Goal: Information Seeking & Learning: Find specific fact

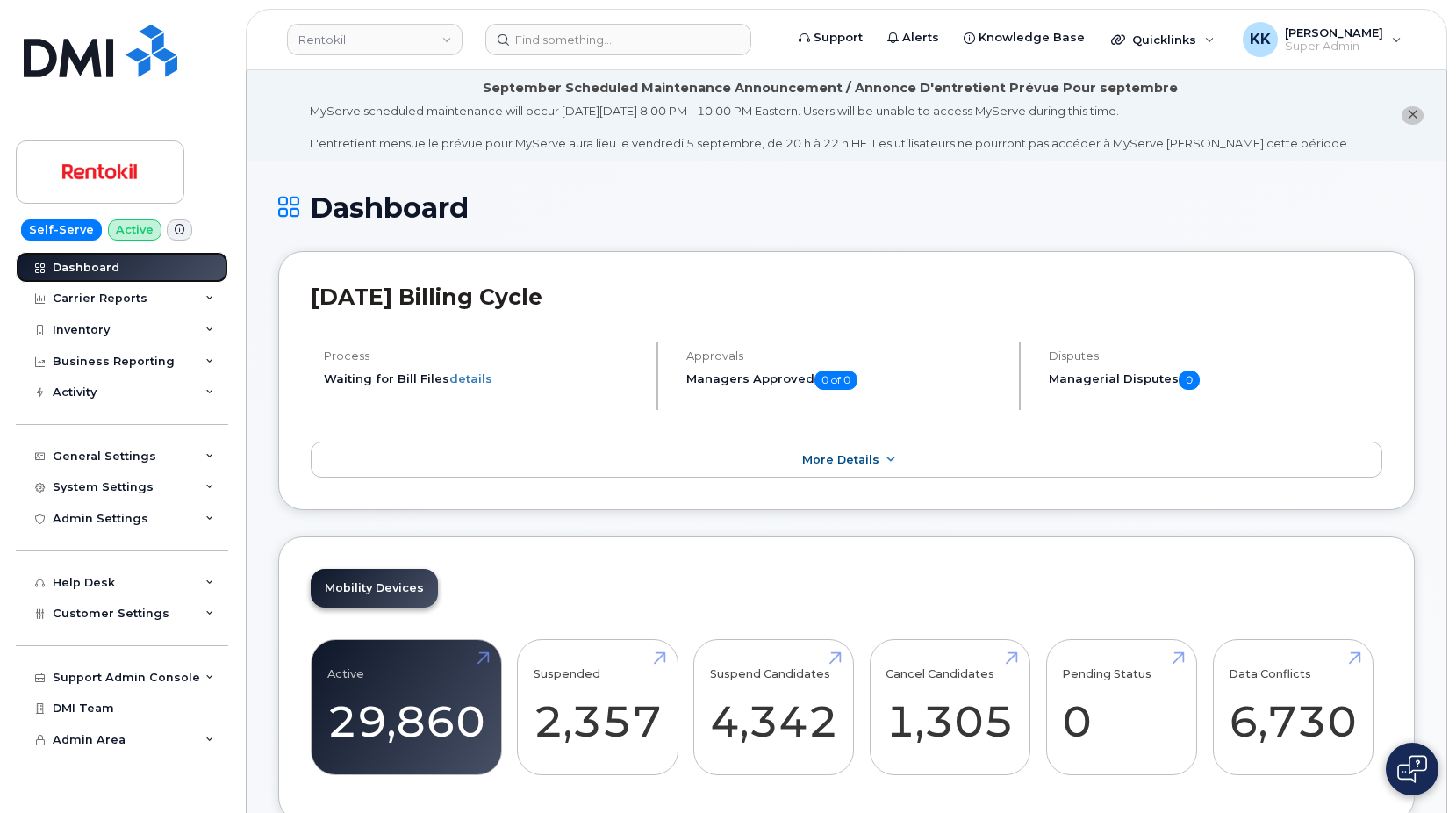
click at [95, 264] on div "Dashboard" at bounding box center [86, 268] width 67 height 14
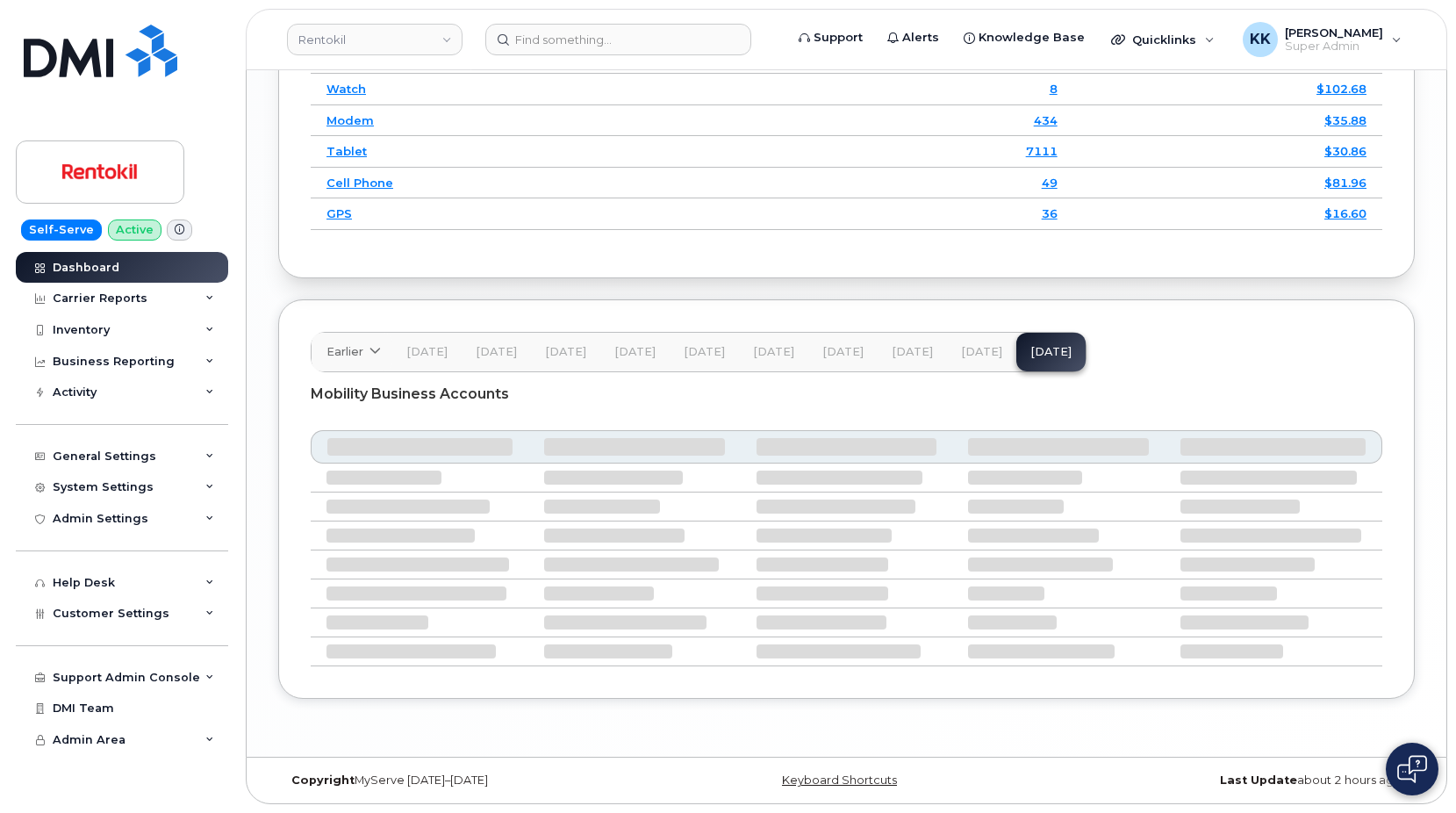
scroll to position [2504, 0]
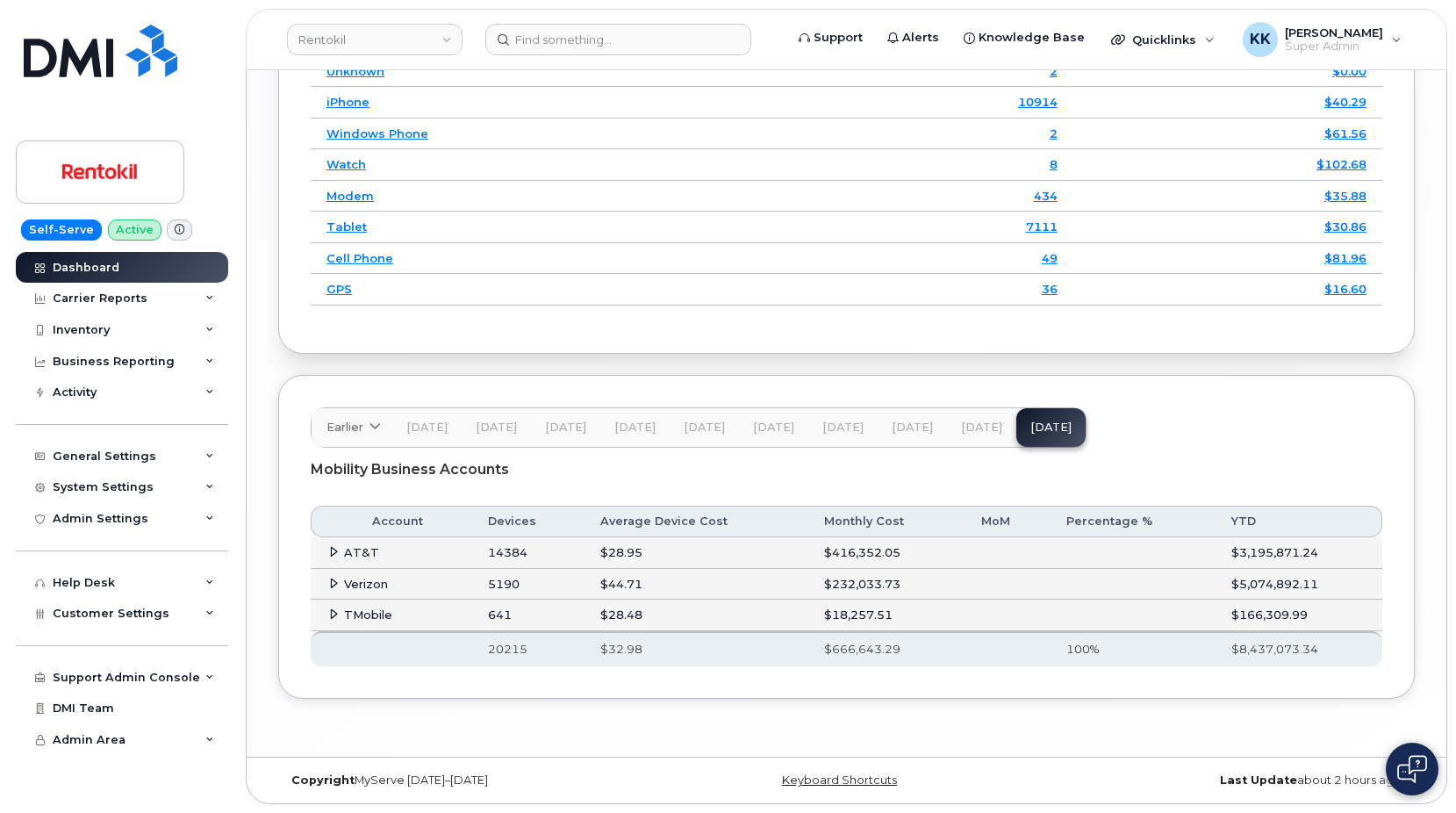
click at [329, 579] on icon at bounding box center [334, 584] width 11 height 11
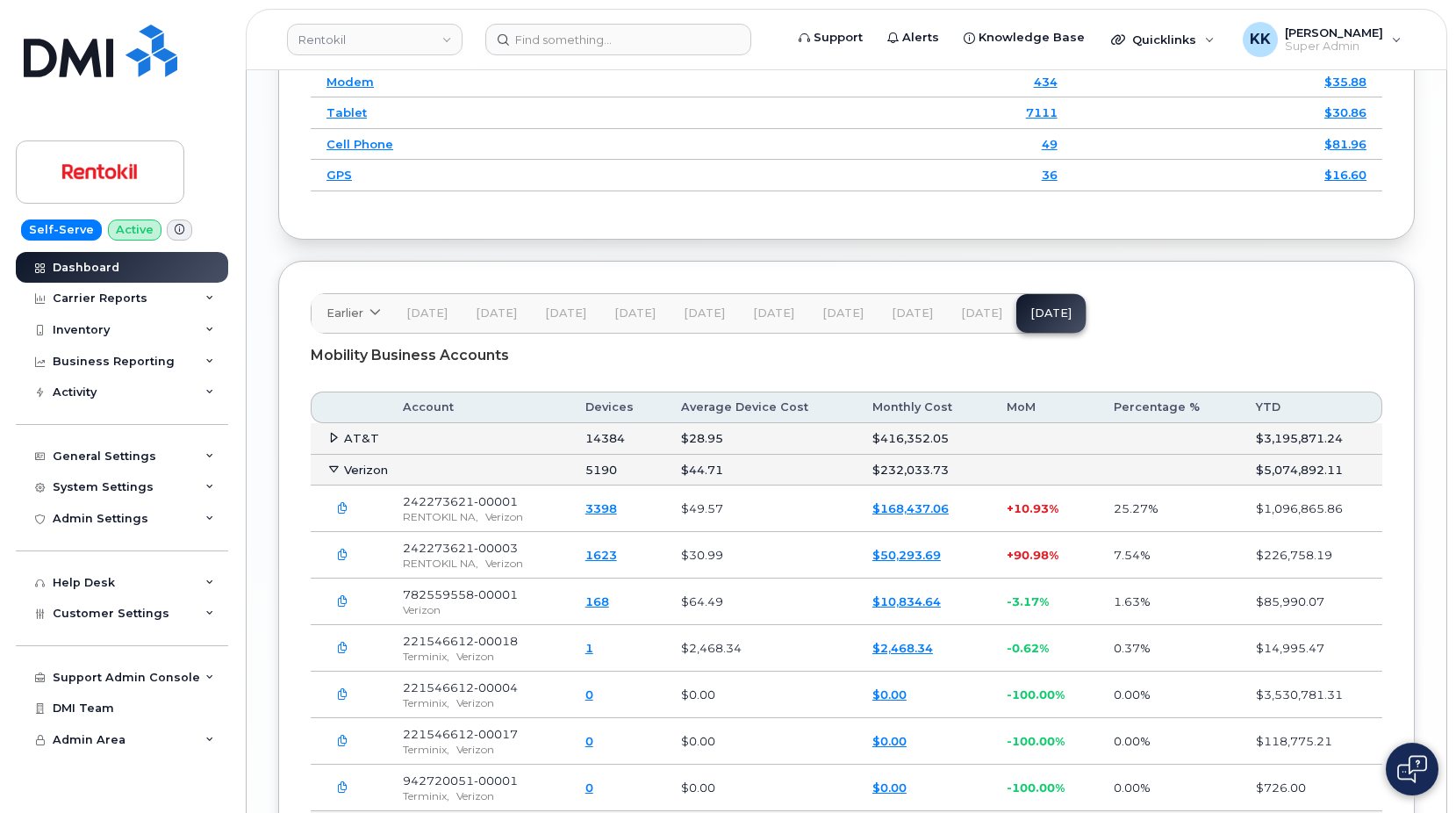
scroll to position [2683, 0]
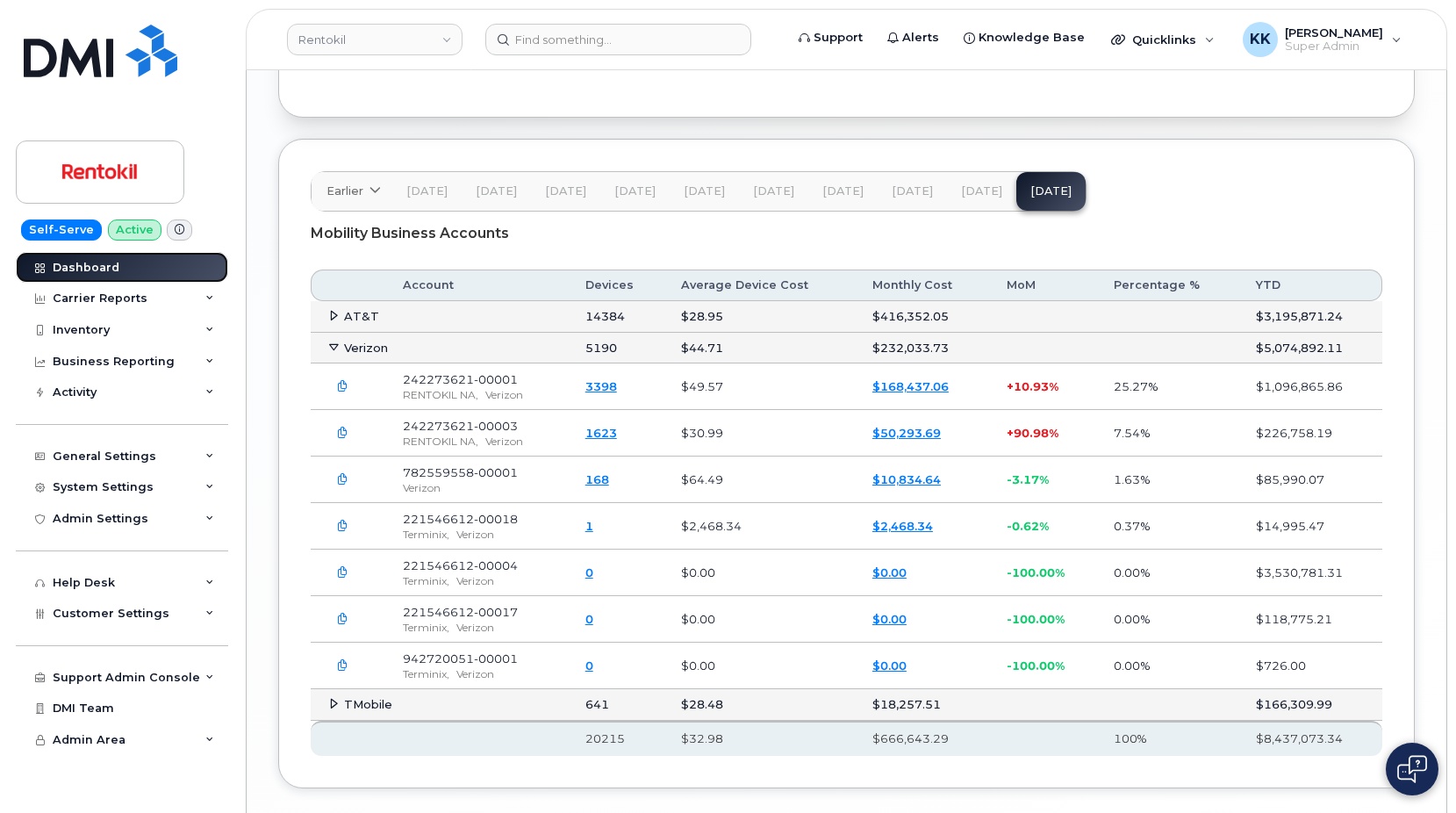
click at [67, 268] on div "Dashboard" at bounding box center [86, 268] width 67 height 14
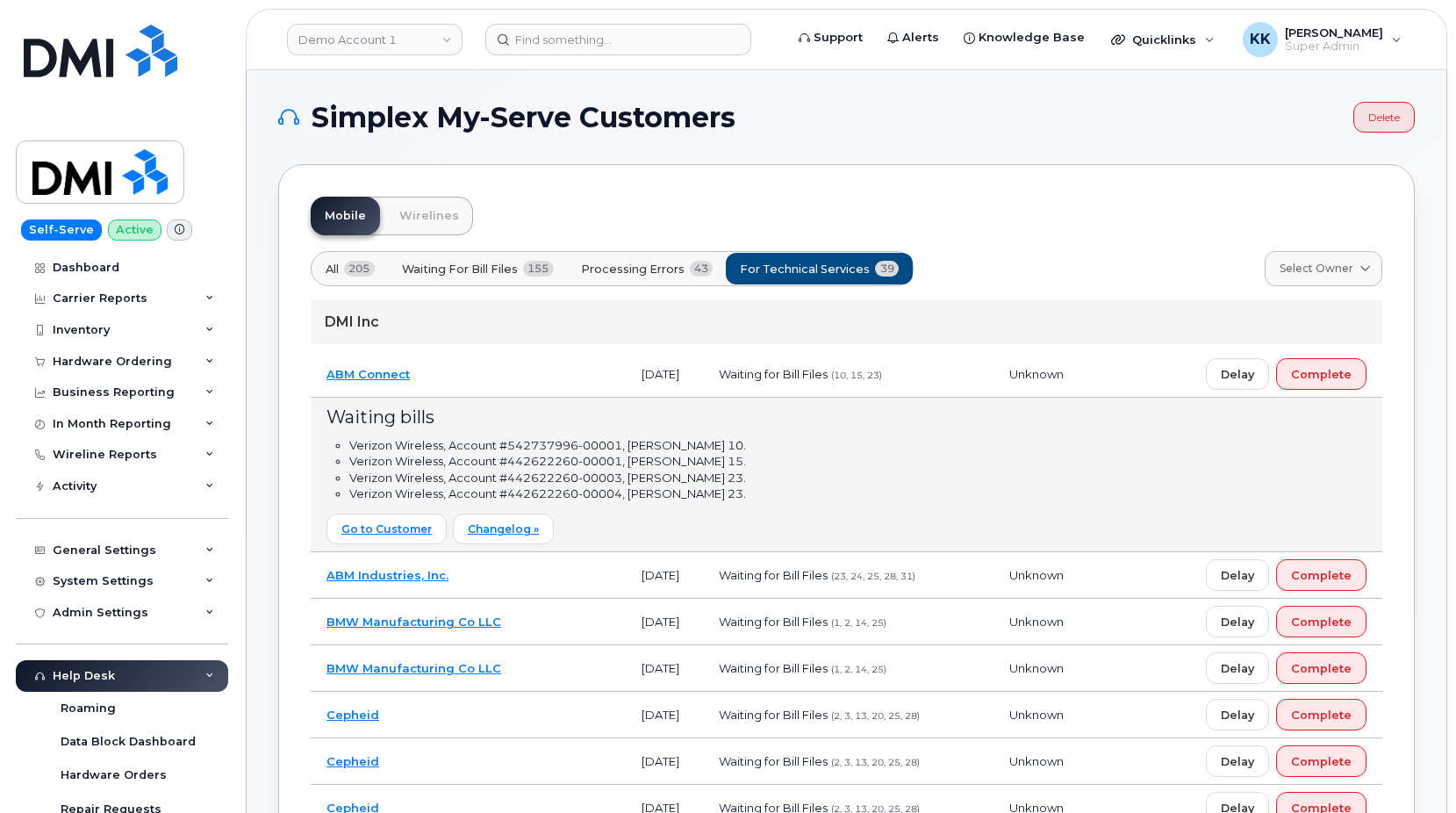
click at [542, 376] on td "ABM Connect" at bounding box center [468, 374] width 315 height 47
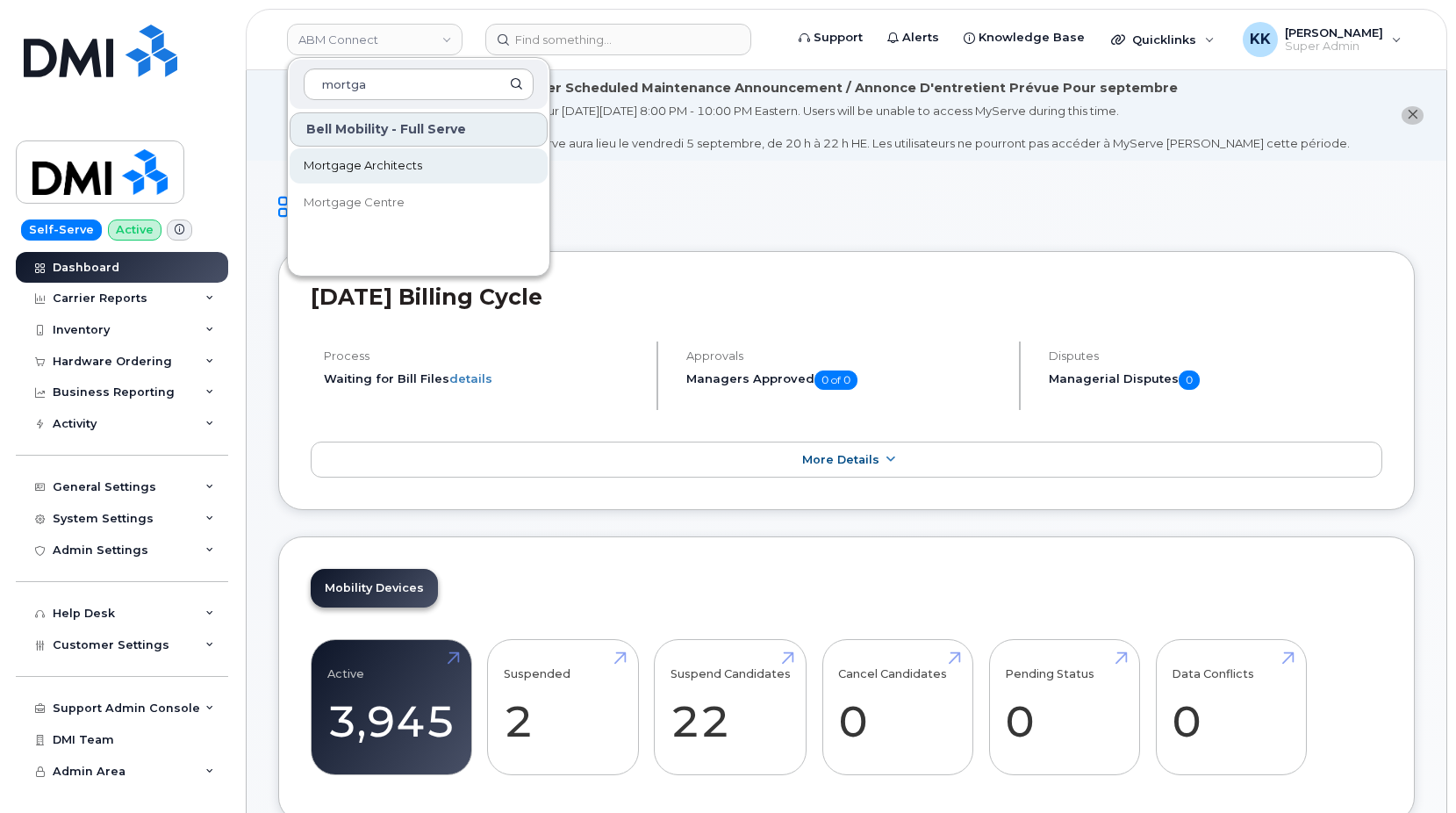
type input "mortga"
click at [401, 167] on span "Mortgage Architects" at bounding box center [363, 166] width 118 height 17
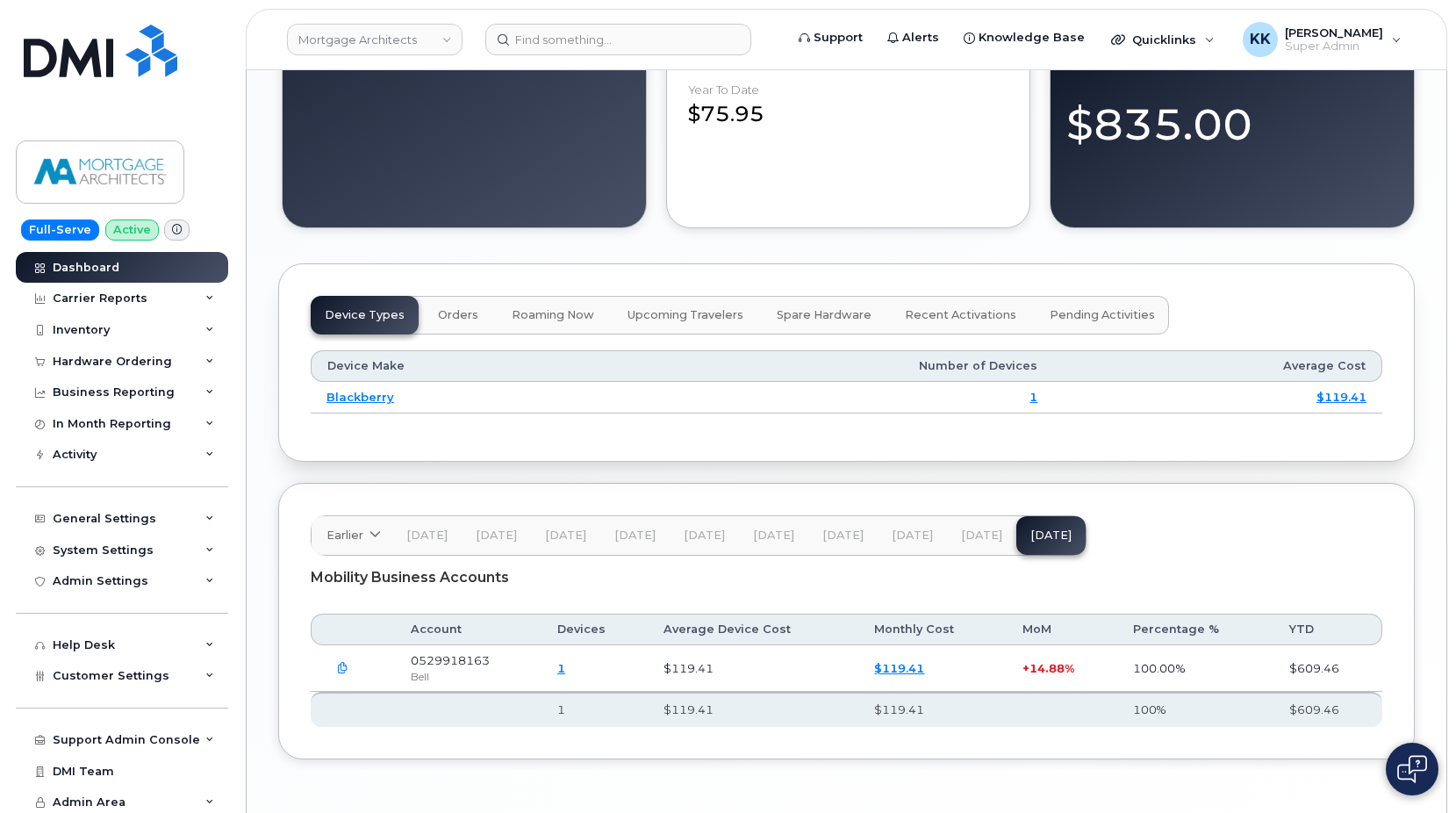
scroll to position [1673, 0]
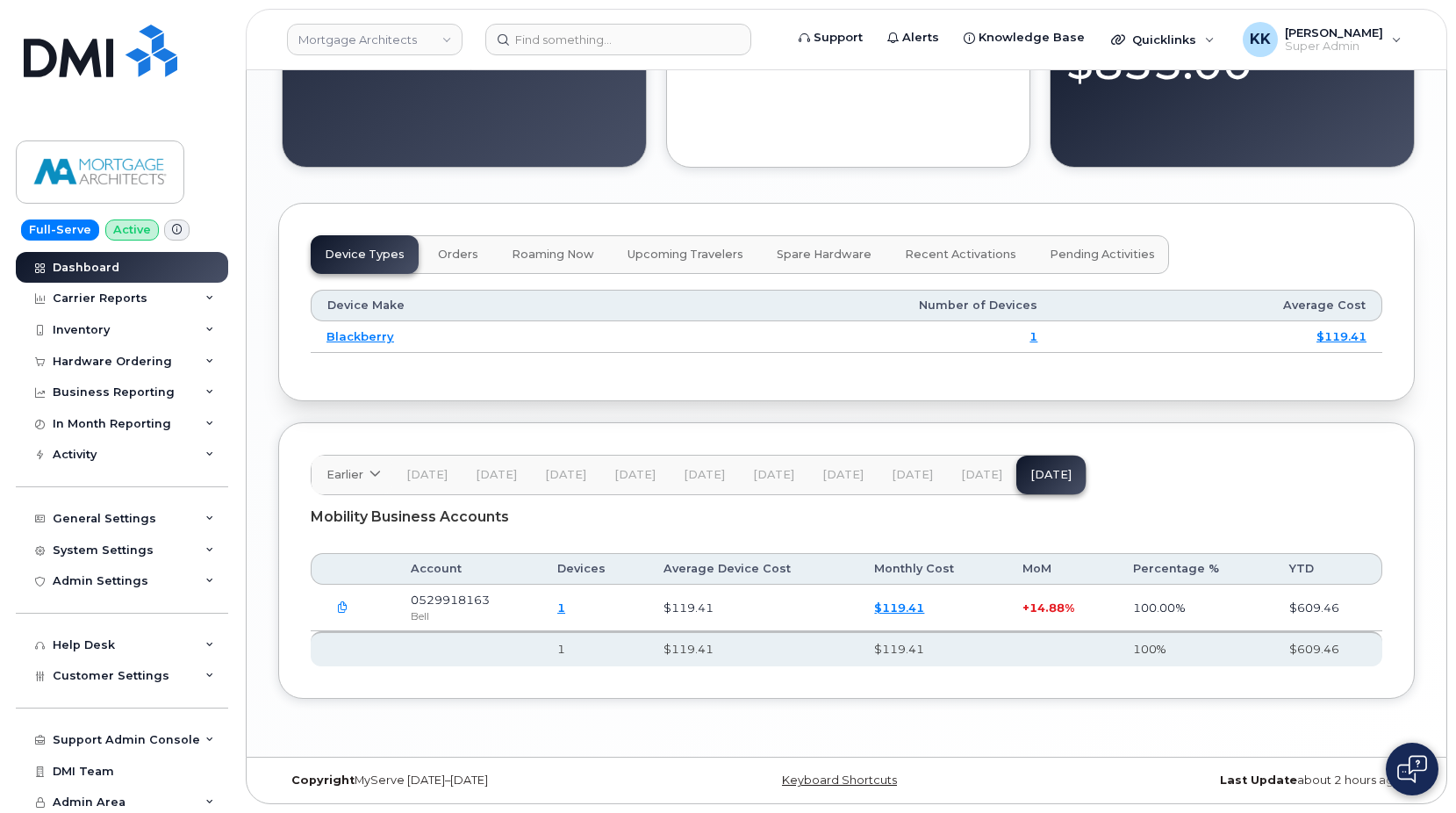
click at [981, 470] on span "[DATE]" at bounding box center [981, 474] width 41 height 14
click at [1030, 474] on span "[DATE]" at bounding box center [1050, 474] width 41 height 14
click at [145, 673] on span "Customer Settings" at bounding box center [110, 675] width 117 height 13
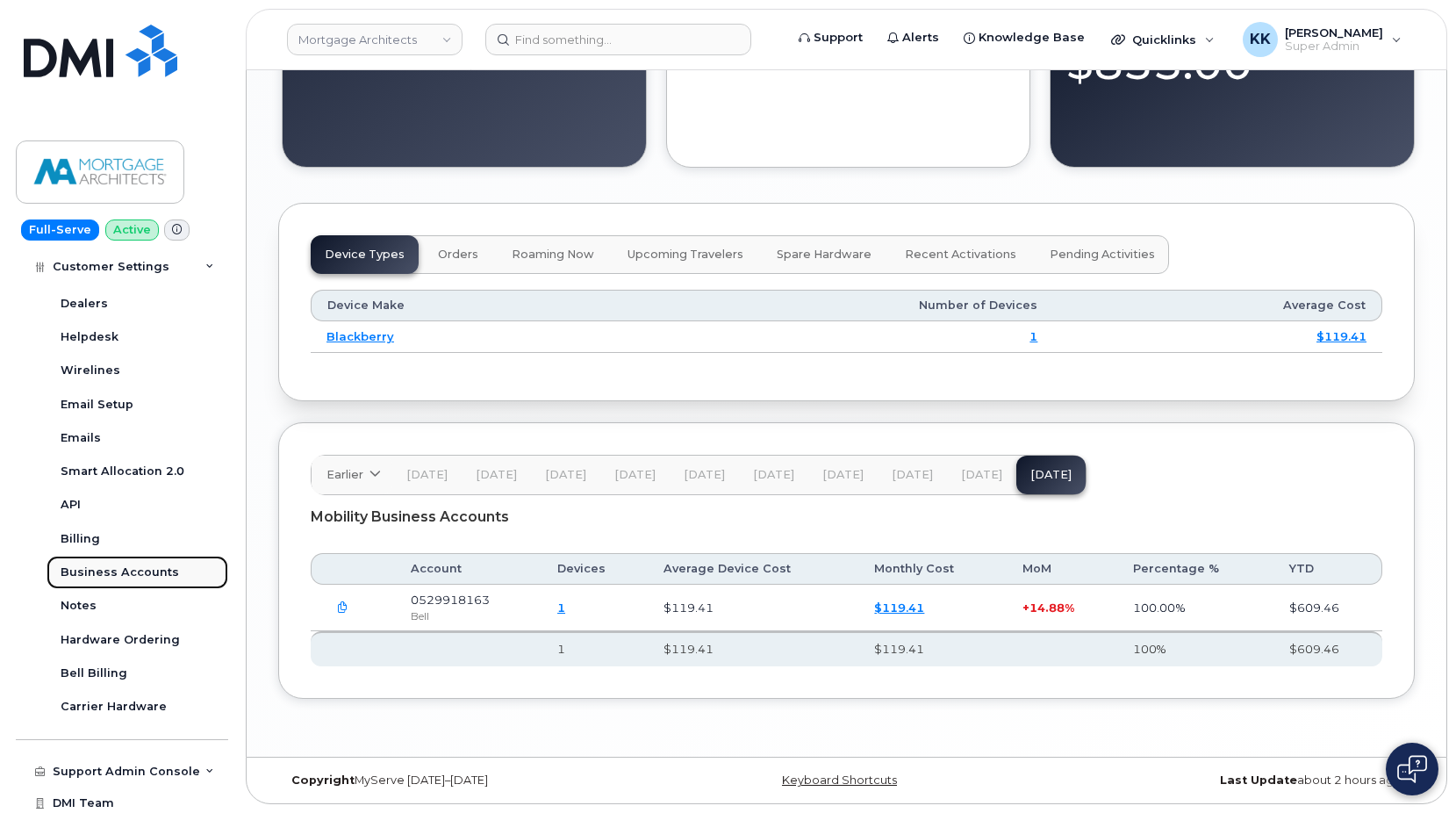
click at [144, 580] on link "Business Accounts" at bounding box center [137, 572] width 182 height 33
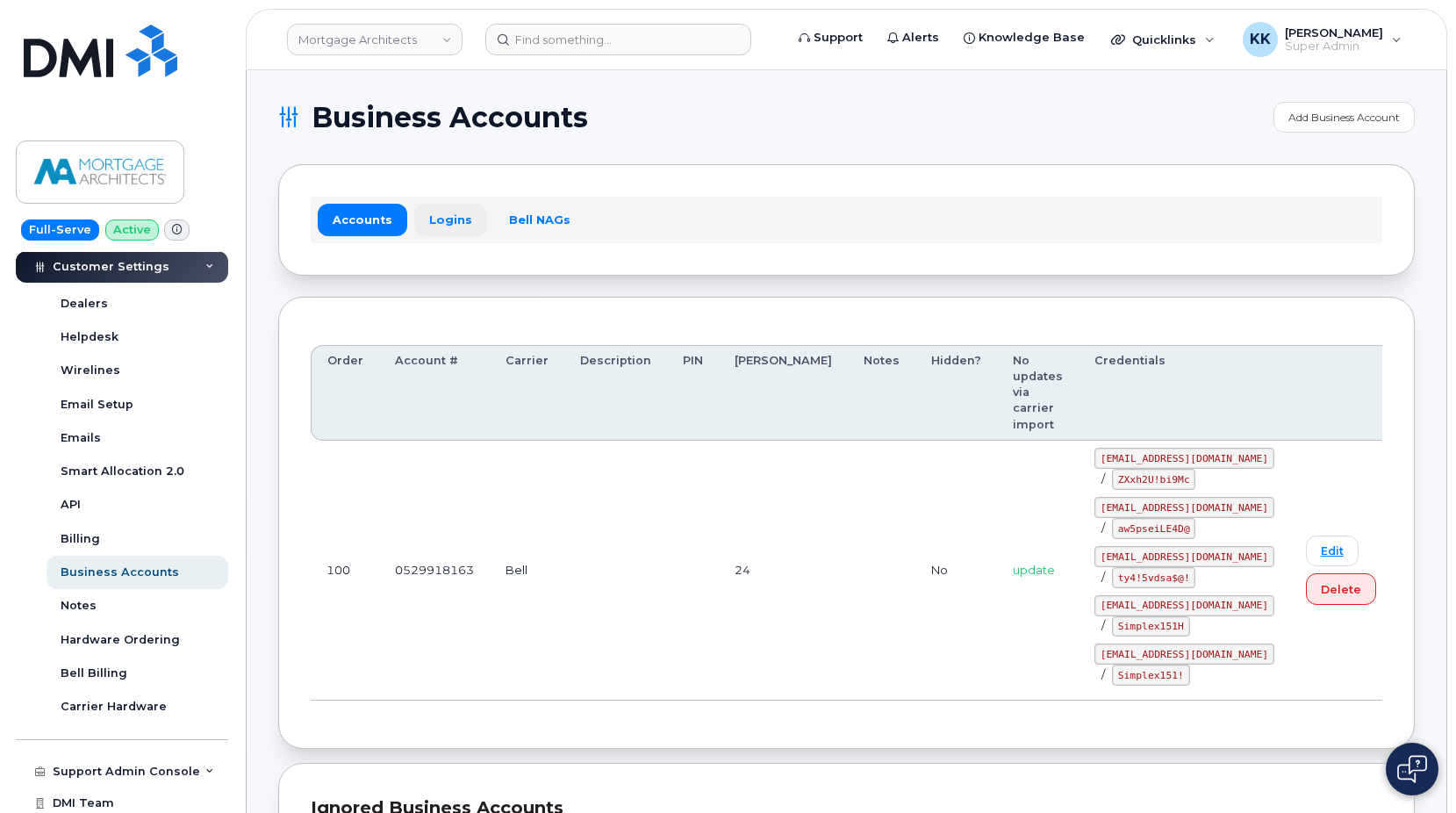
click at [447, 220] on link "Logins" at bounding box center [450, 219] width 73 height 31
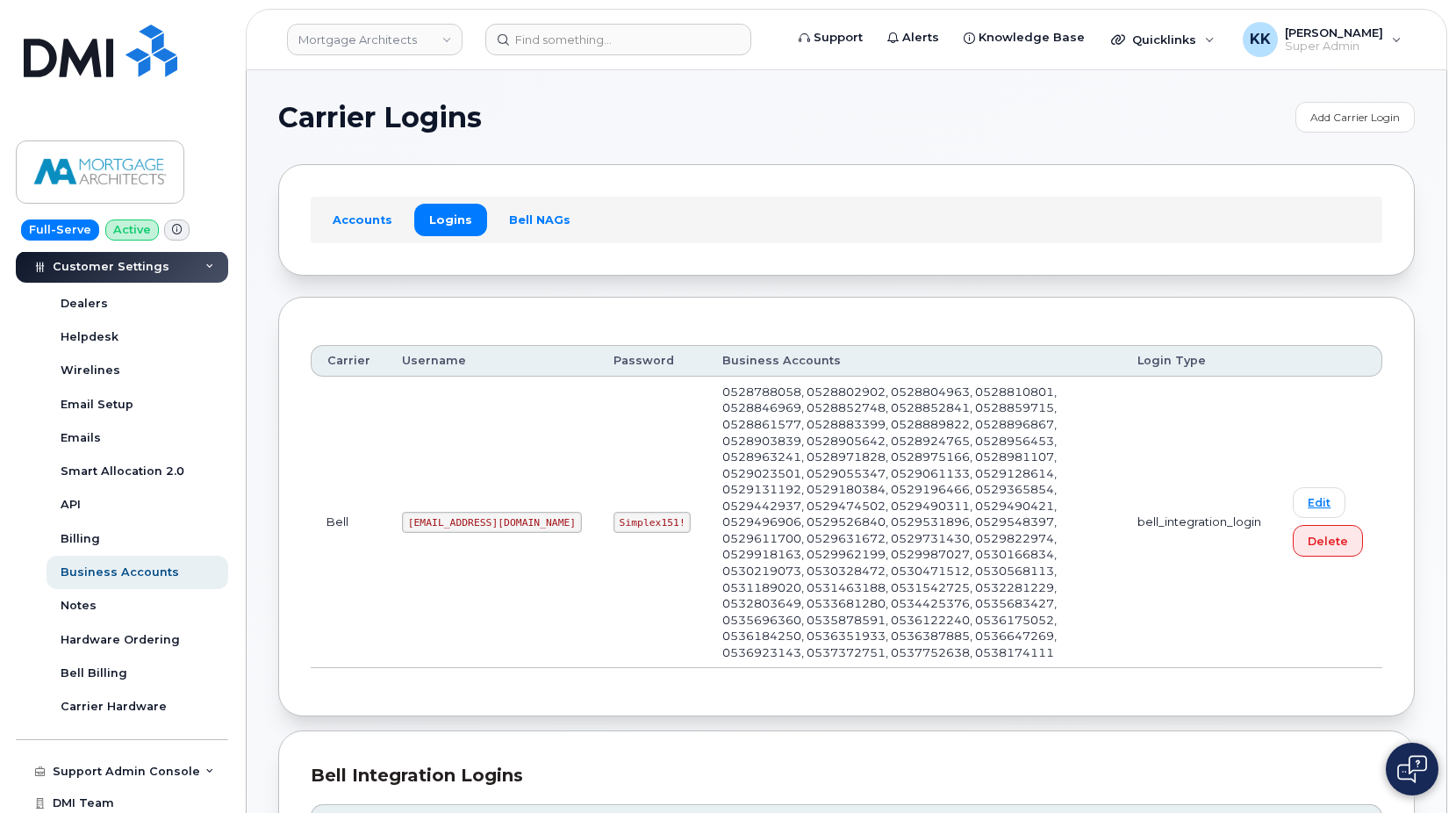
click at [459, 519] on code "1MortgageArchitects@myserve.ca" at bounding box center [491, 522] width 180 height 21
click at [648, 514] on code "Simplex151!" at bounding box center [652, 522] width 78 height 21
click at [648, 514] on code "Simplex151!" at bounding box center [652, 522] width 78 height 21
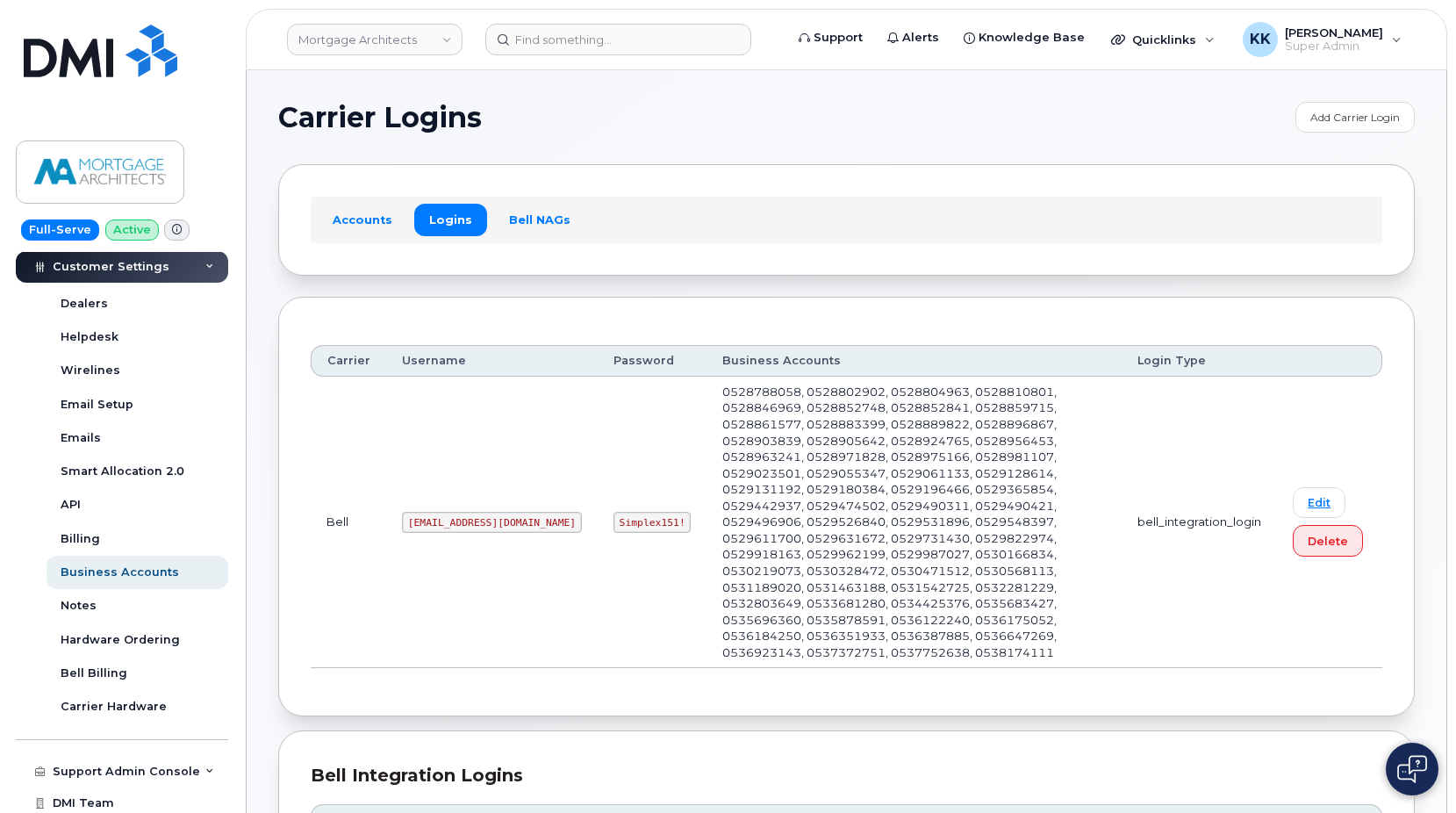
click at [649, 514] on code "Simplex151!" at bounding box center [652, 522] width 78 height 21
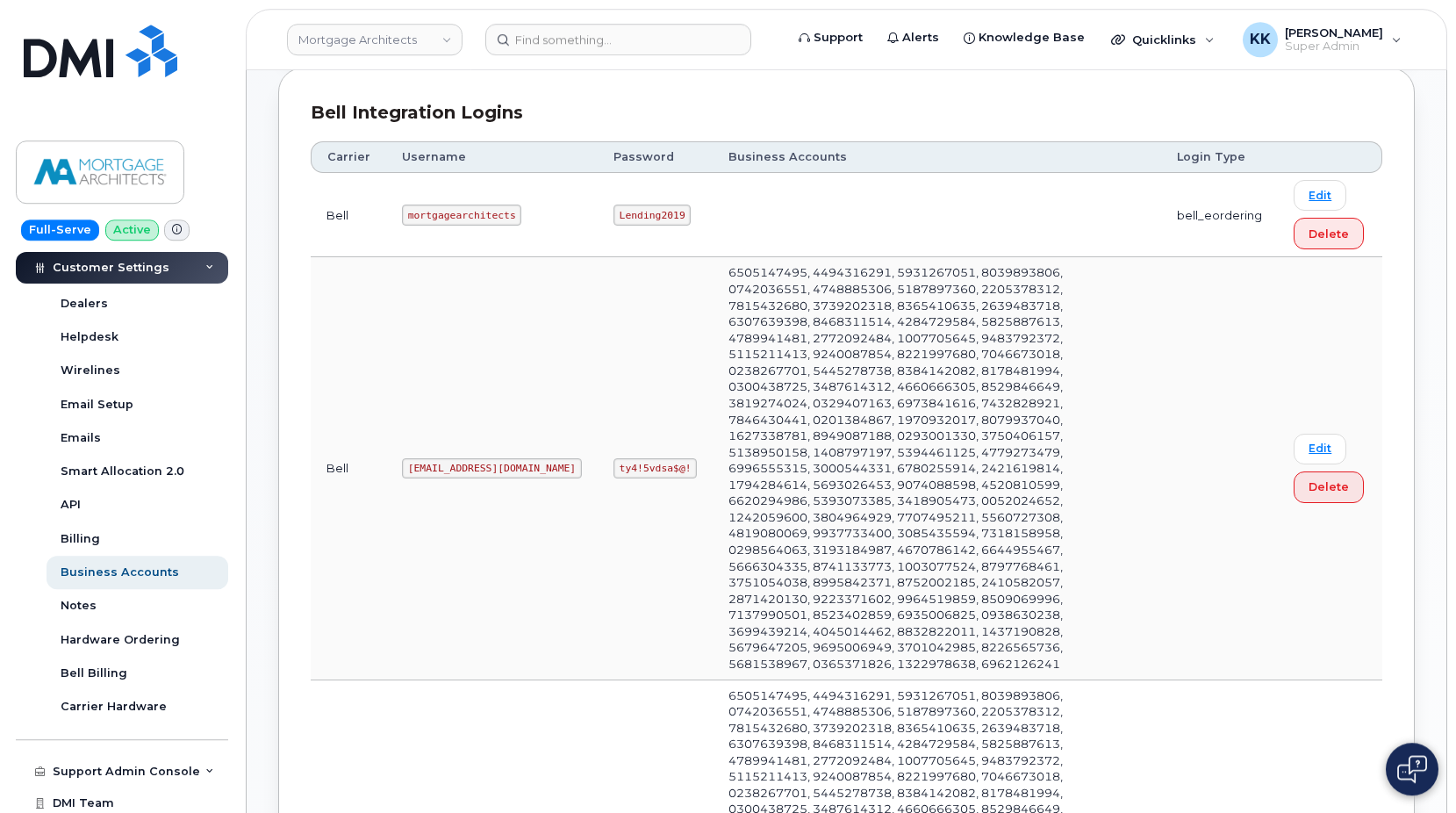
scroll to position [805, 0]
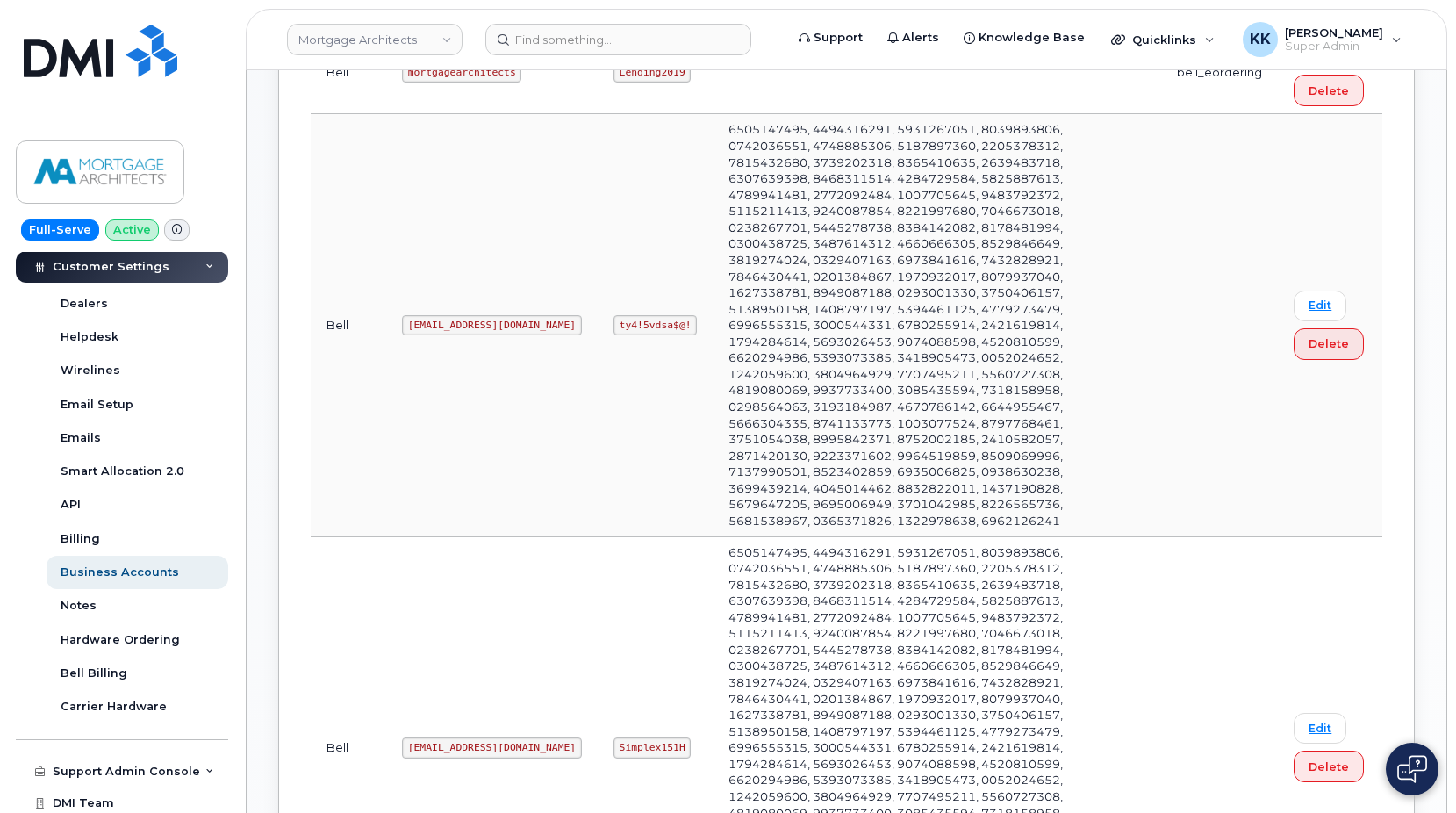
click at [456, 737] on code "smplxmortgage15@myserve.ca" at bounding box center [491, 747] width 180 height 21
click at [457, 737] on code "smplxmortgage15@myserve.ca" at bounding box center [491, 747] width 180 height 21
click at [613, 737] on code "Simplex151H" at bounding box center [652, 747] width 78 height 21
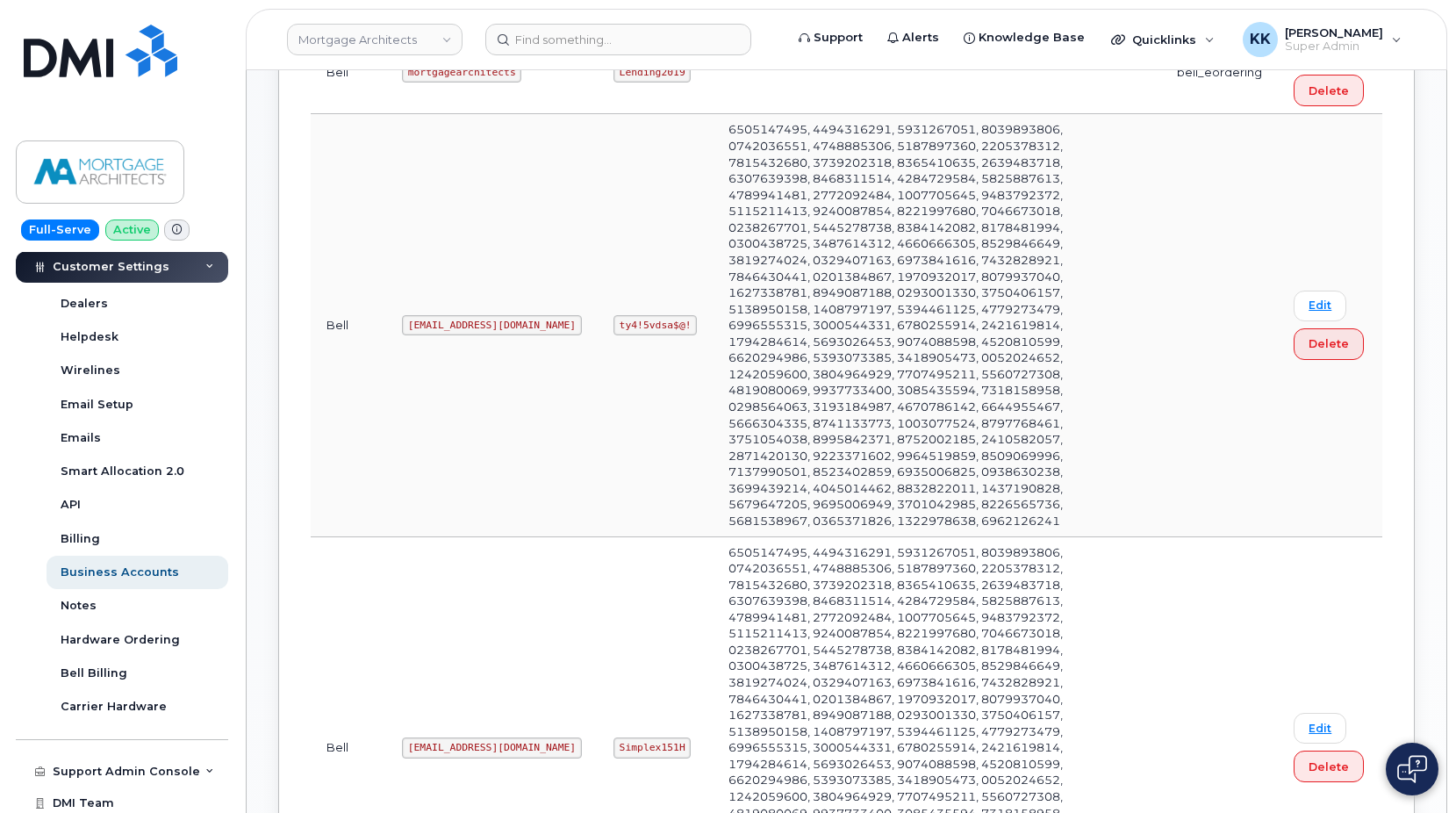
click at [613, 737] on code "Simplex151H" at bounding box center [652, 747] width 78 height 21
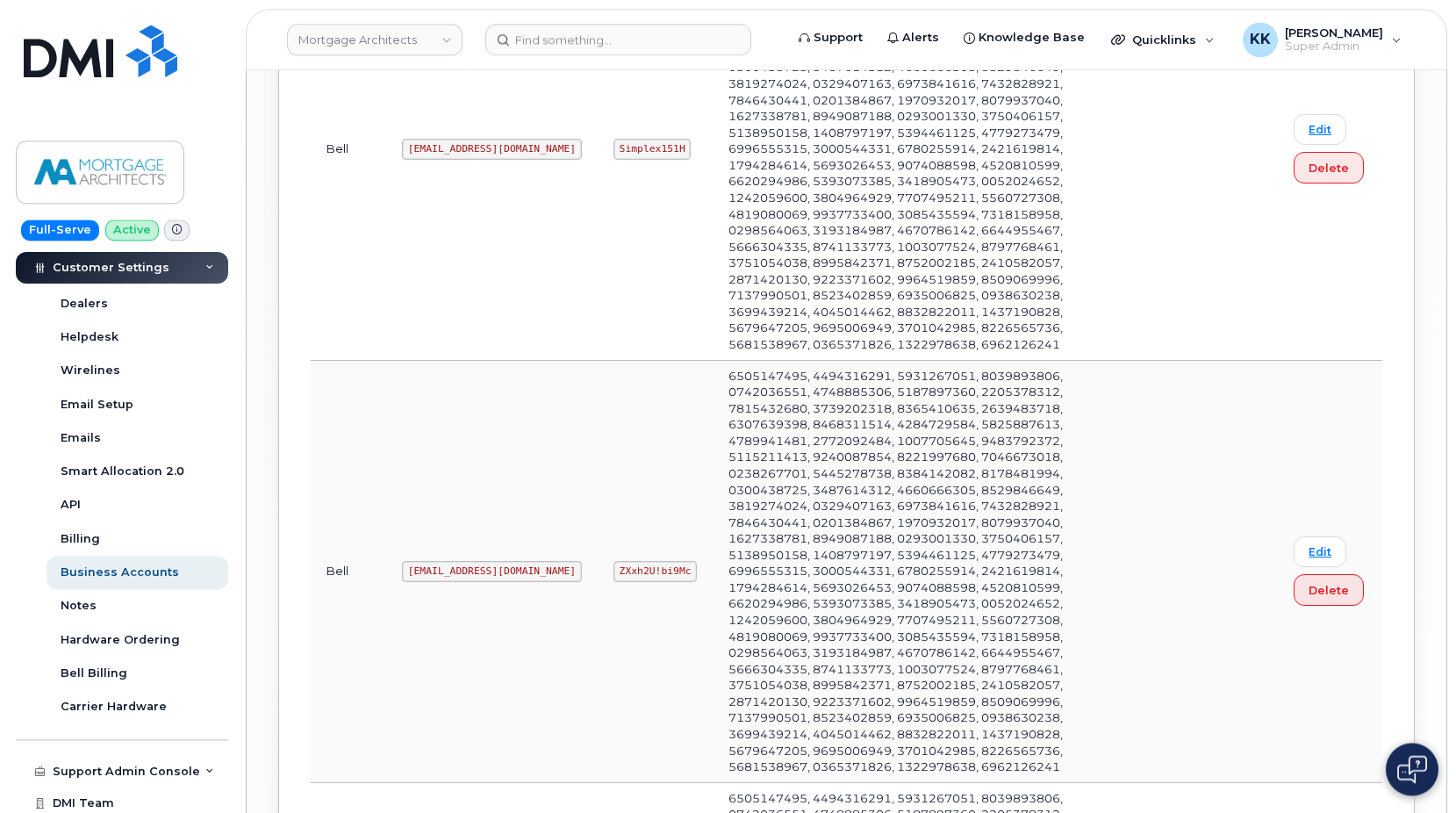
scroll to position [1432, 0]
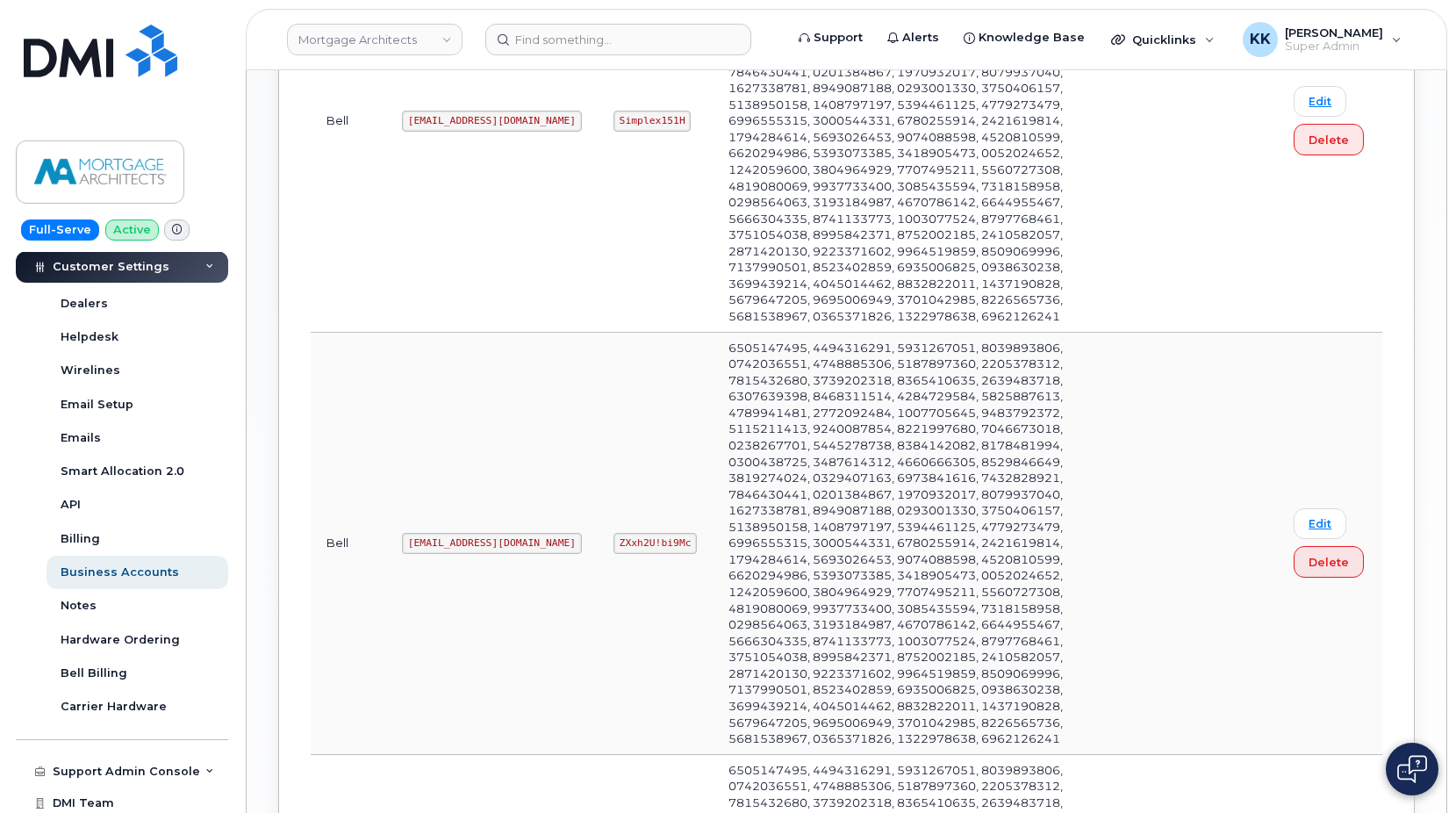
copy code "aw5pseiLE4D"
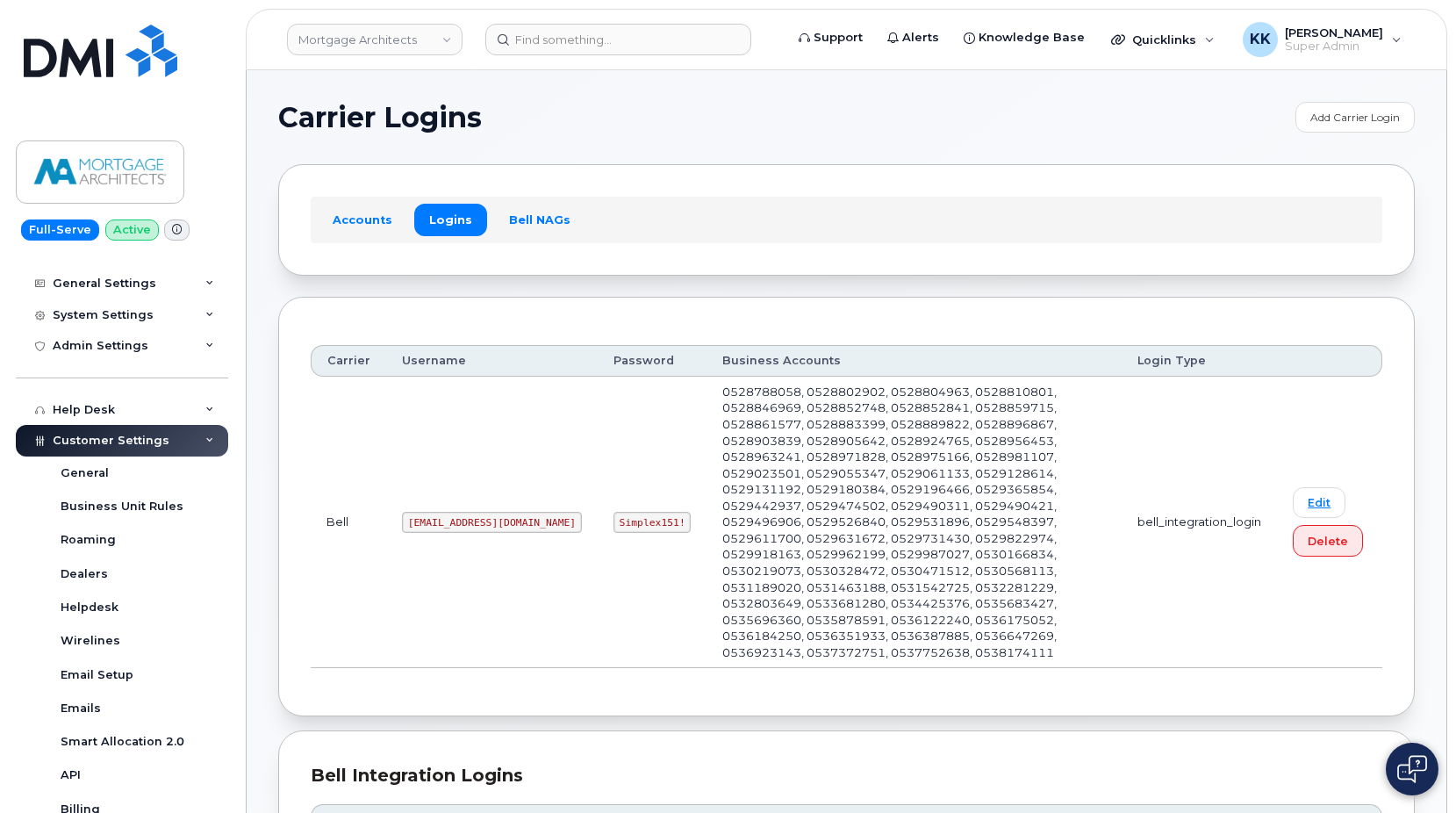
scroll to position [84, 0]
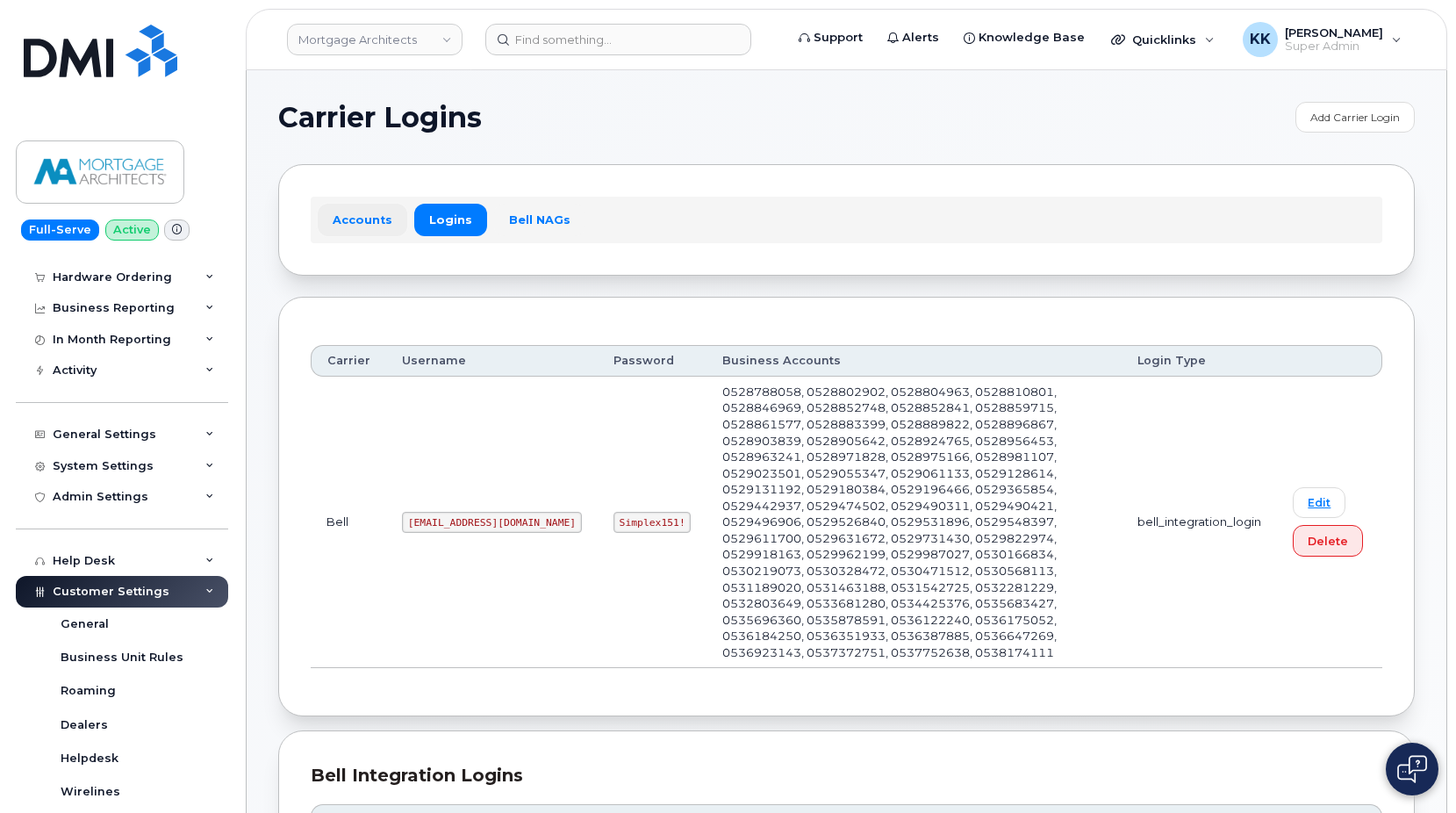
click at [362, 221] on link "Accounts" at bounding box center [363, 219] width 90 height 31
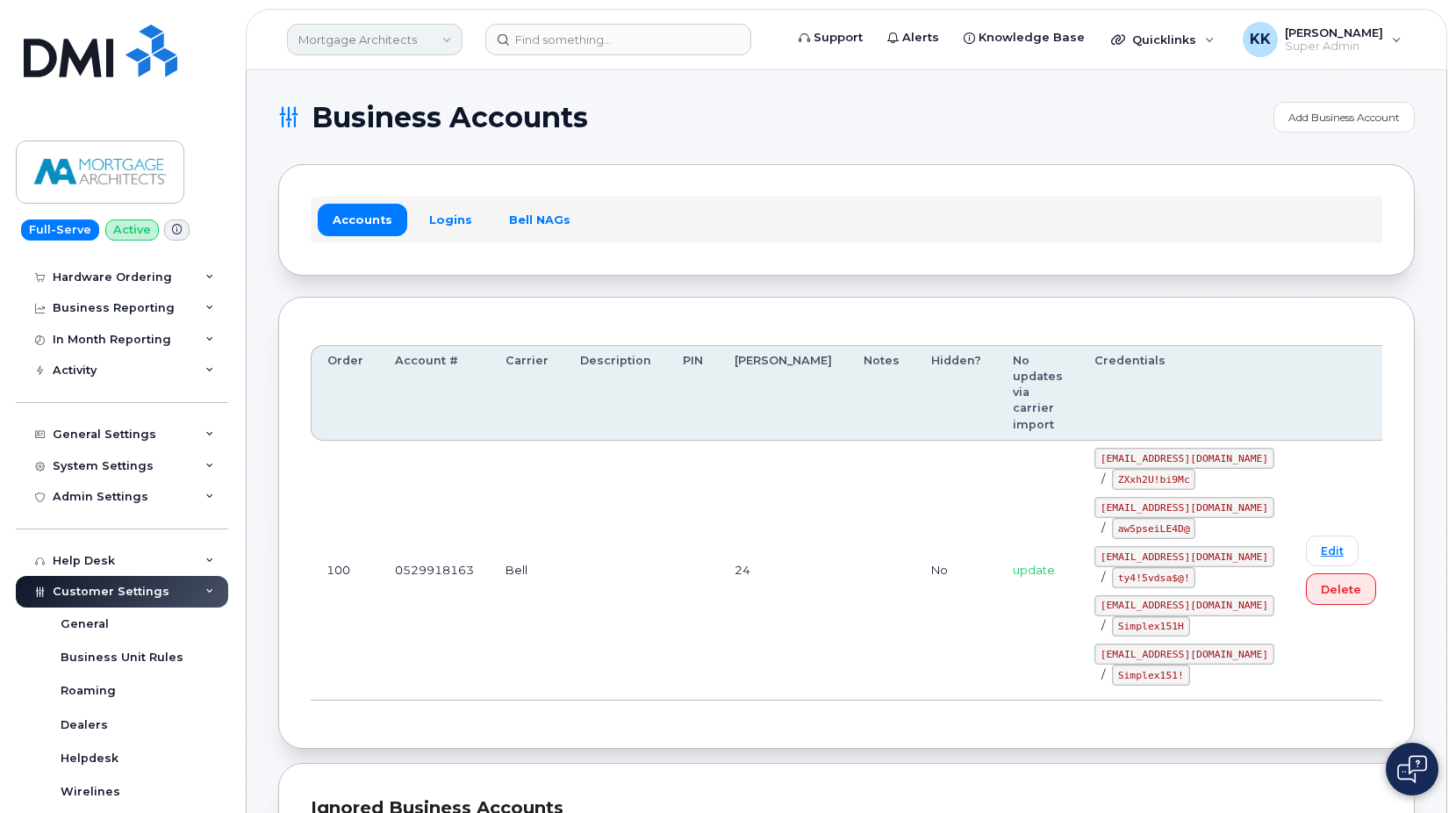
click at [315, 32] on link "Mortgage Architects" at bounding box center [374, 39] width 175 height 31
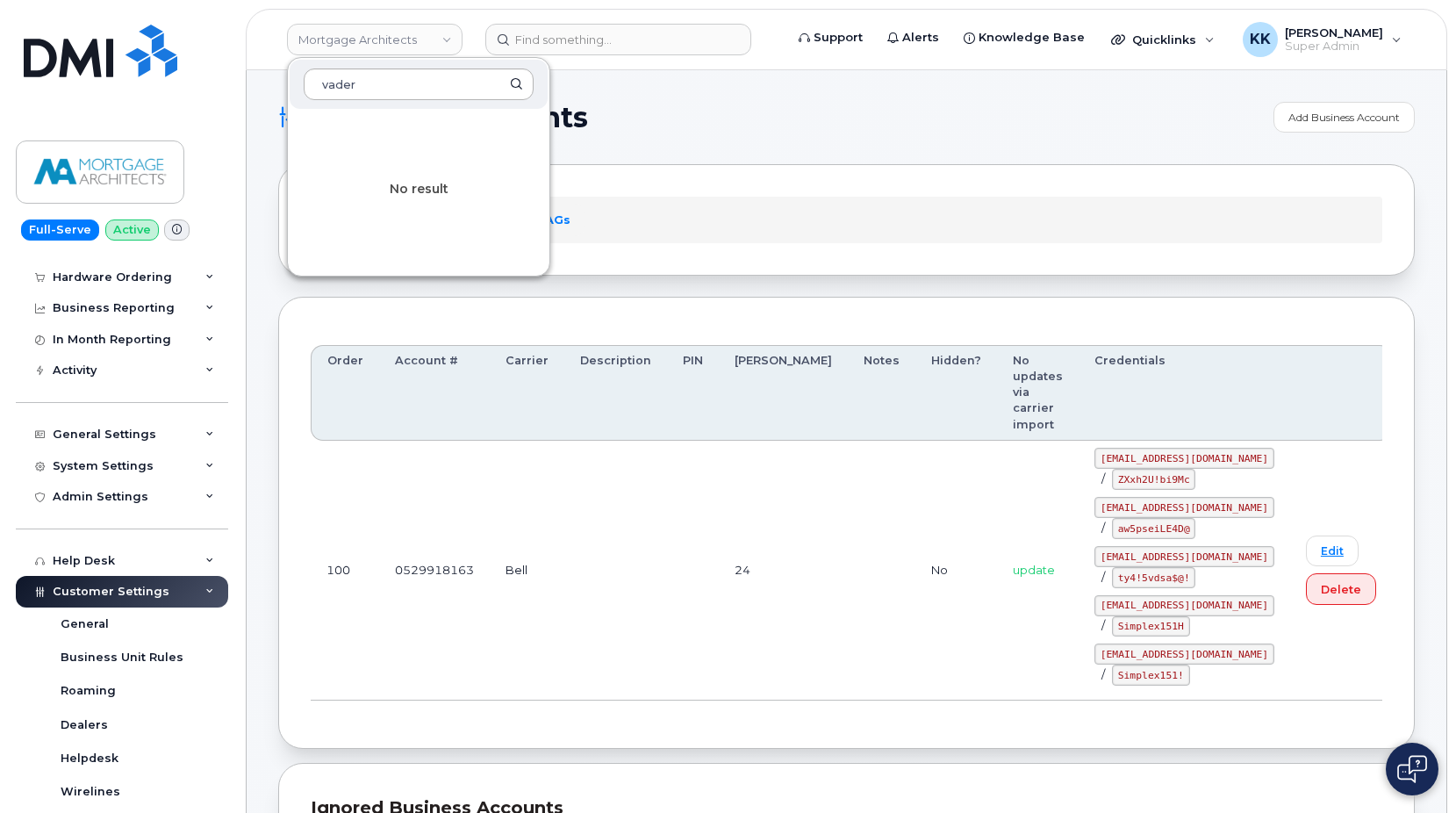
drag, startPoint x: 359, startPoint y: 87, endPoint x: 247, endPoint y: 82, distance: 112.1
click at [304, 82] on input "vader" at bounding box center [419, 84] width 230 height 31
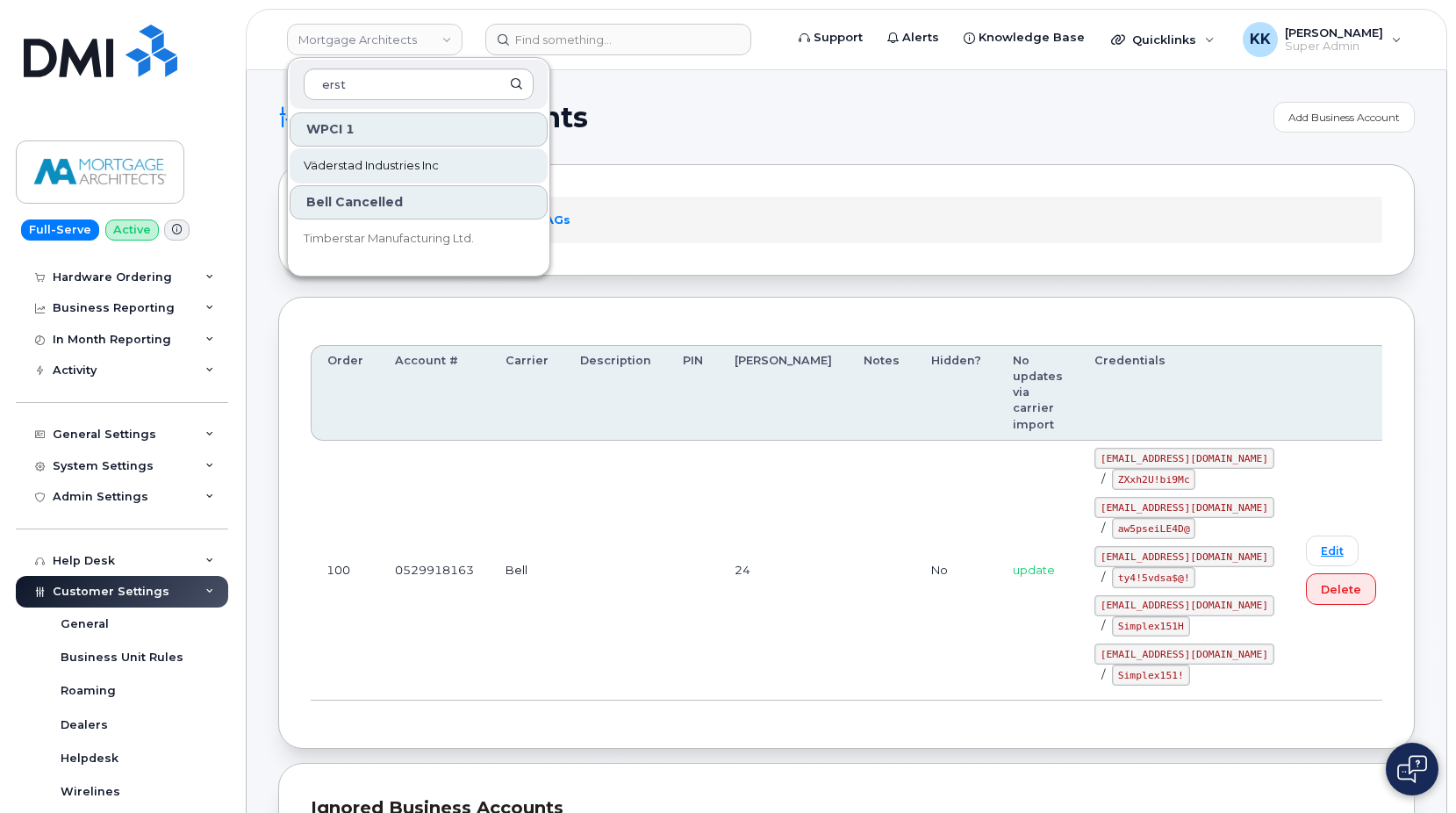
type input "erst"
click at [346, 161] on span "Väderstad Industries Inc" at bounding box center [371, 166] width 135 height 17
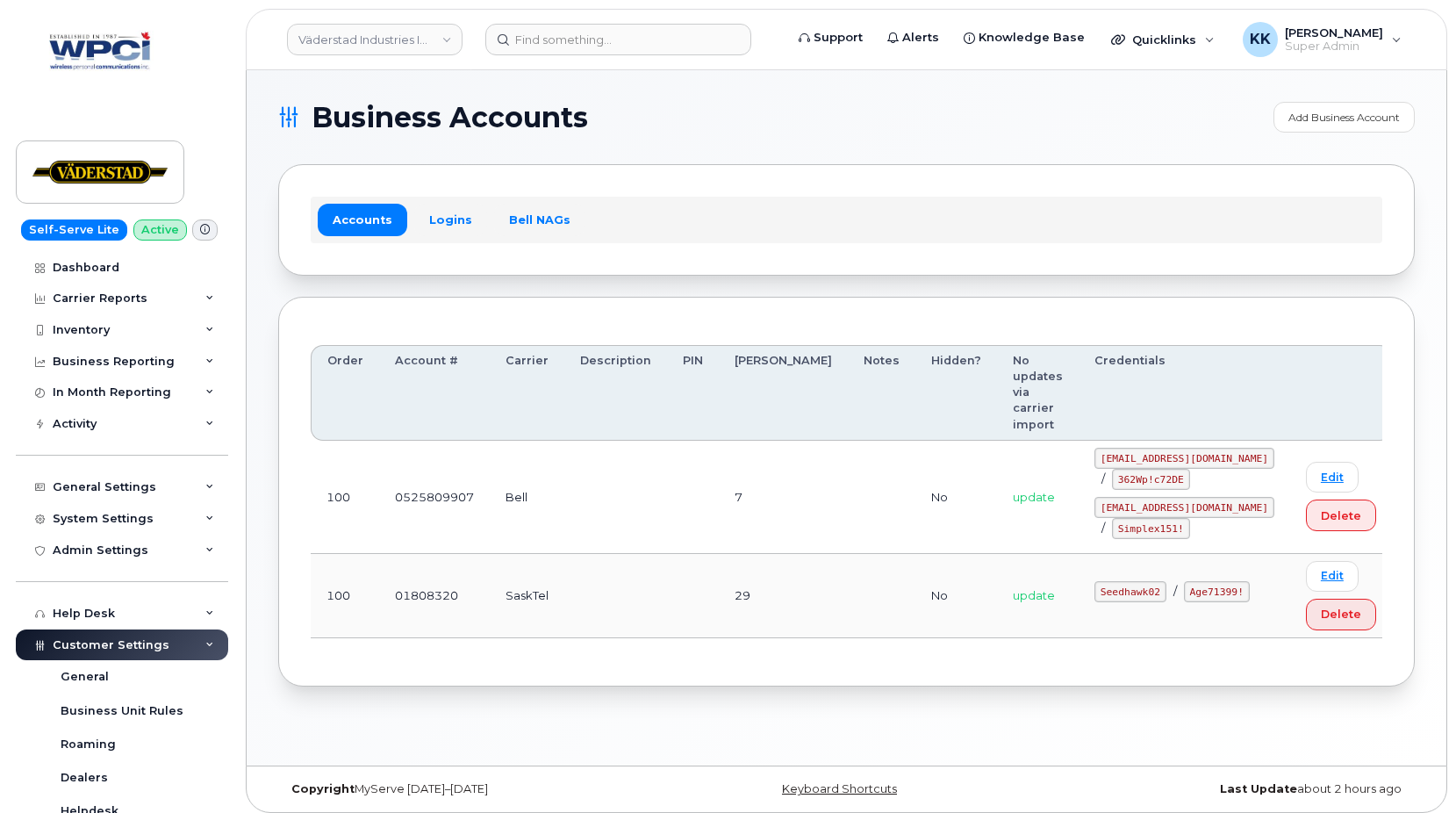
scroll to position [421, 0]
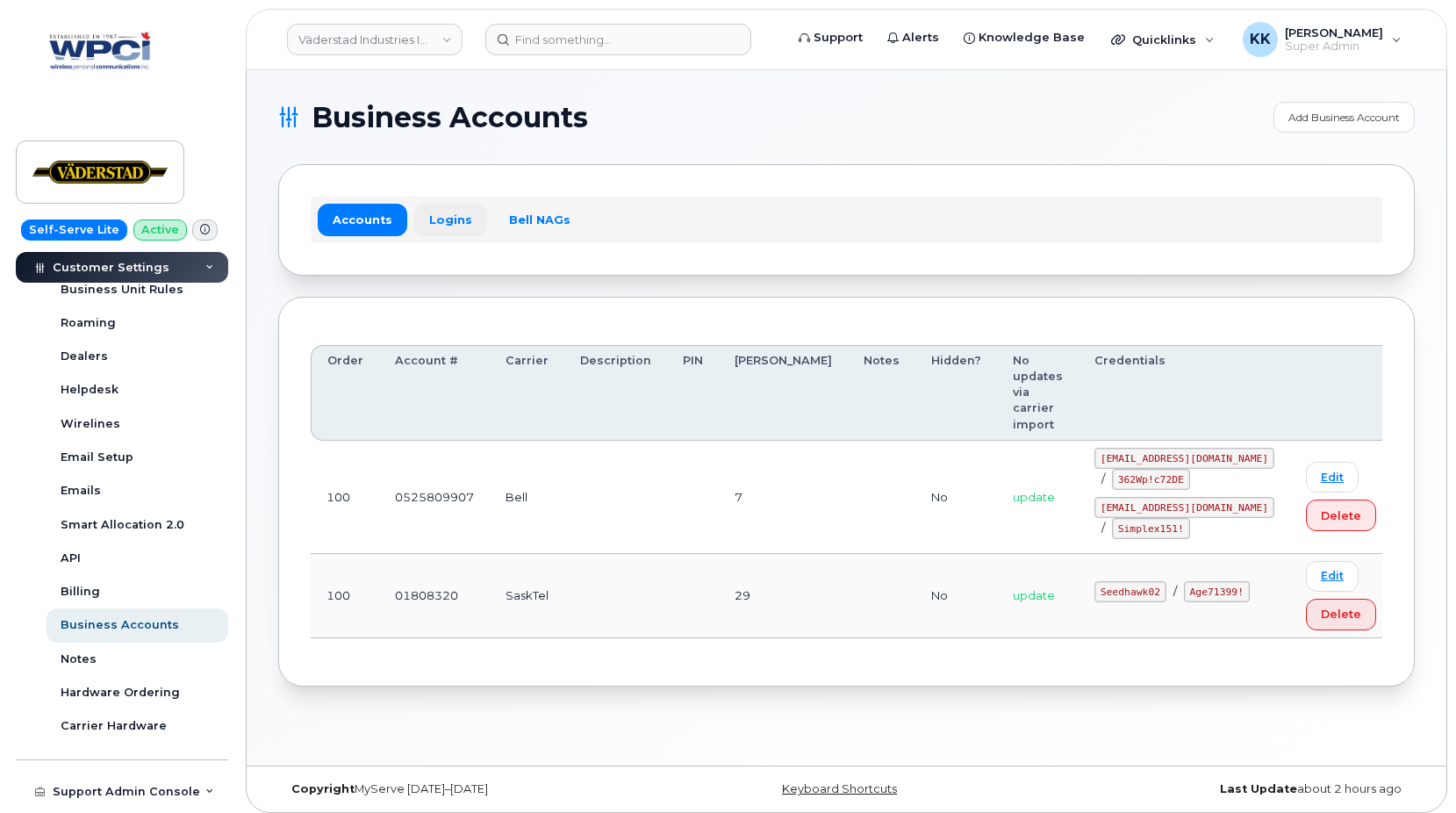
click at [442, 213] on link "Logins" at bounding box center [450, 219] width 73 height 31
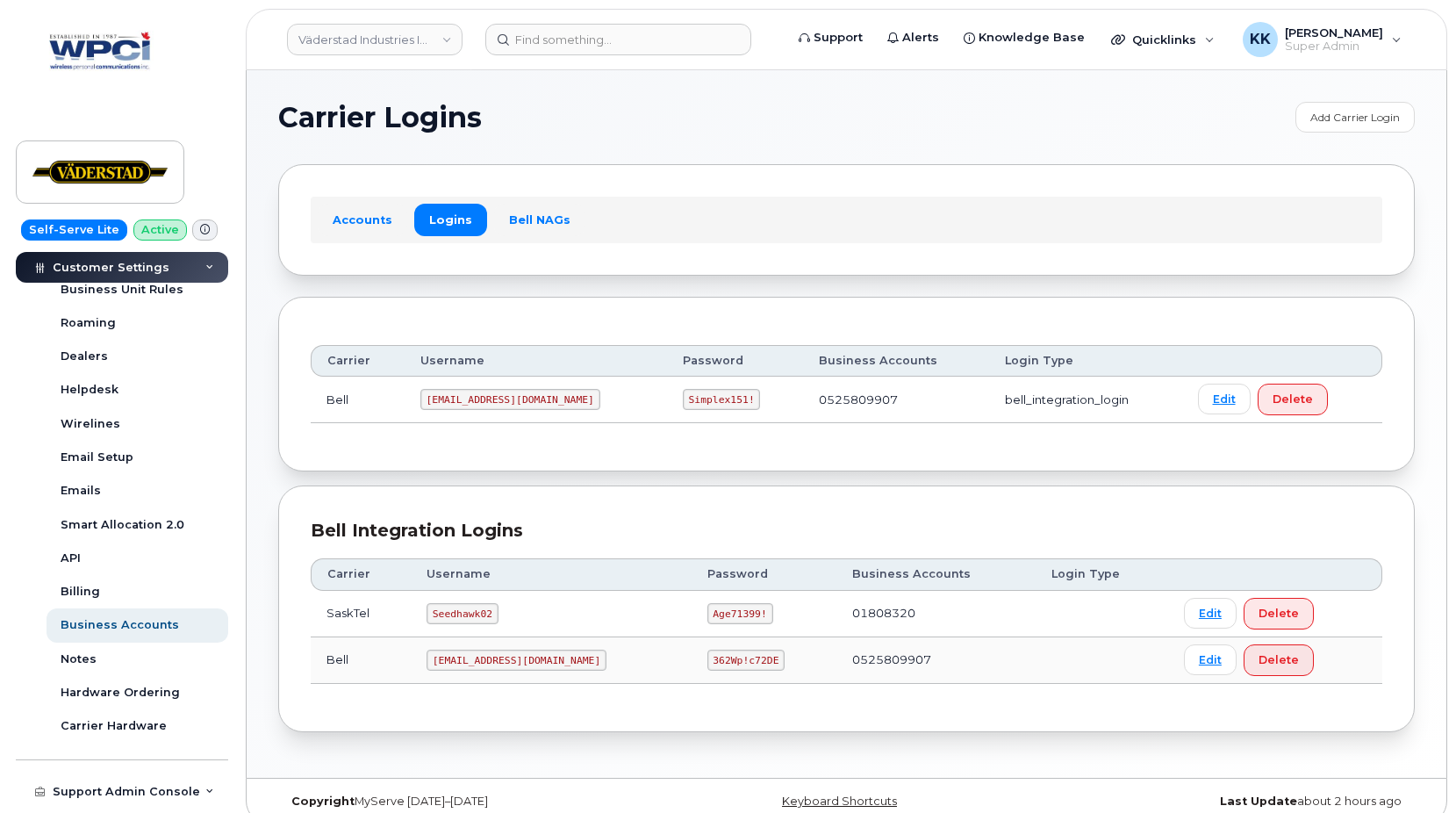
click at [478, 612] on code "Seedhawk02" at bounding box center [463, 613] width 72 height 21
click at [708, 617] on code "Age71399!" at bounding box center [740, 613] width 66 height 21
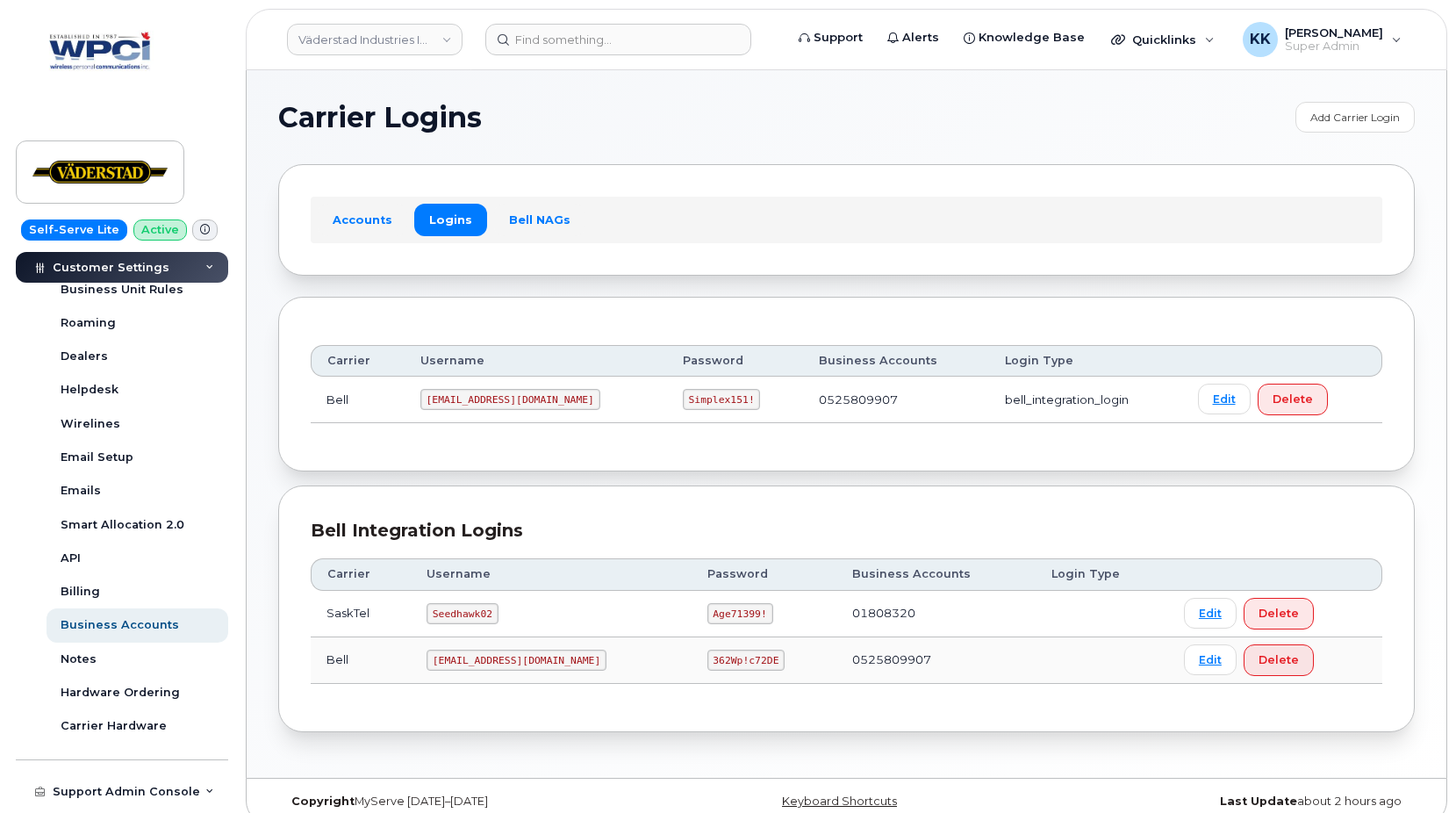
click at [708, 617] on code "Age71399!" at bounding box center [740, 613] width 66 height 21
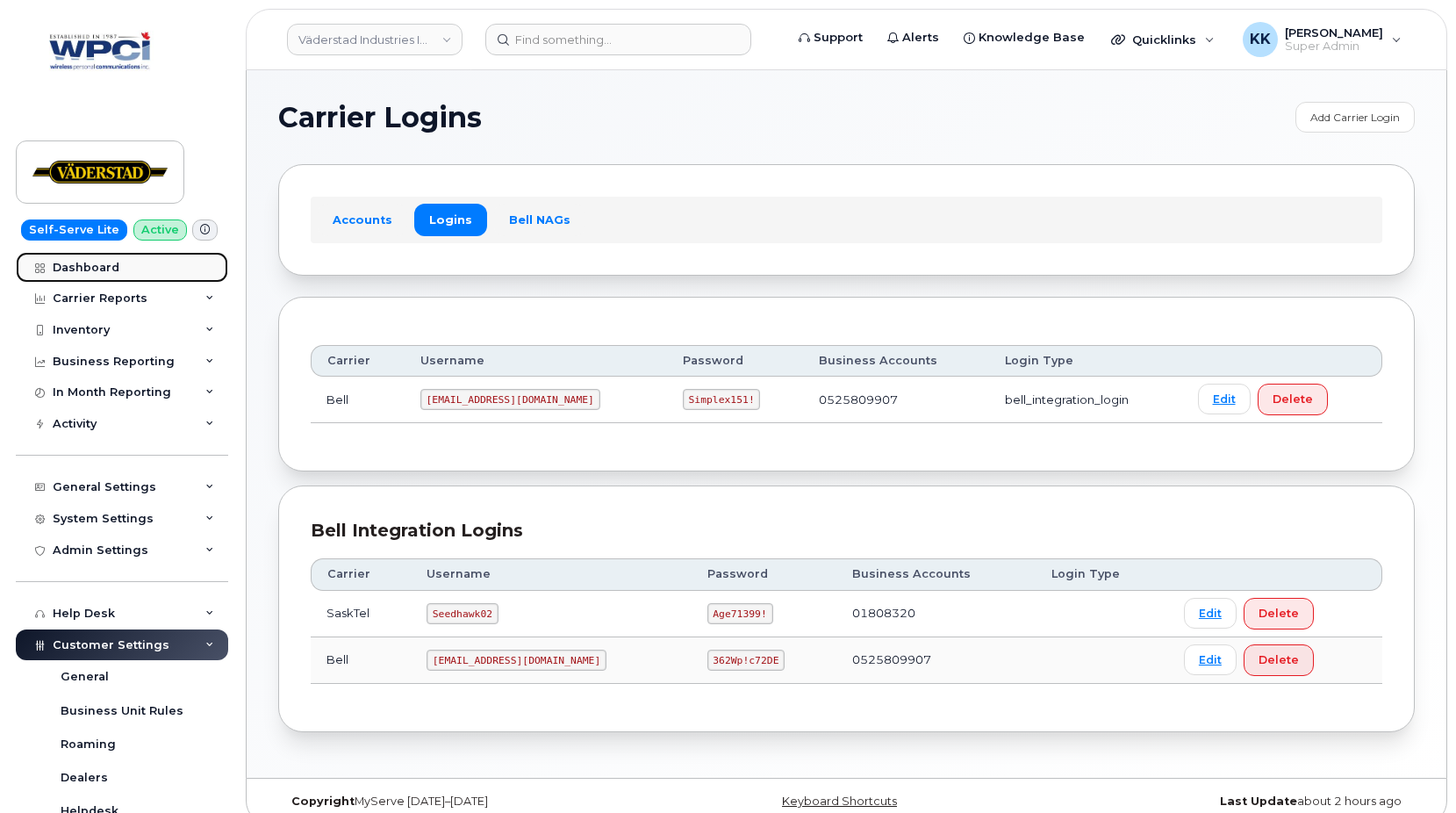
click at [64, 264] on div "Dashboard" at bounding box center [86, 268] width 67 height 14
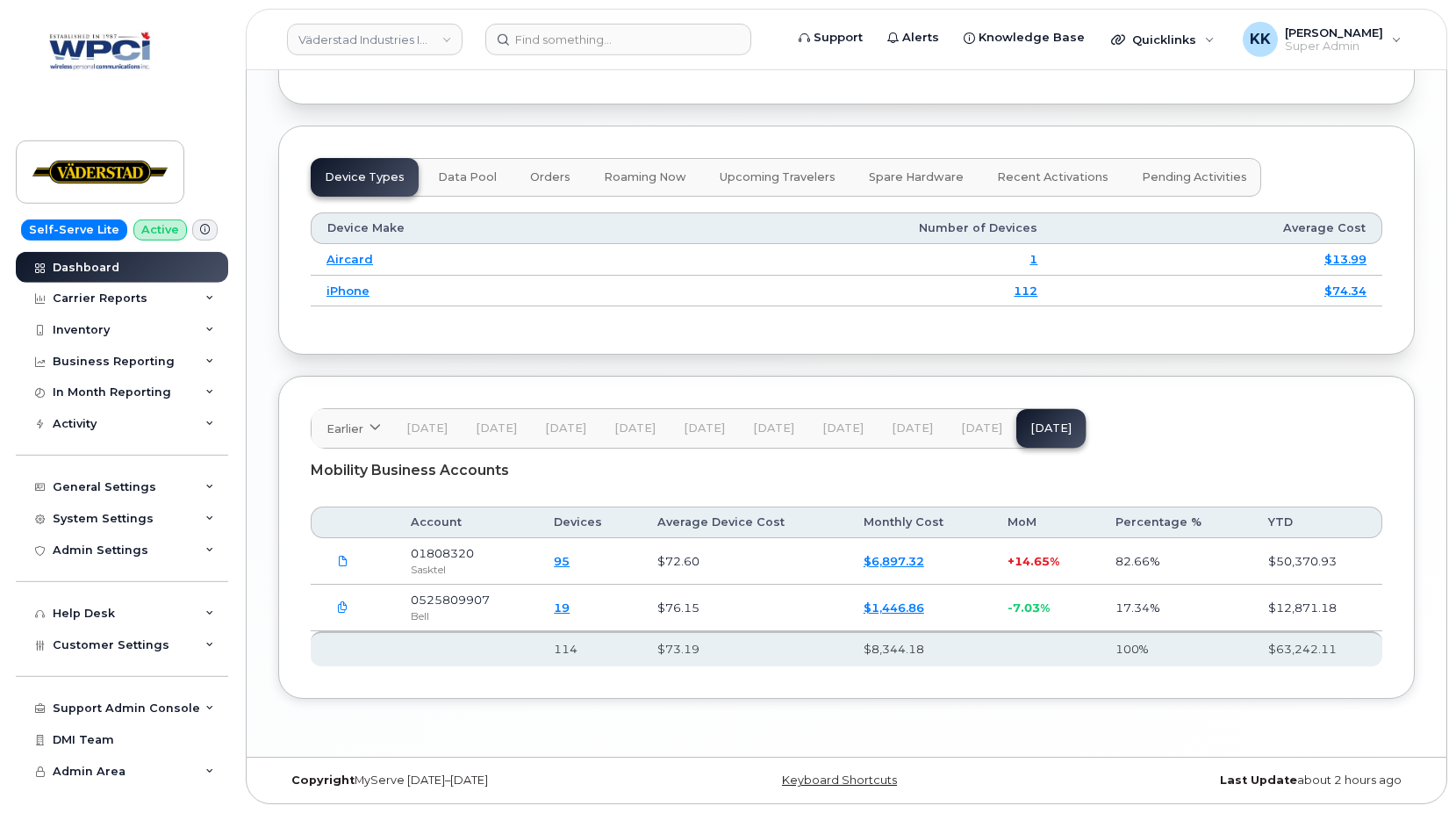
scroll to position [2143, 0]
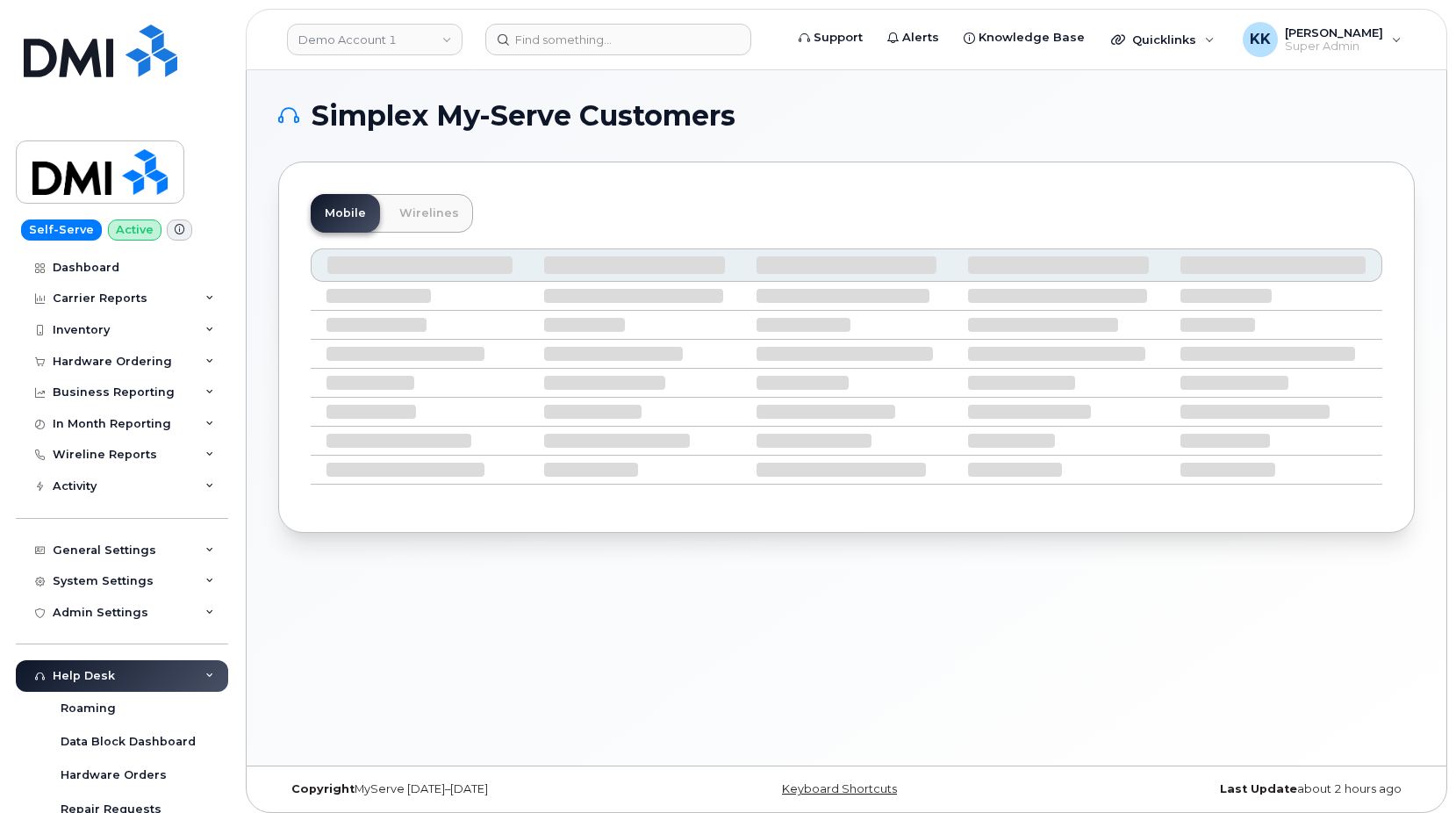
click at [847, 184] on div "Mobile Wirelines" at bounding box center [847, 347] width 1137 height 371
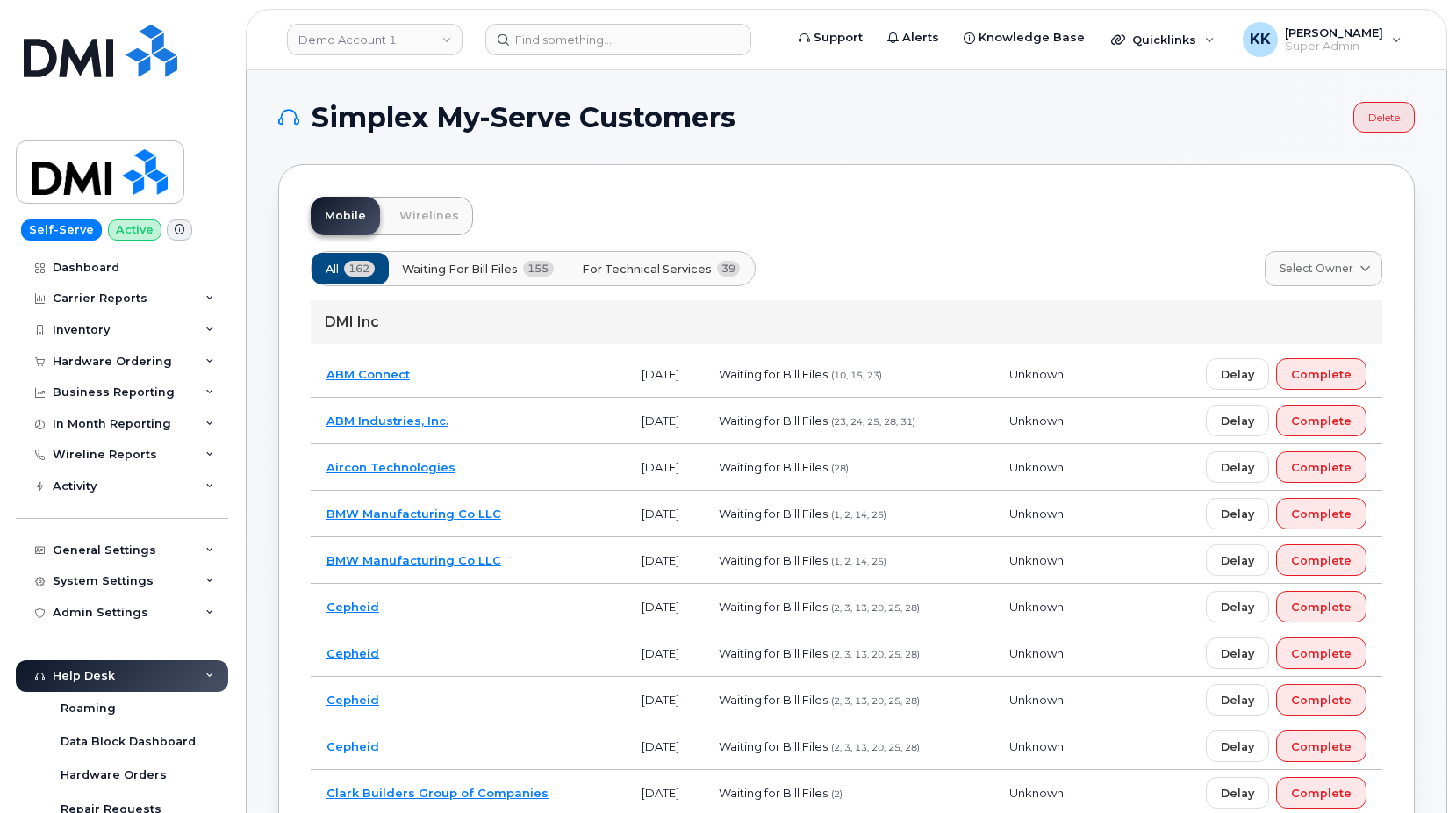
click at [668, 266] on span "For Technical Services" at bounding box center [647, 269] width 130 height 17
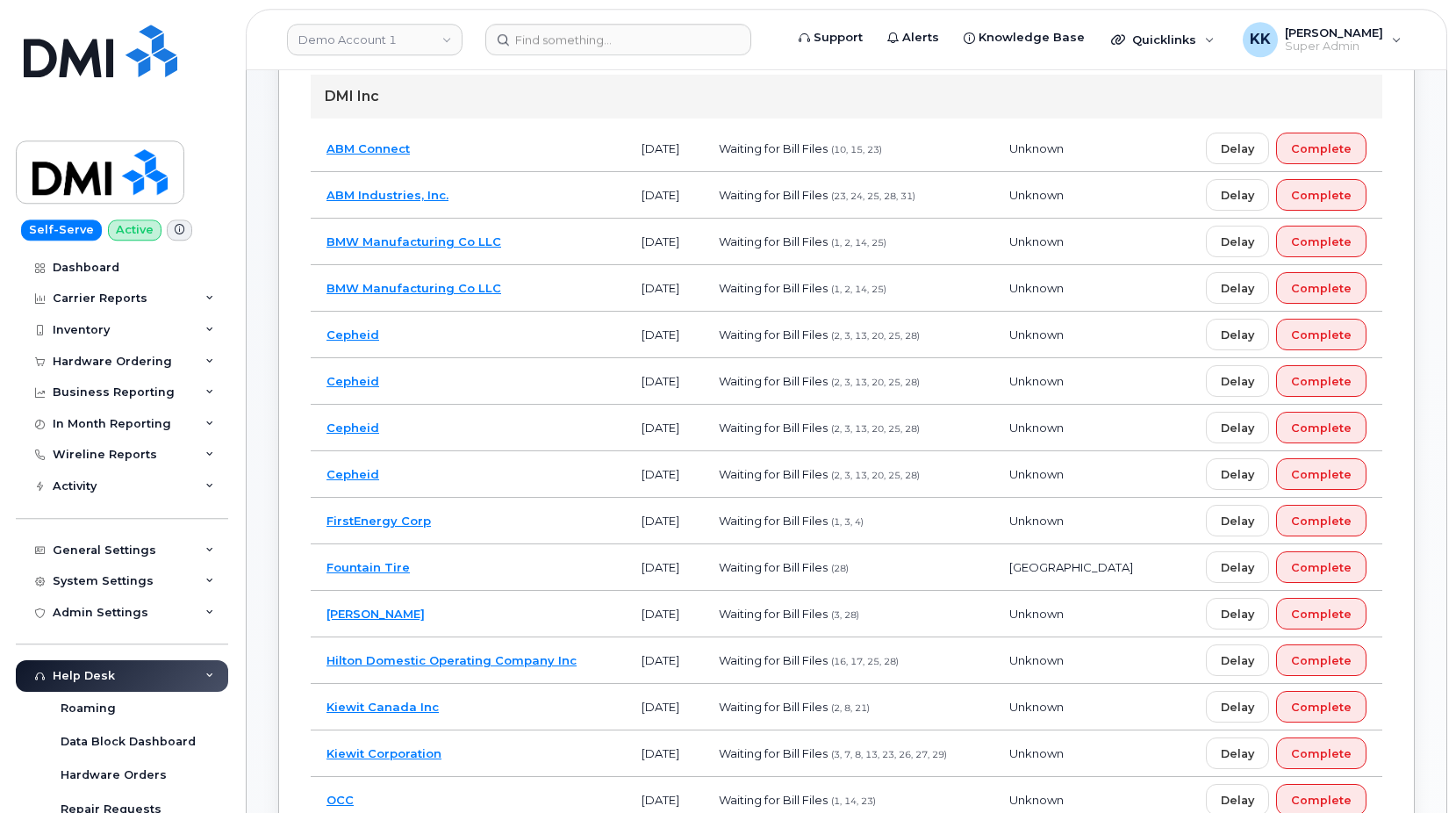
scroll to position [537, 0]
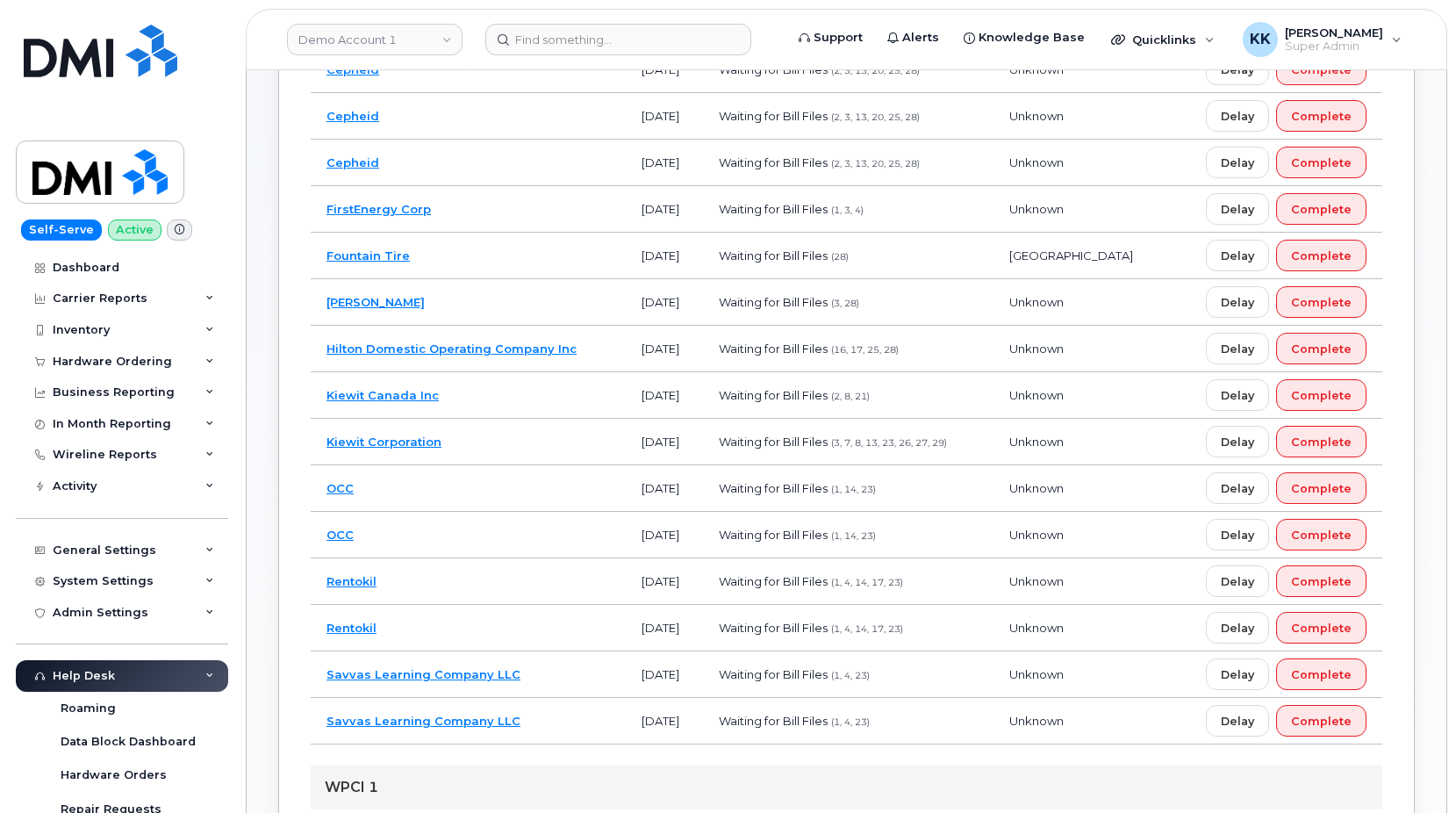
click at [492, 242] on td "Fountain Tire" at bounding box center [468, 255] width 315 height 47
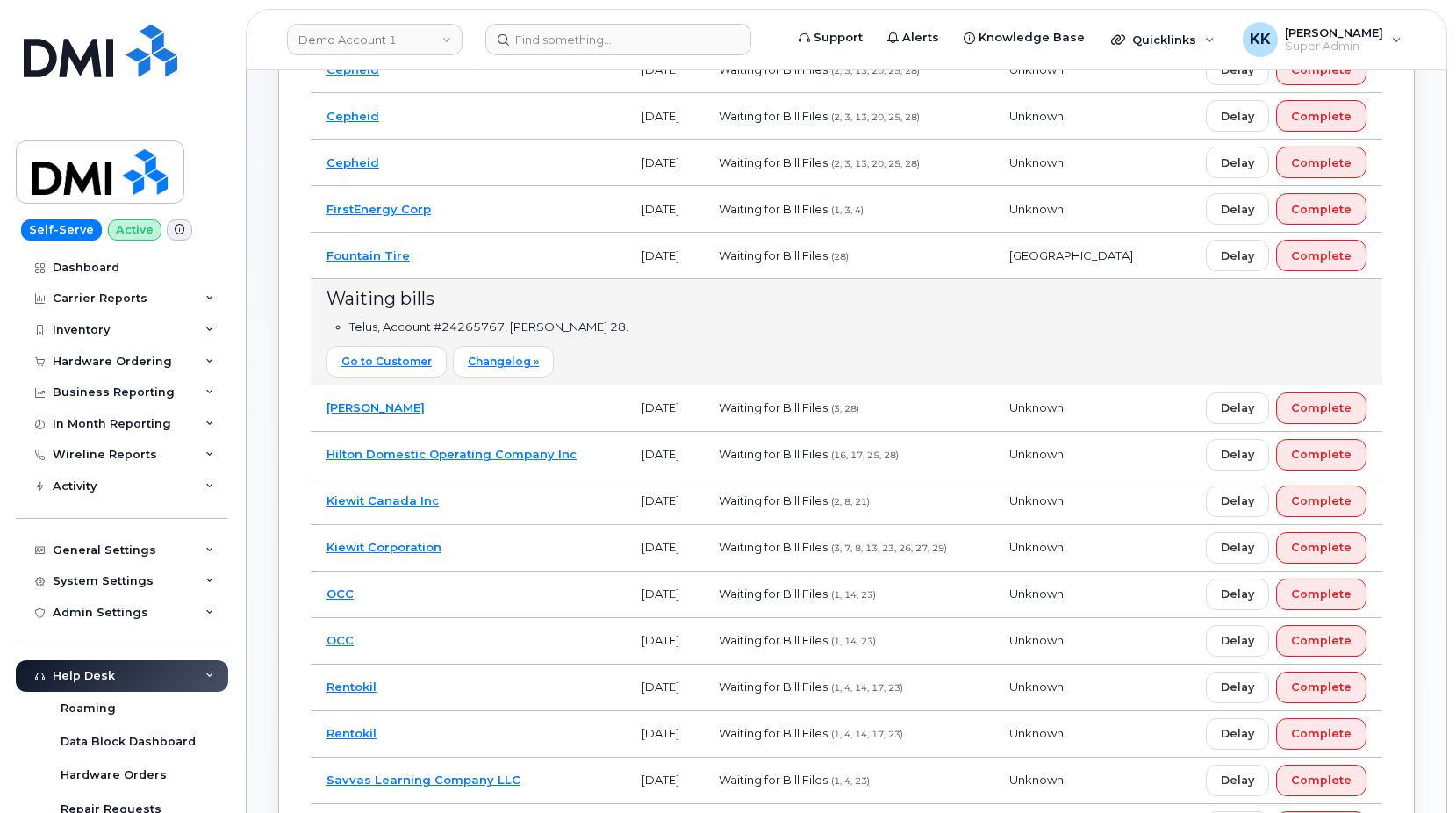
click at [462, 250] on td "Fountain Tire" at bounding box center [468, 255] width 315 height 47
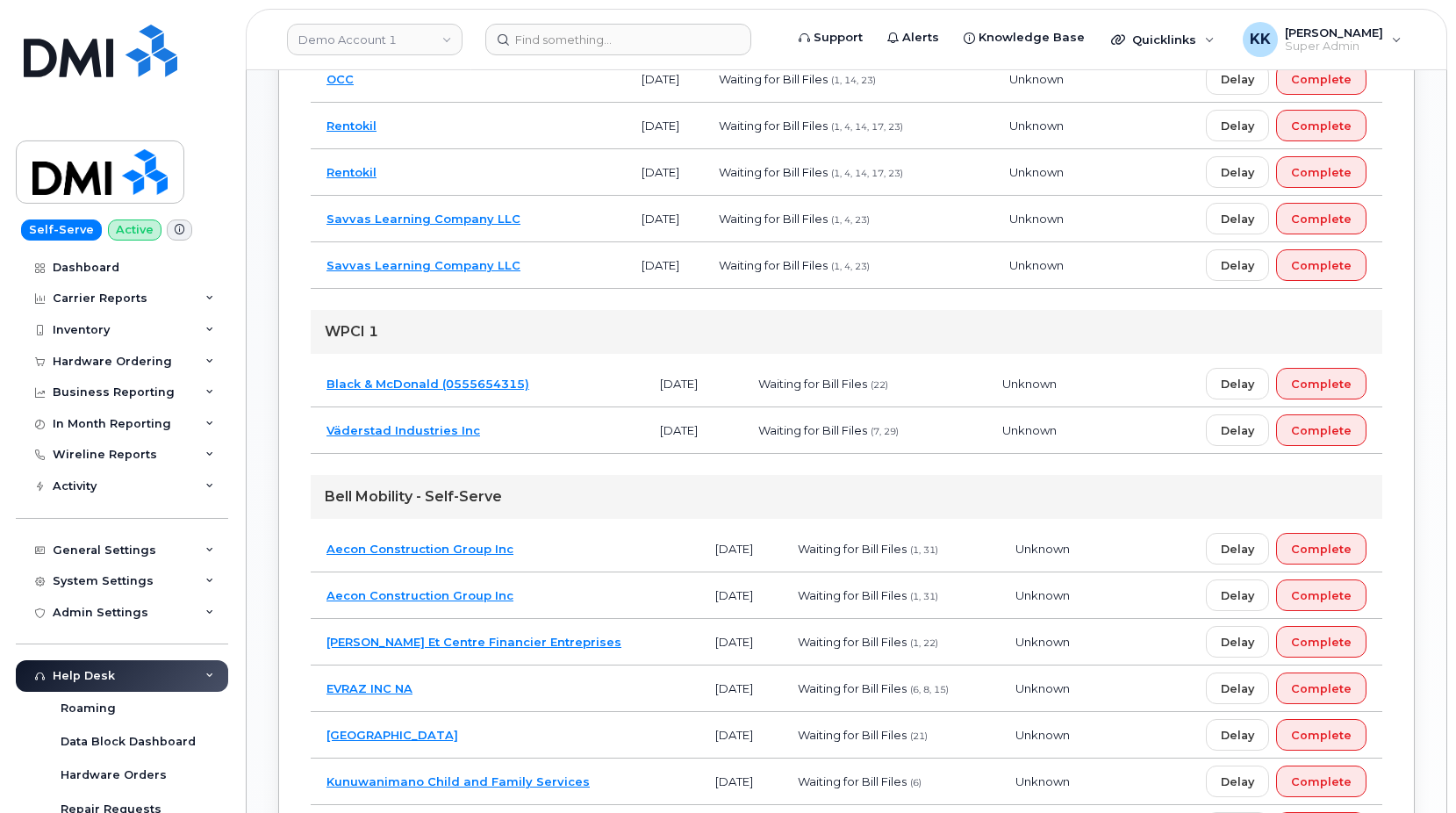
scroll to position [1163, 0]
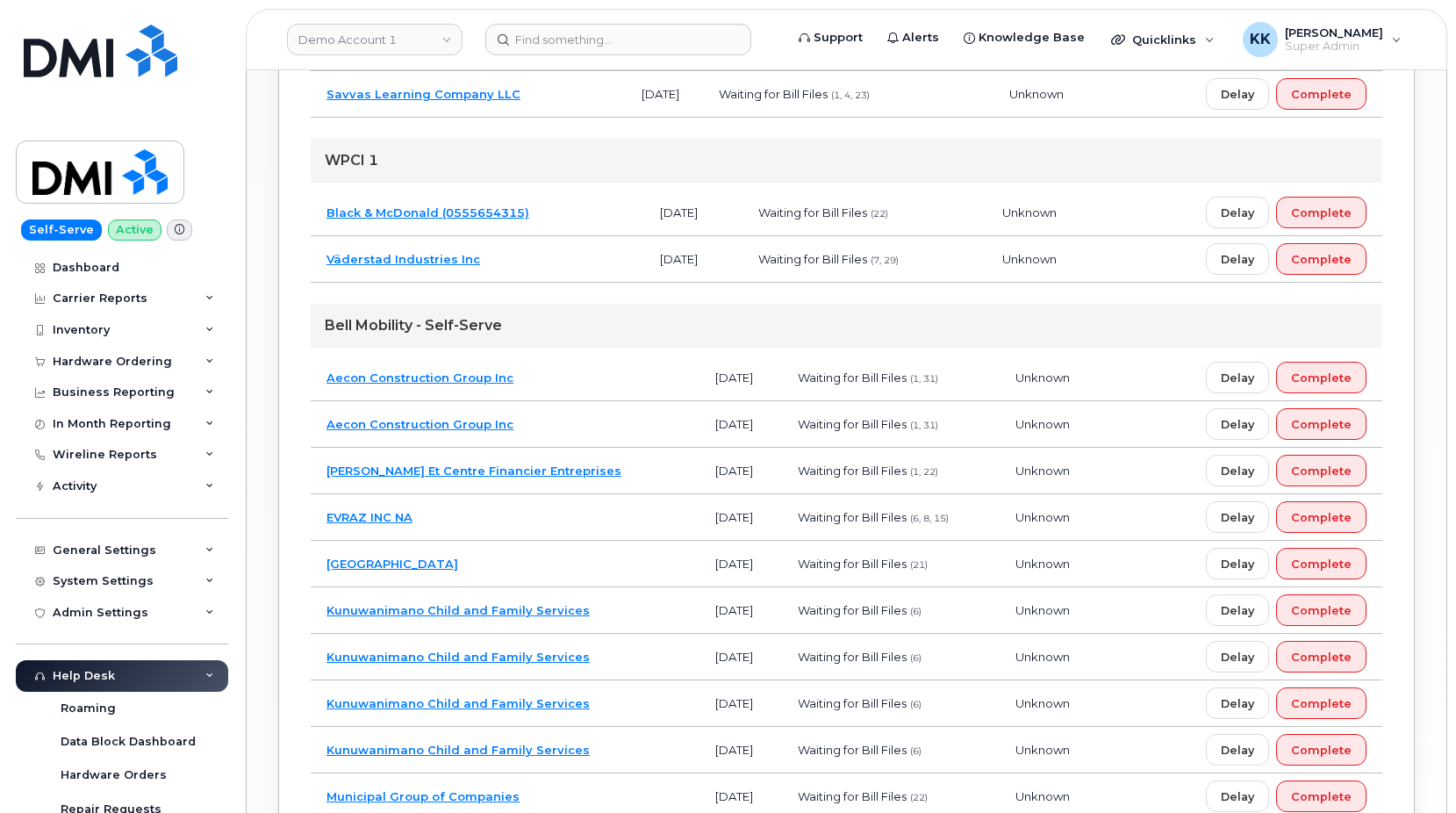
click at [659, 468] on td "Caisses Desjardins Et Centre Financier Entreprises" at bounding box center [505, 470] width 389 height 47
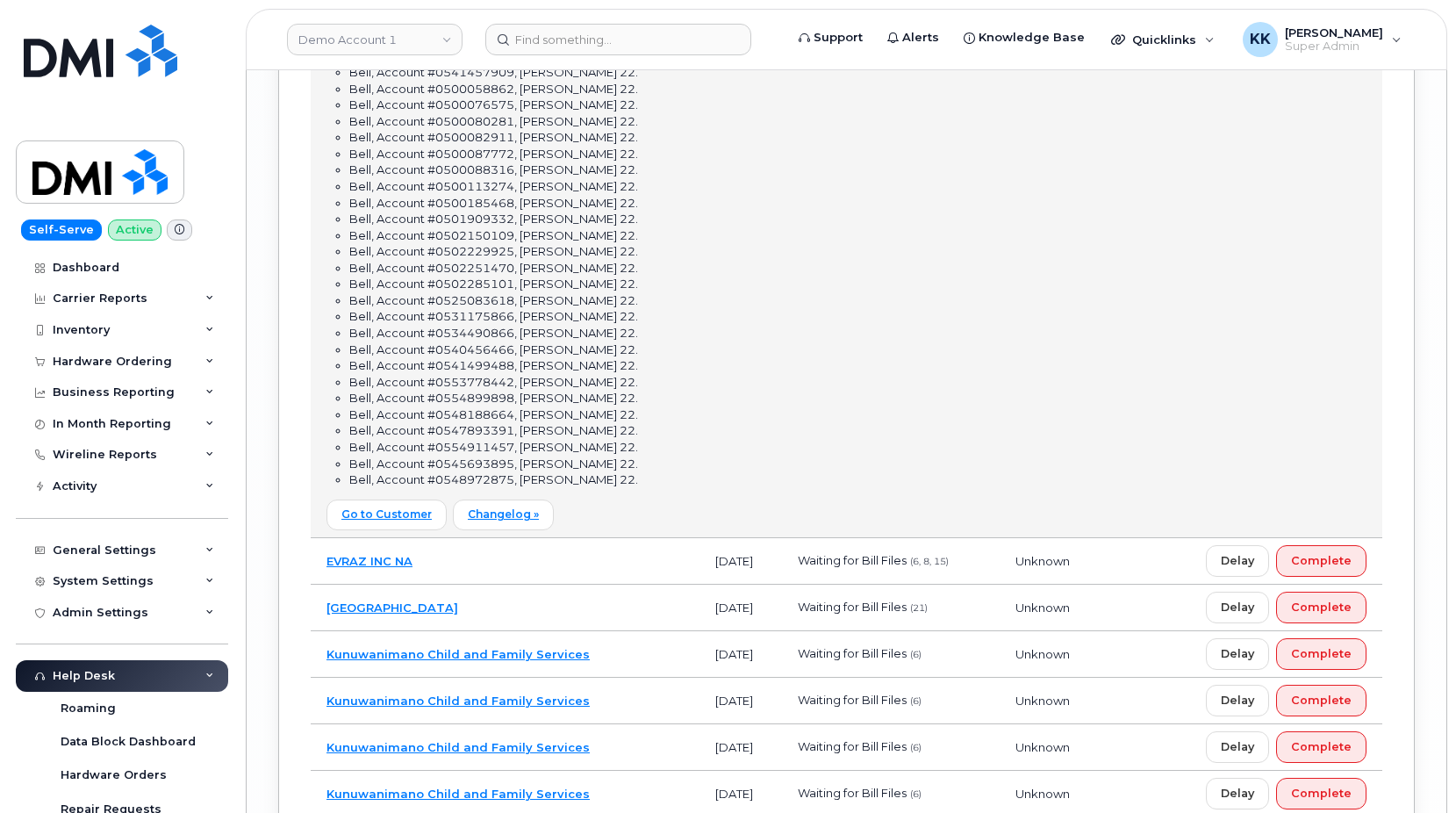
scroll to position [4923, 0]
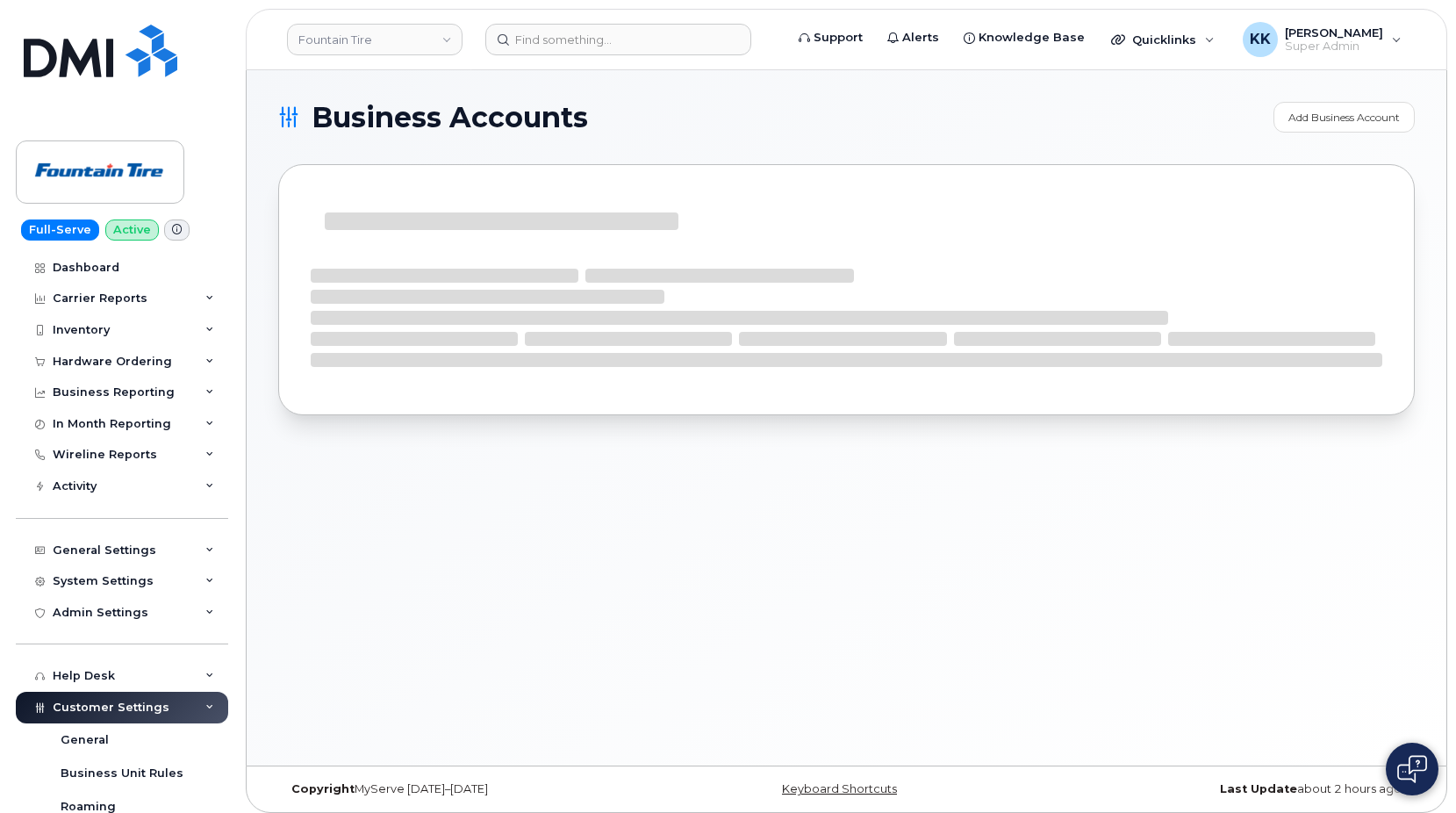
scroll to position [337, 0]
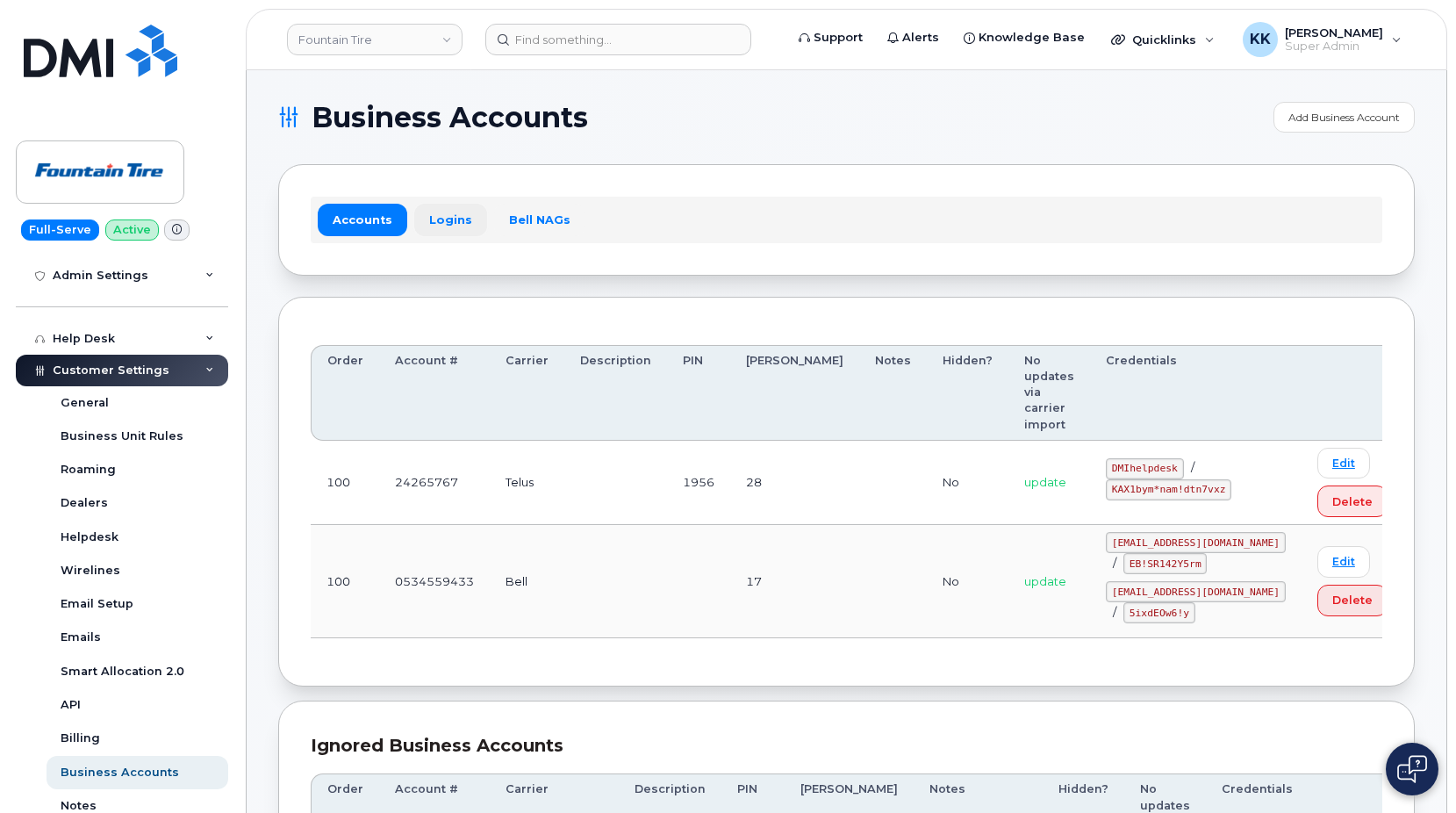
click at [445, 224] on link "Logins" at bounding box center [450, 219] width 73 height 31
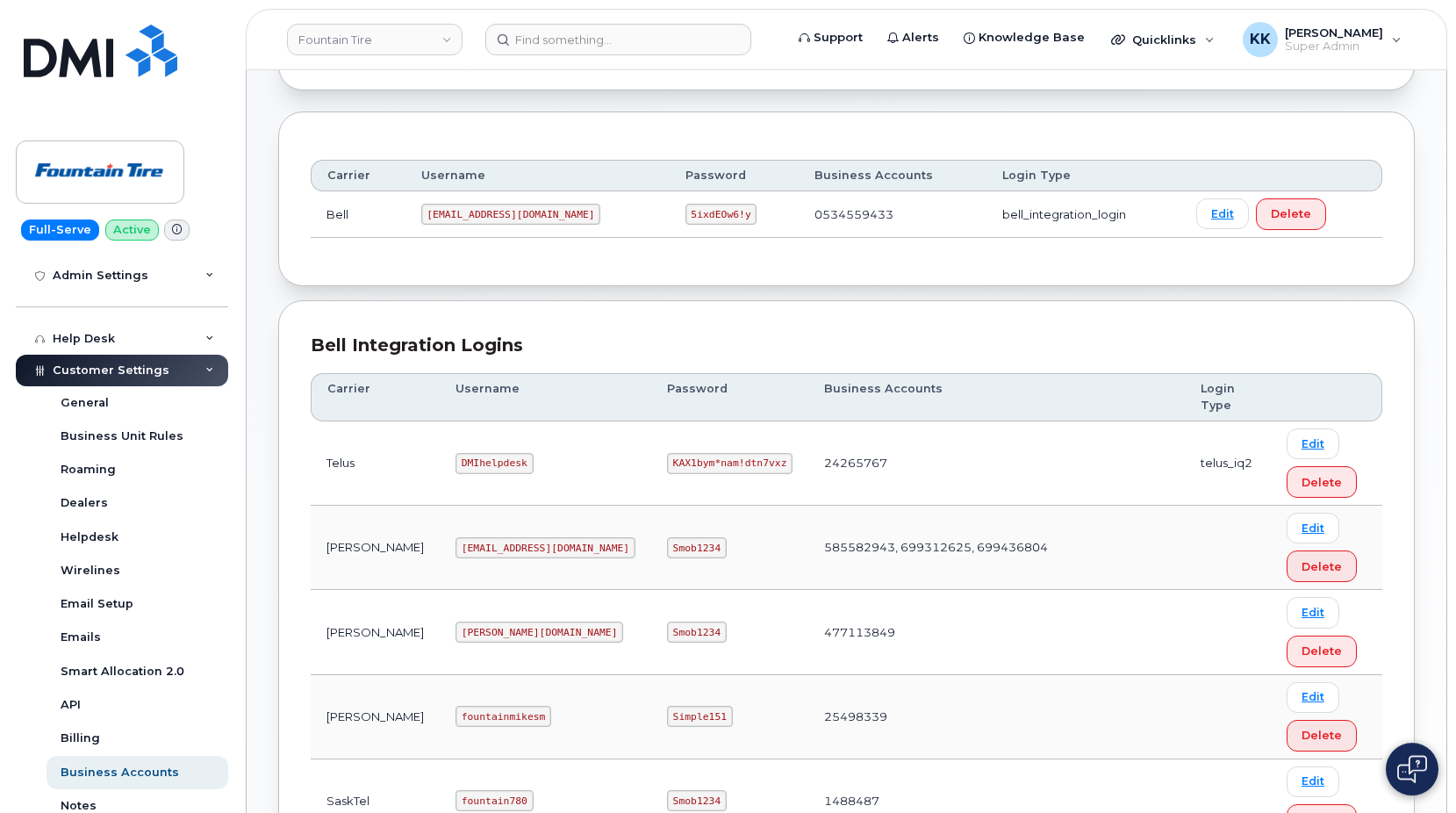
scroll to position [174, 0]
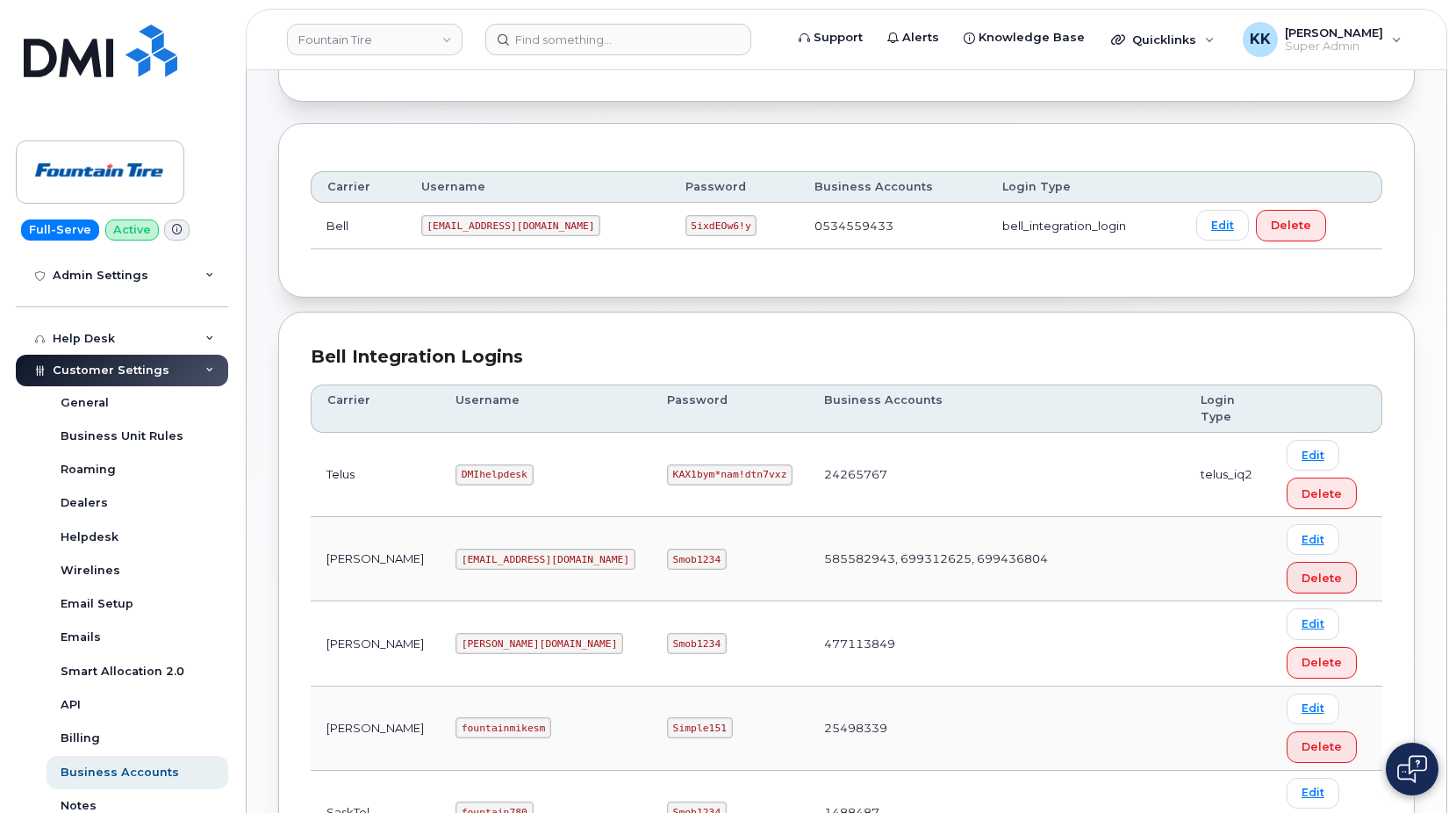
click at [455, 475] on code "DMIhelpdesk" at bounding box center [494, 475] width 78 height 21
copy code "DMIhelpdesk"
click at [668, 470] on code "KAX1bym*nam!dtn7vxz" at bounding box center [730, 475] width 126 height 21
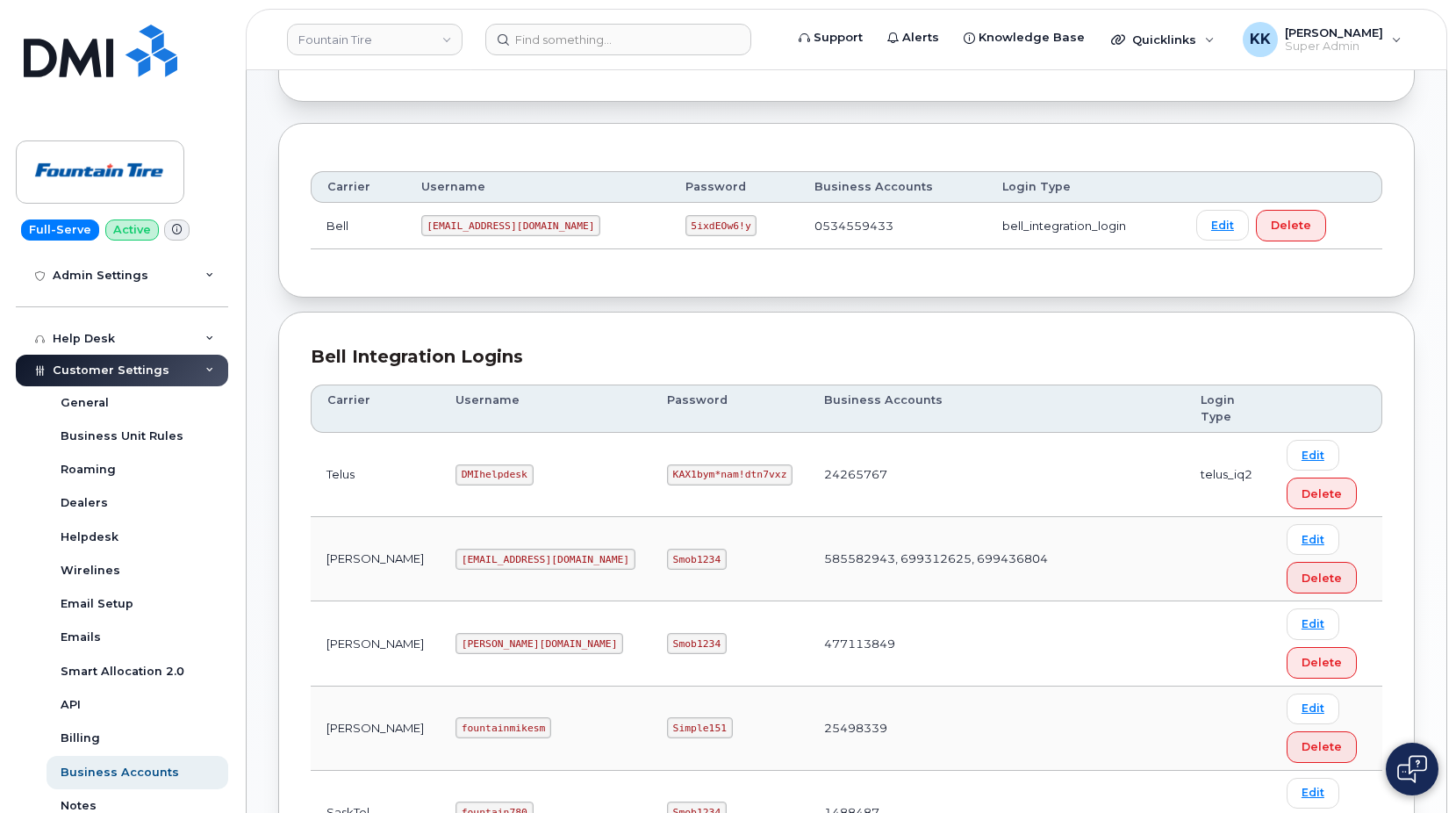
click at [668, 470] on code "KAX1bym*nam!dtn7vxz" at bounding box center [730, 475] width 126 height 21
click at [376, 53] on link "Fountain Tire" at bounding box center [374, 39] width 175 height 31
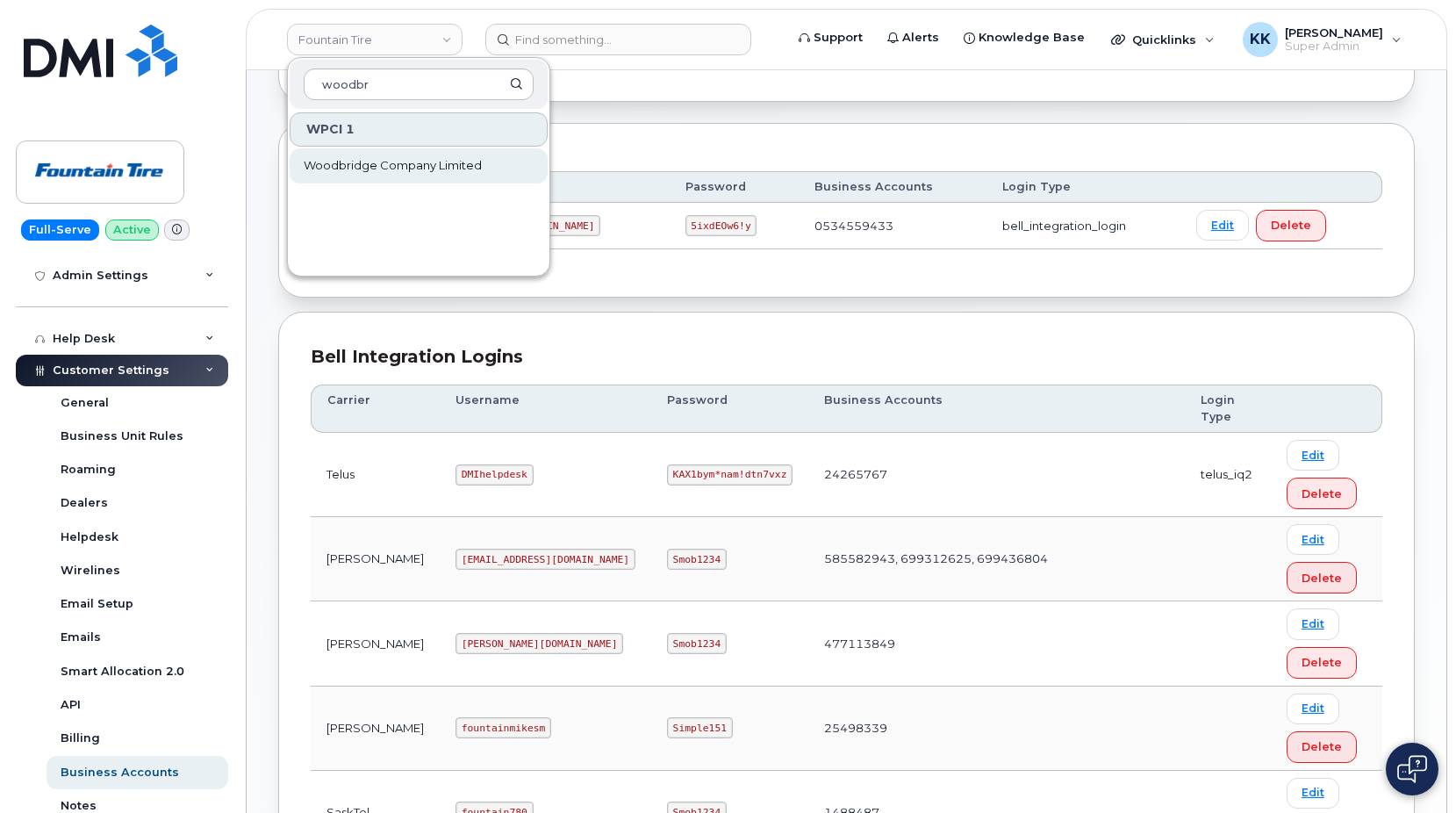
type input "woodbr"
click at [369, 159] on span "Woodbridge Company Limited" at bounding box center [392, 166] width 178 height 17
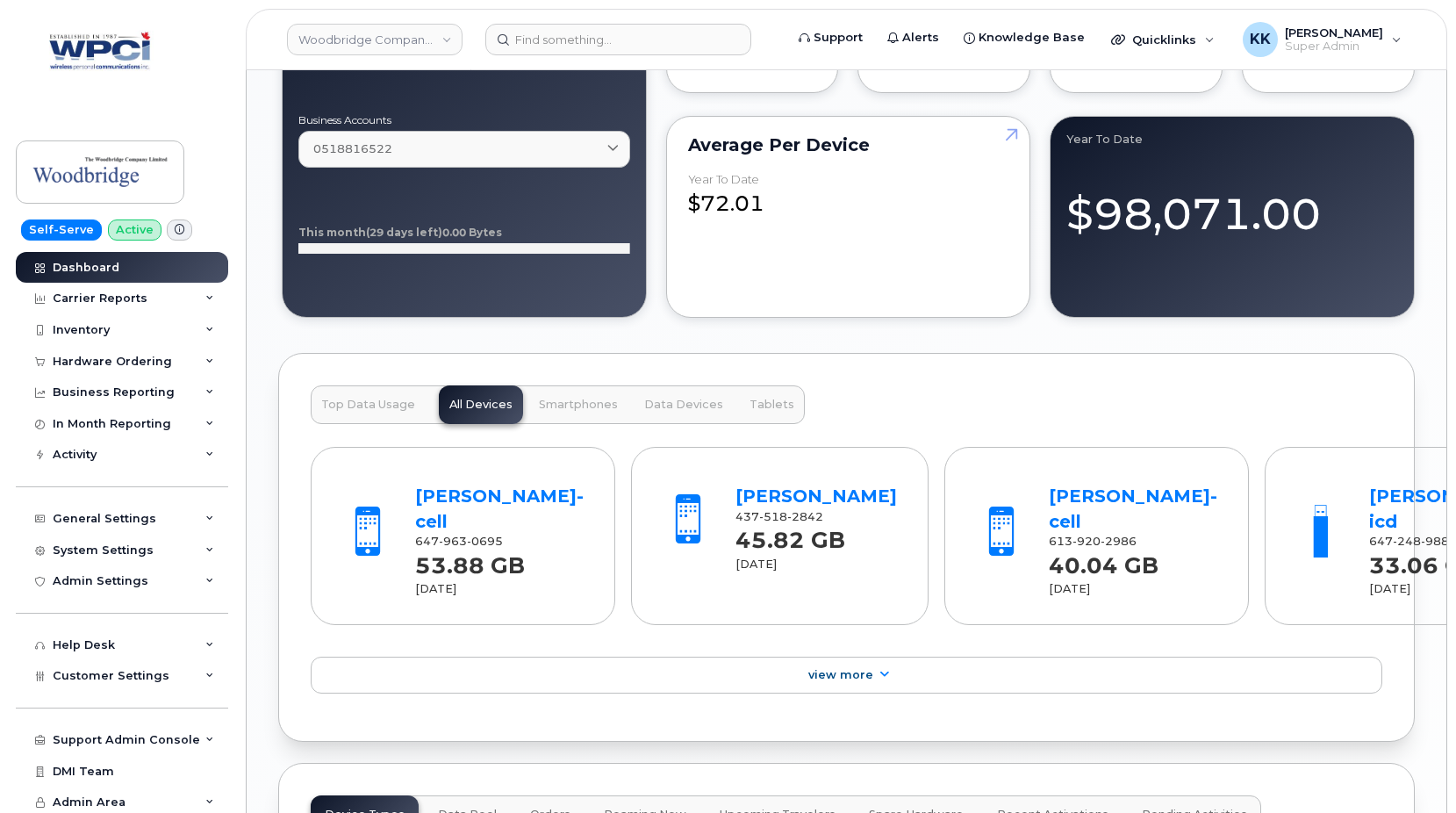
scroll to position [2294, 0]
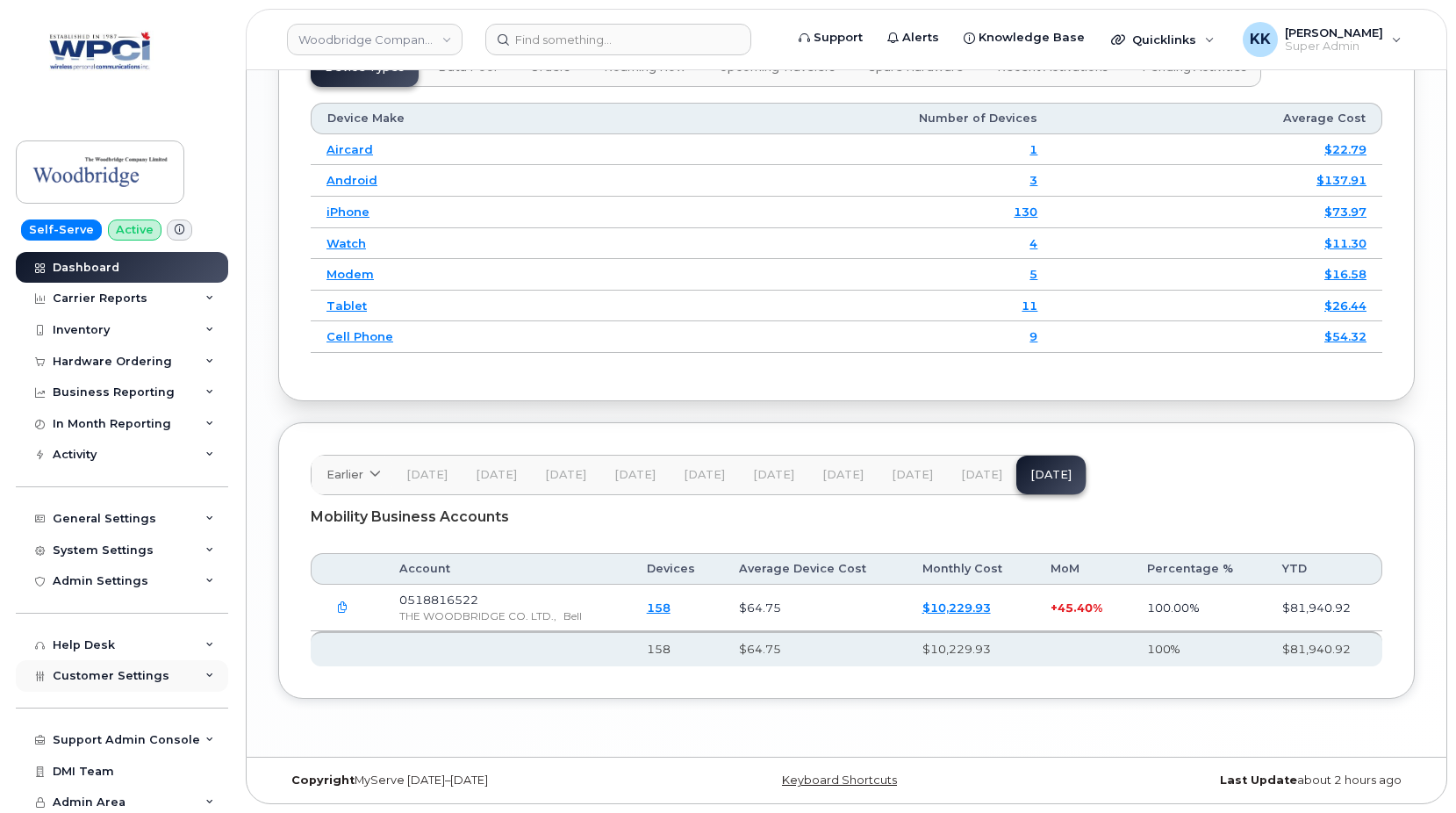
click at [99, 680] on span "Customer Settings" at bounding box center [110, 675] width 117 height 13
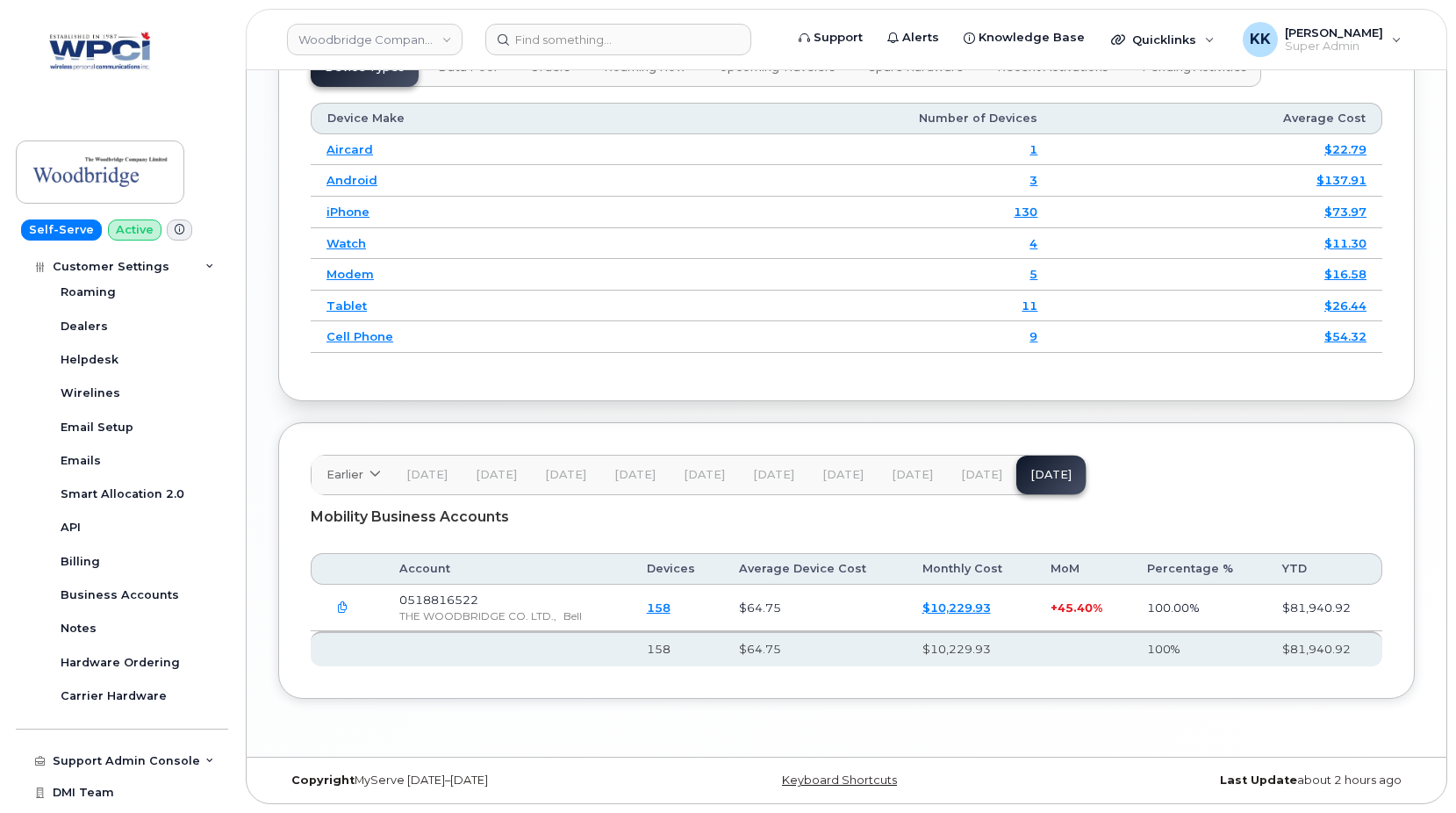
scroll to position [508, 0]
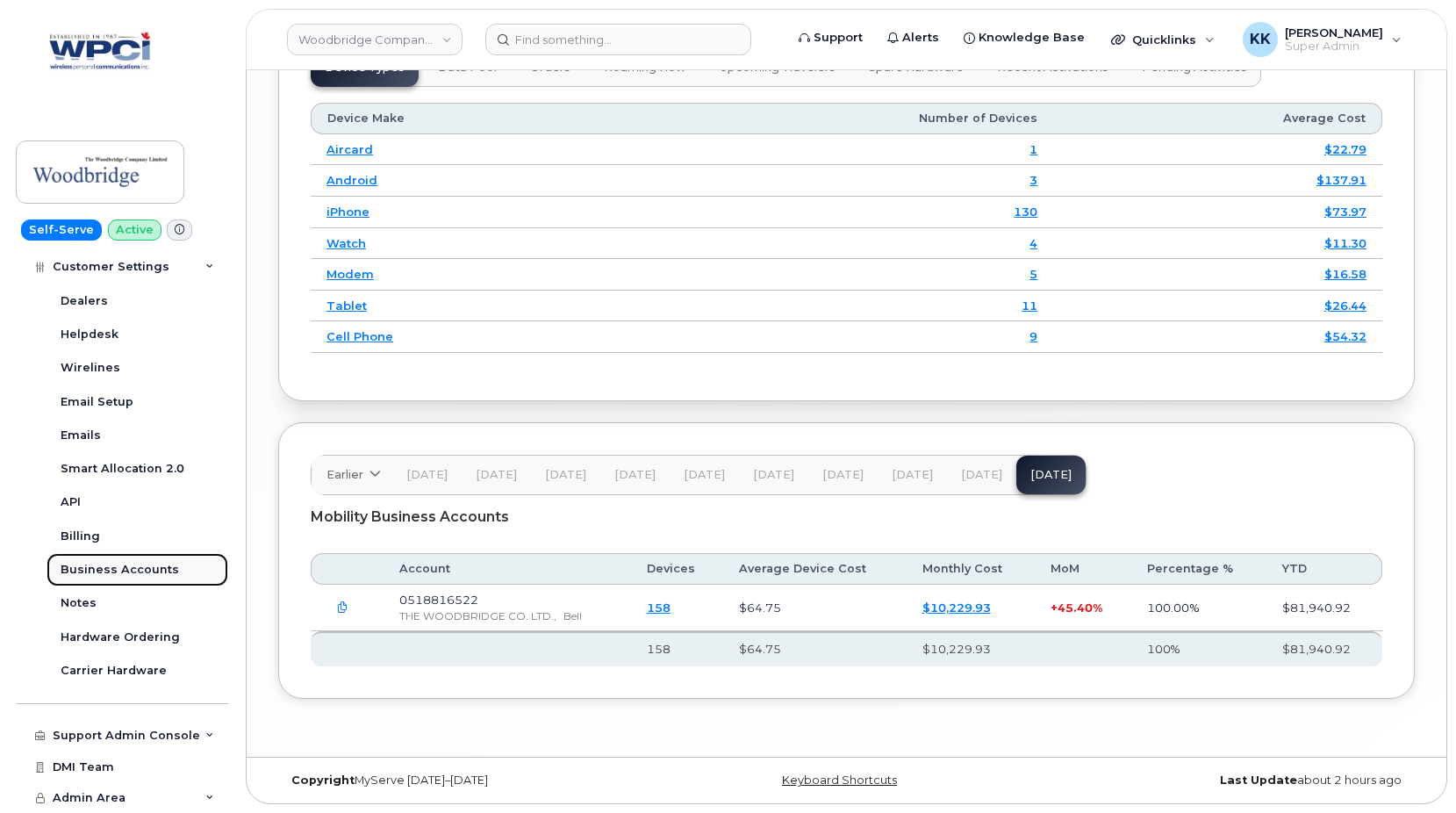
click at [140, 567] on div "Business Accounts" at bounding box center [120, 569] width 118 height 16
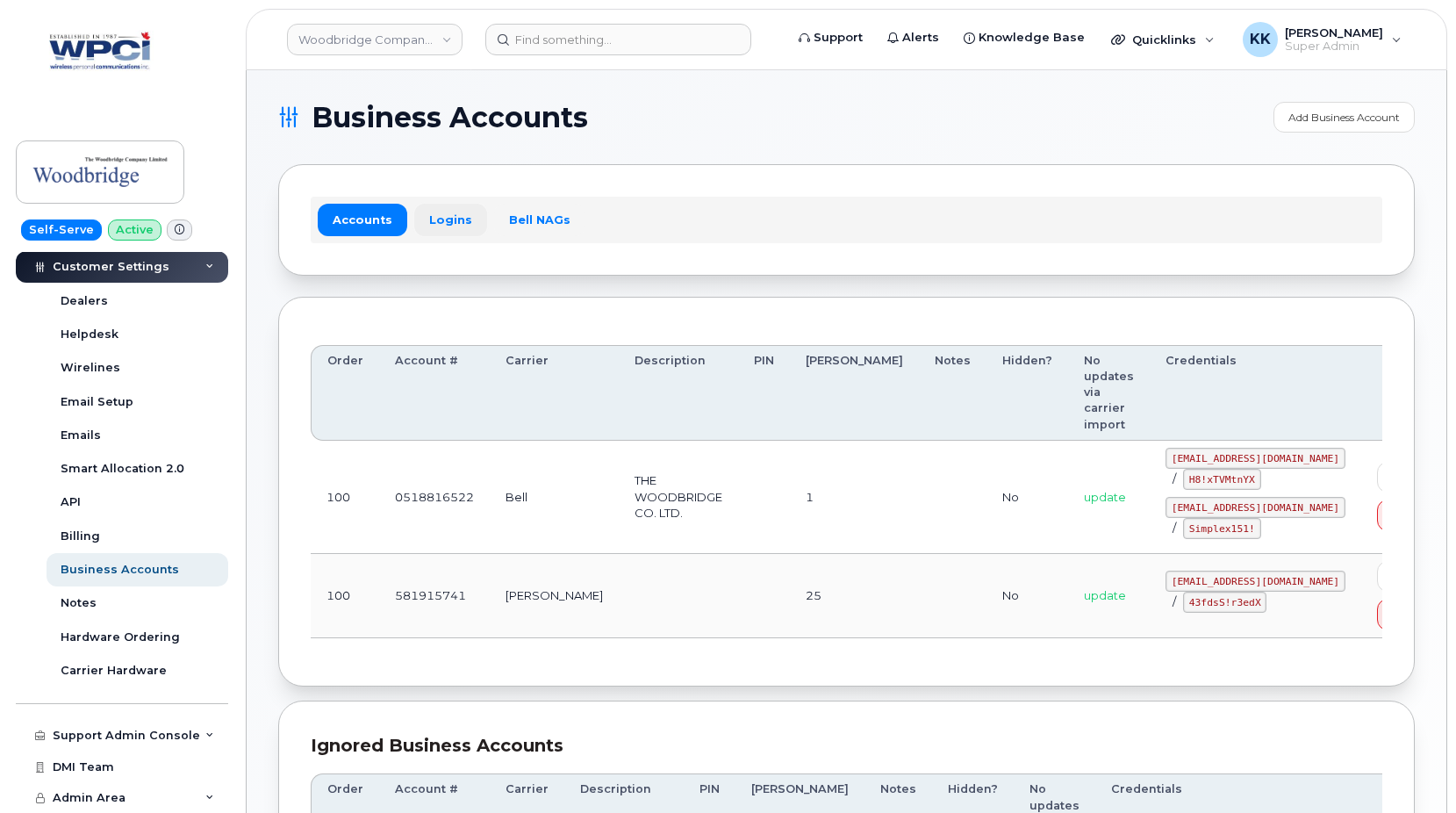
click at [462, 213] on link "Logins" at bounding box center [450, 219] width 73 height 31
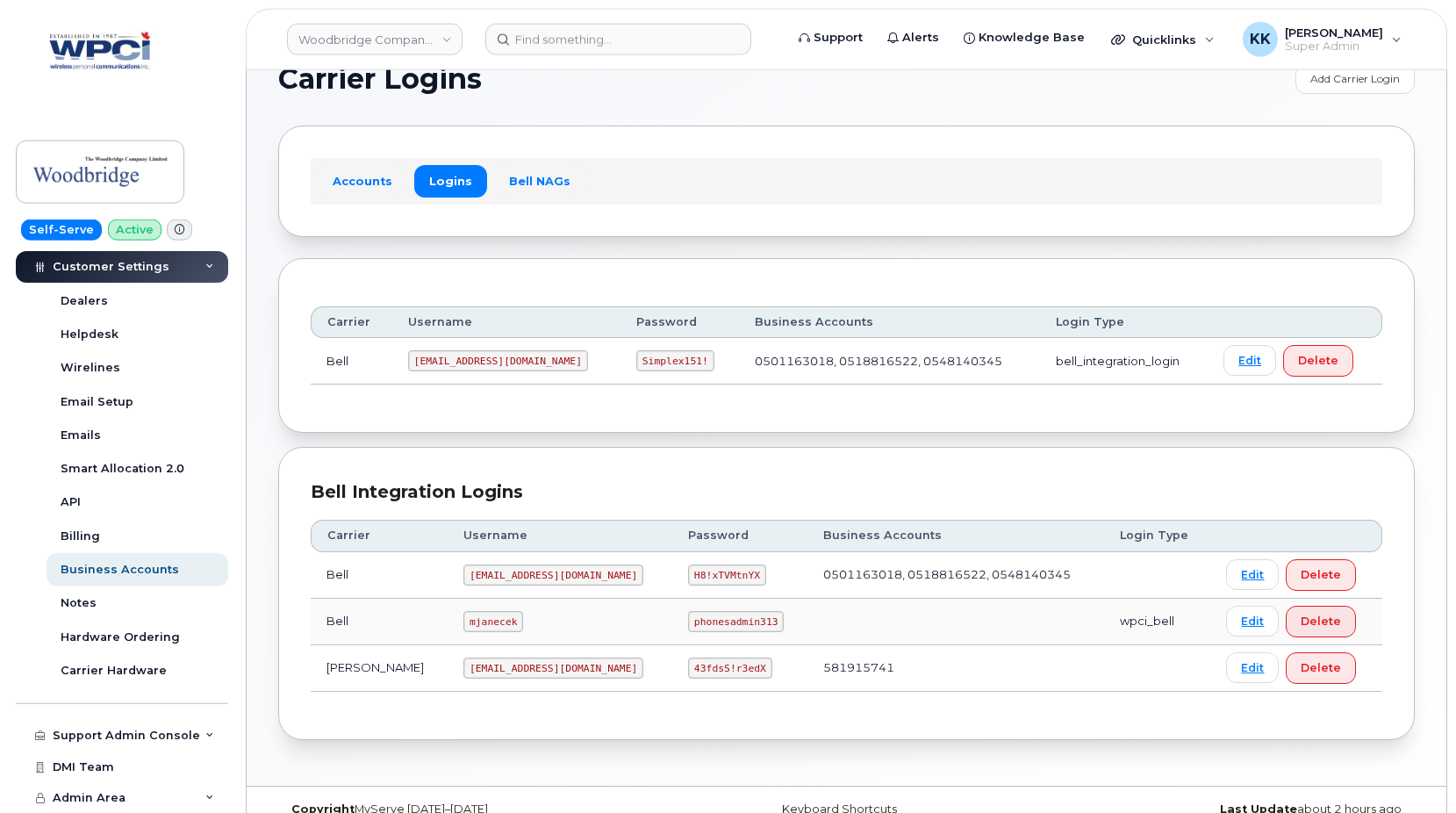
scroll to position [68, 0]
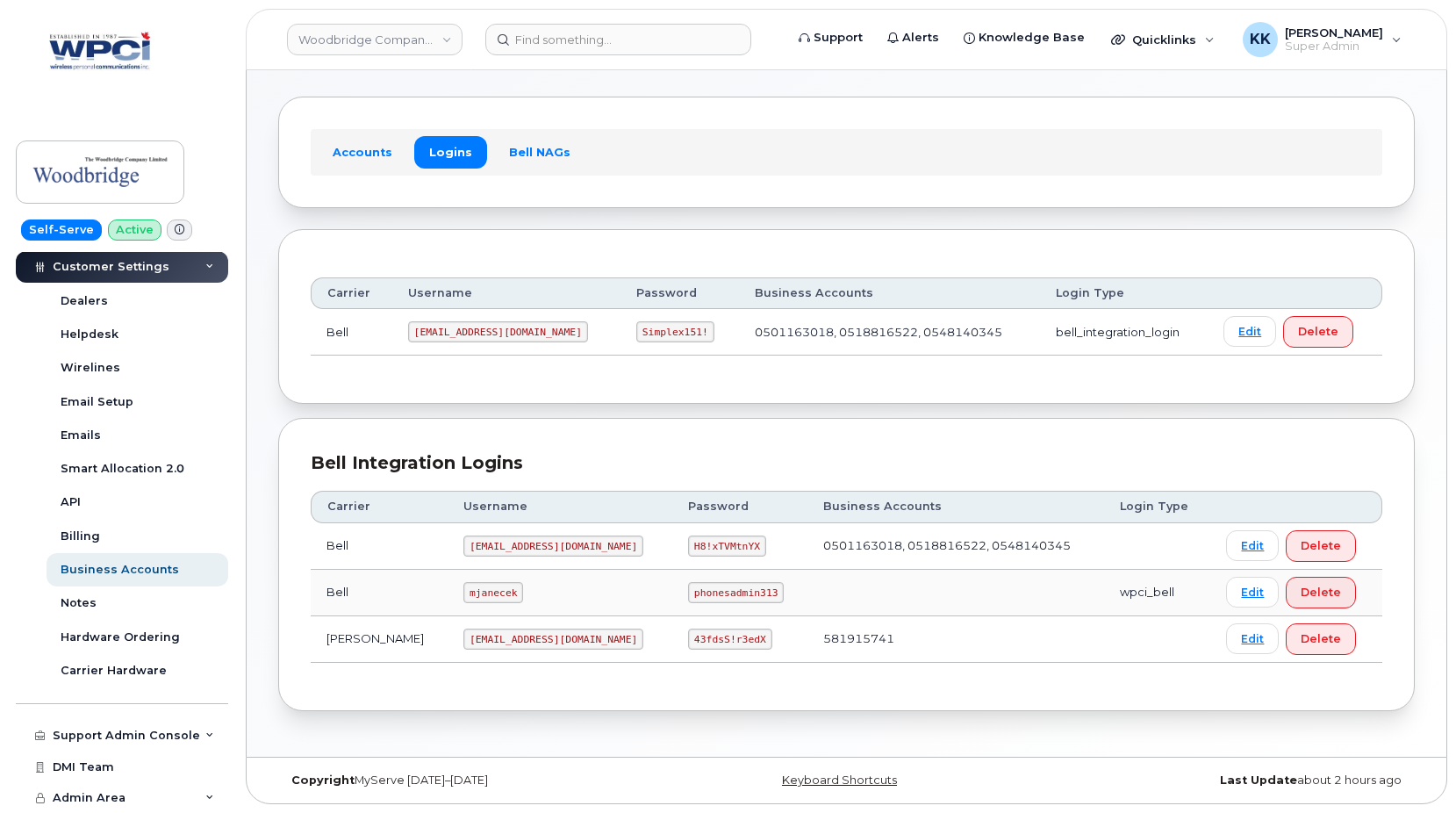
click at [476, 634] on code "woodbridge@myserve.ca" at bounding box center [553, 639] width 180 height 21
click at [688, 642] on code "43fdsS!r3edX" at bounding box center [730, 639] width 84 height 21
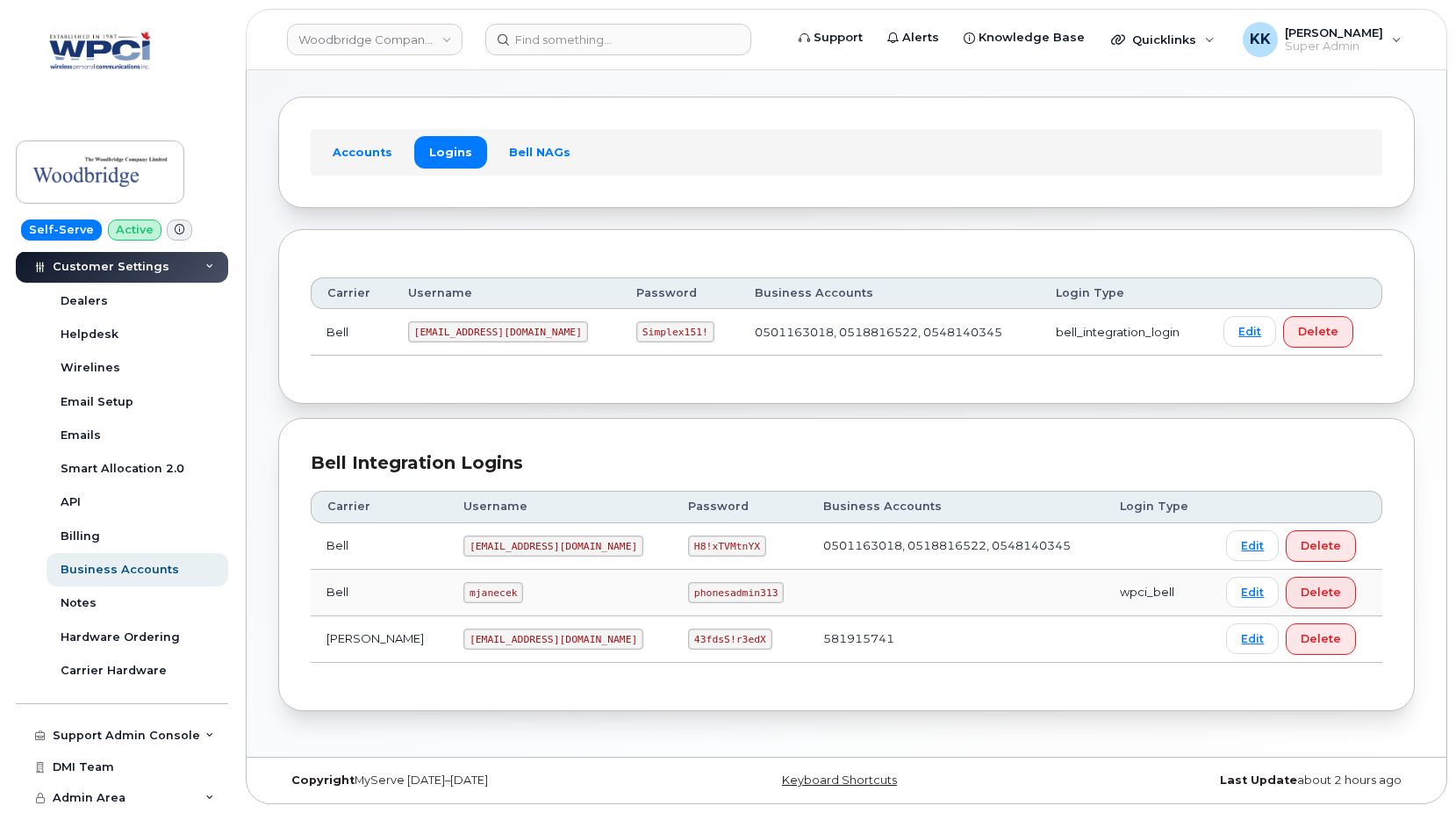
click at [688, 642] on code "43fdsS!r3edX" at bounding box center [730, 639] width 84 height 21
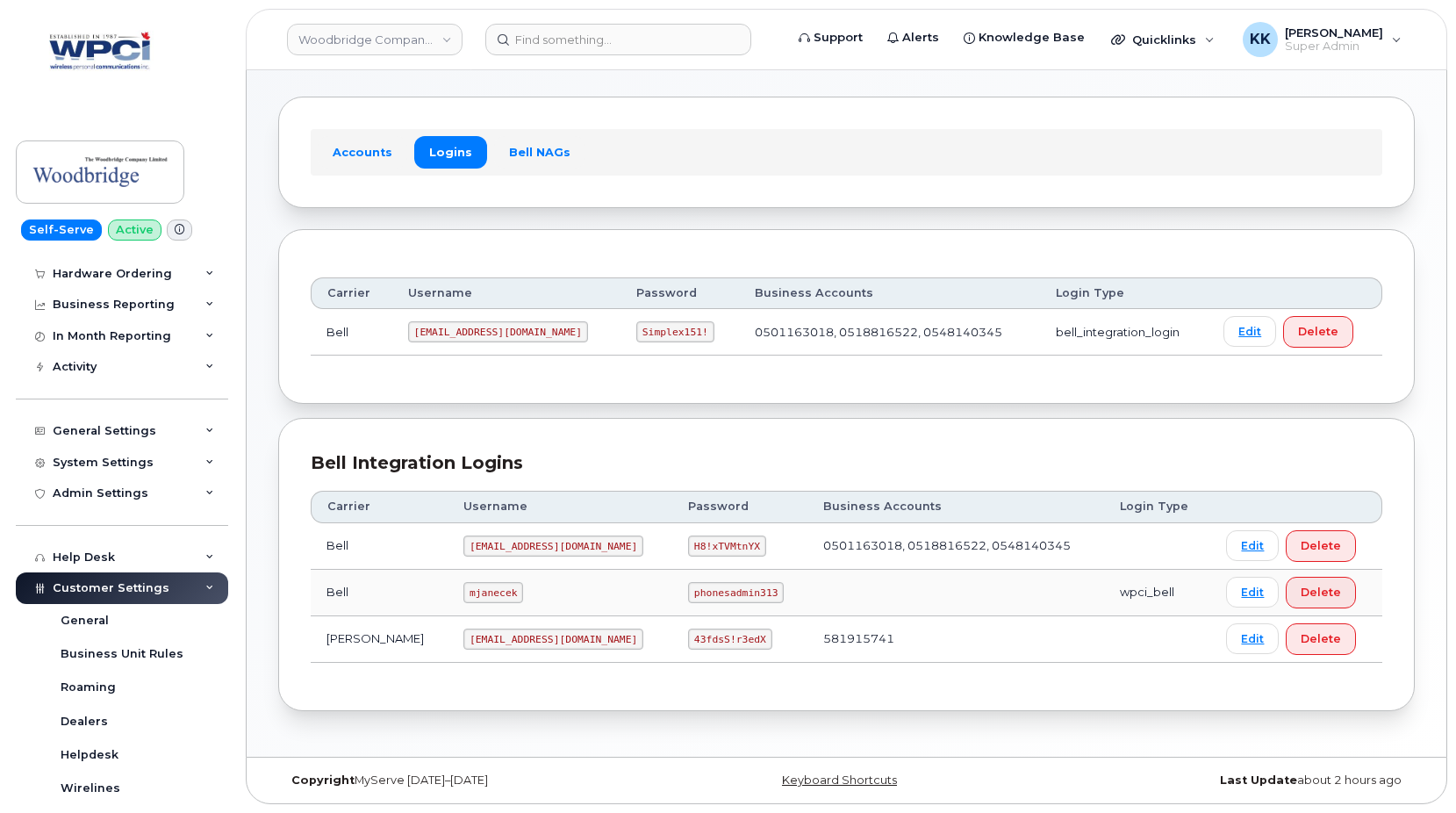
scroll to position [3, 0]
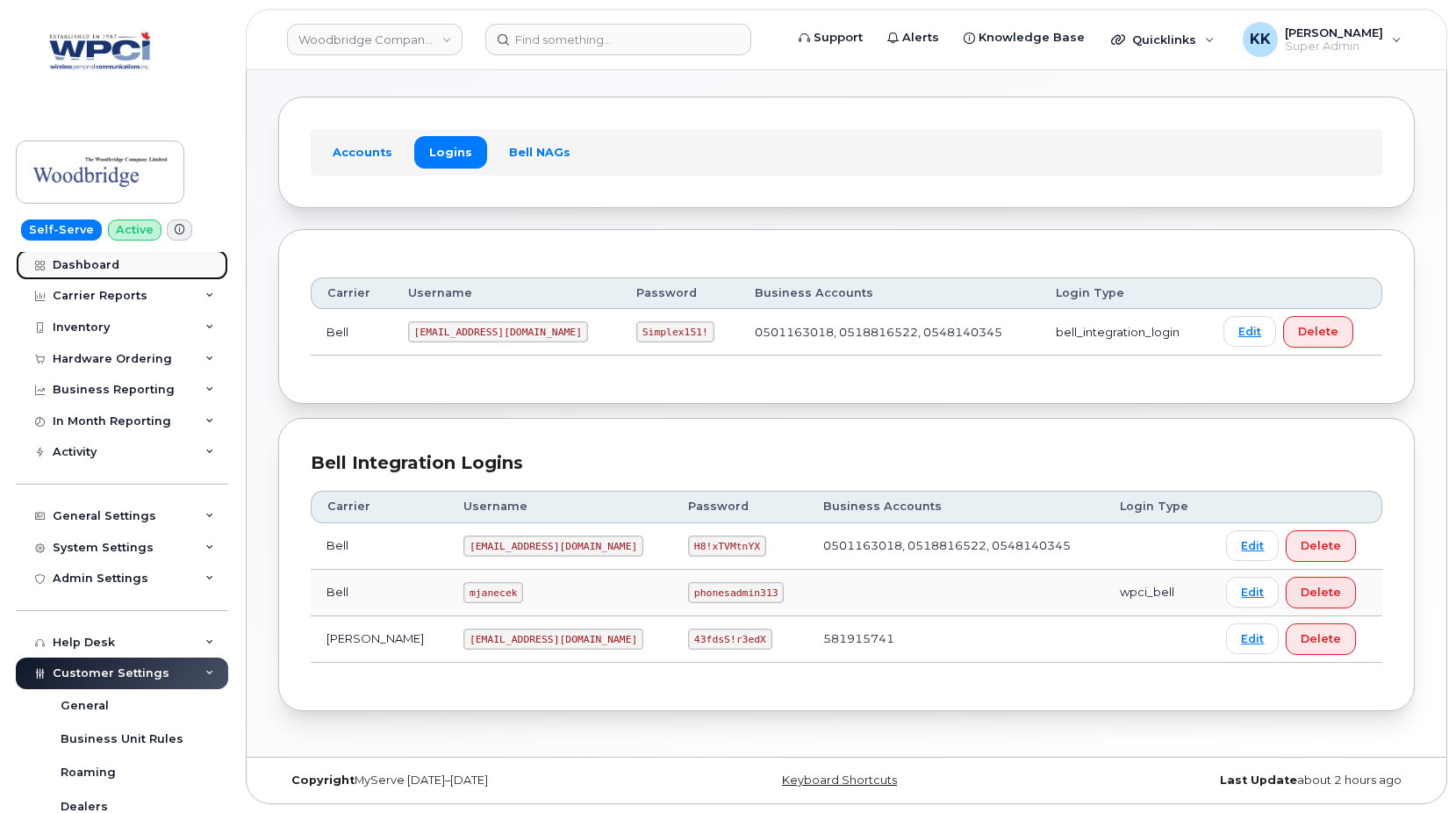
click at [98, 269] on div "Dashboard" at bounding box center [86, 265] width 67 height 14
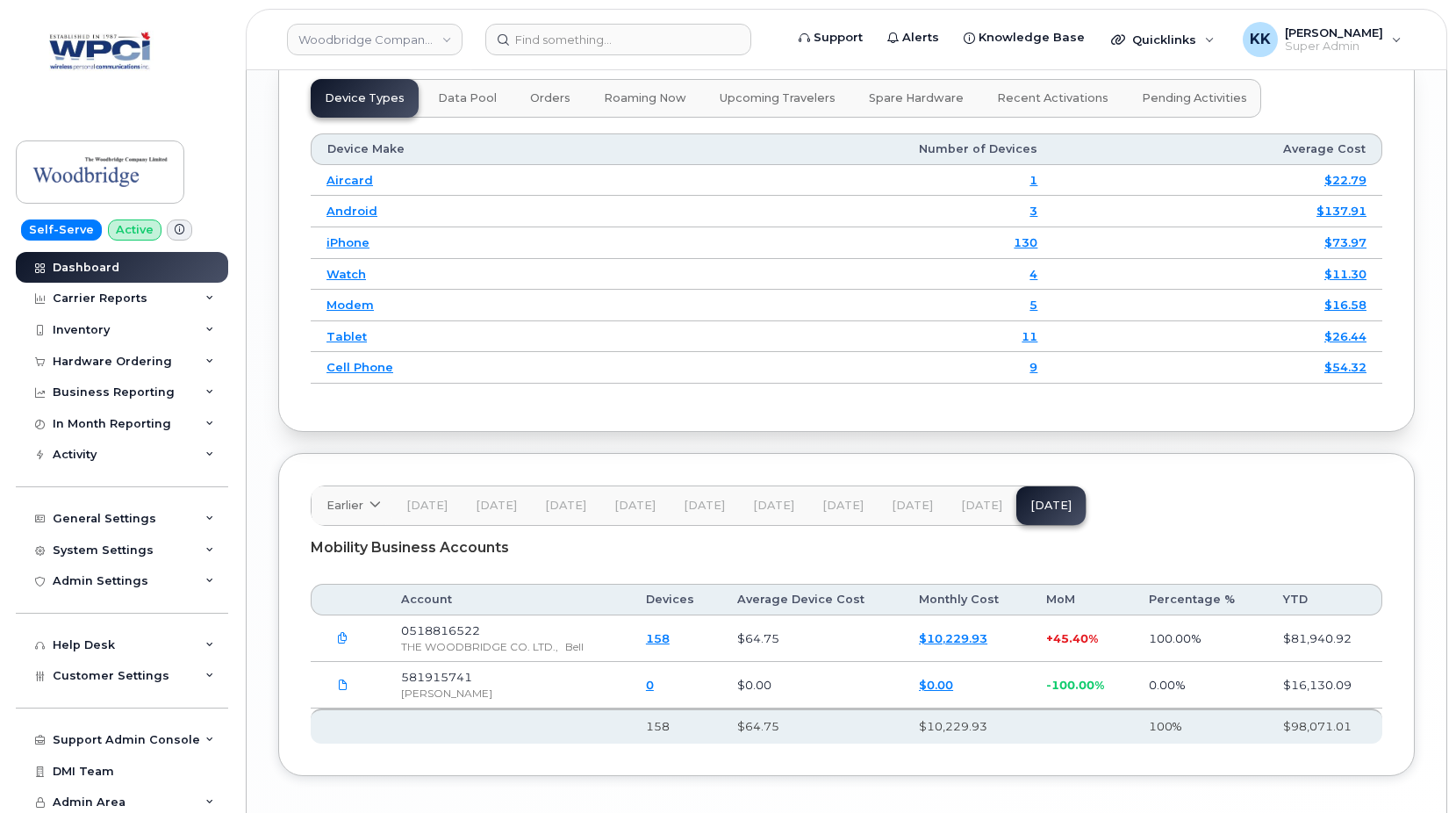
scroll to position [2341, 0]
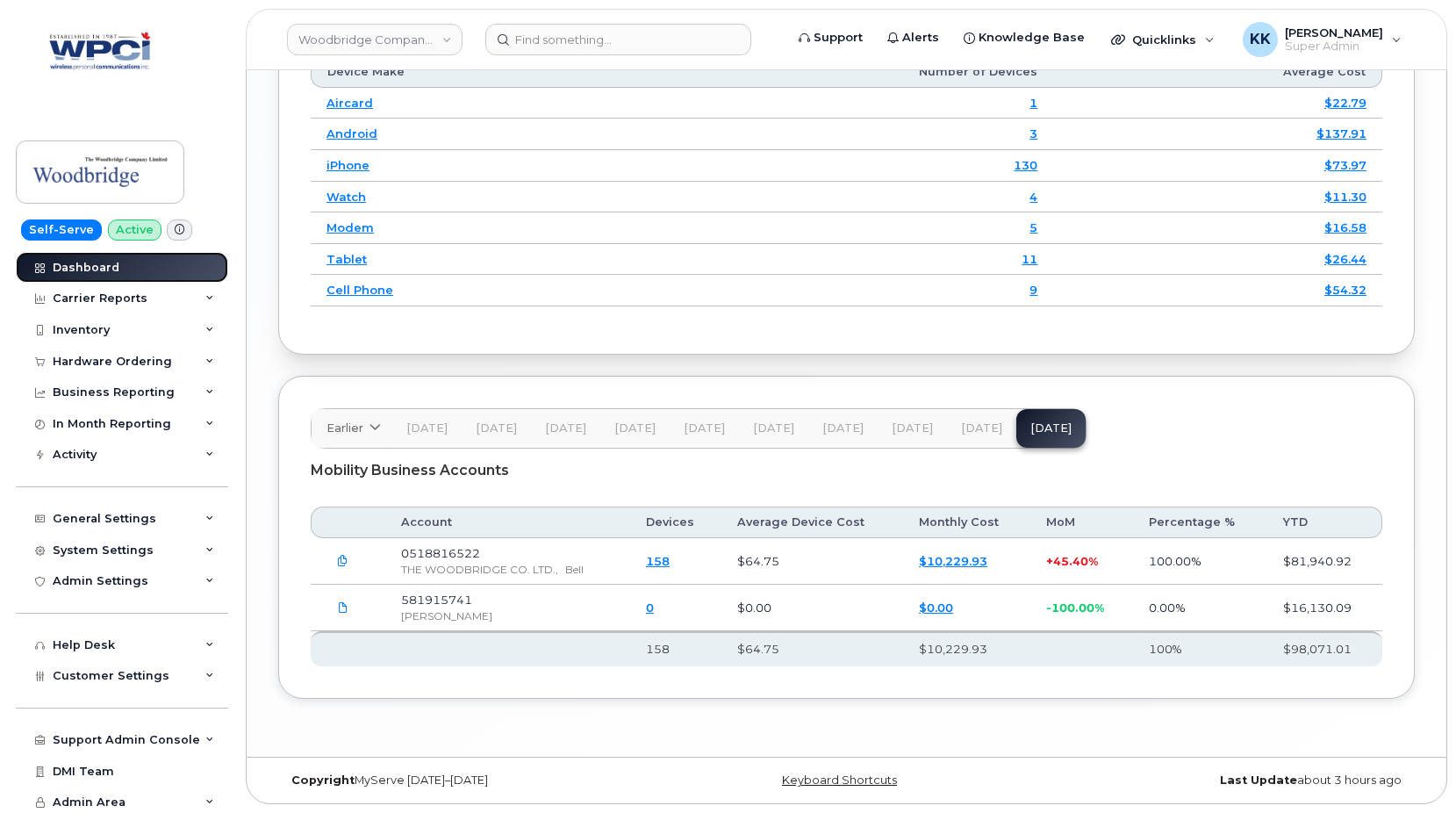
click at [117, 272] on link "Dashboard" at bounding box center [122, 268] width 212 height 31
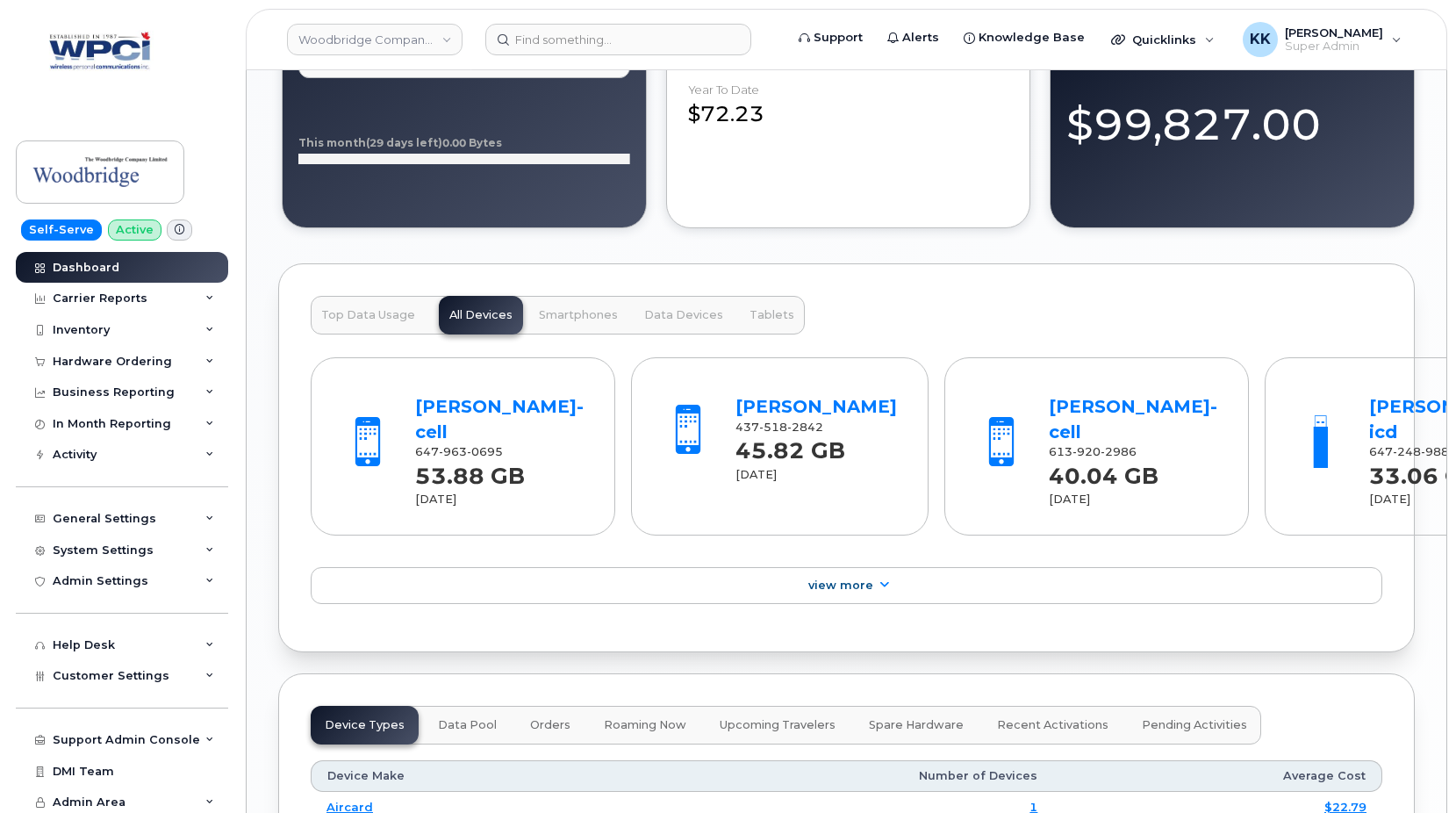
scroll to position [2341, 0]
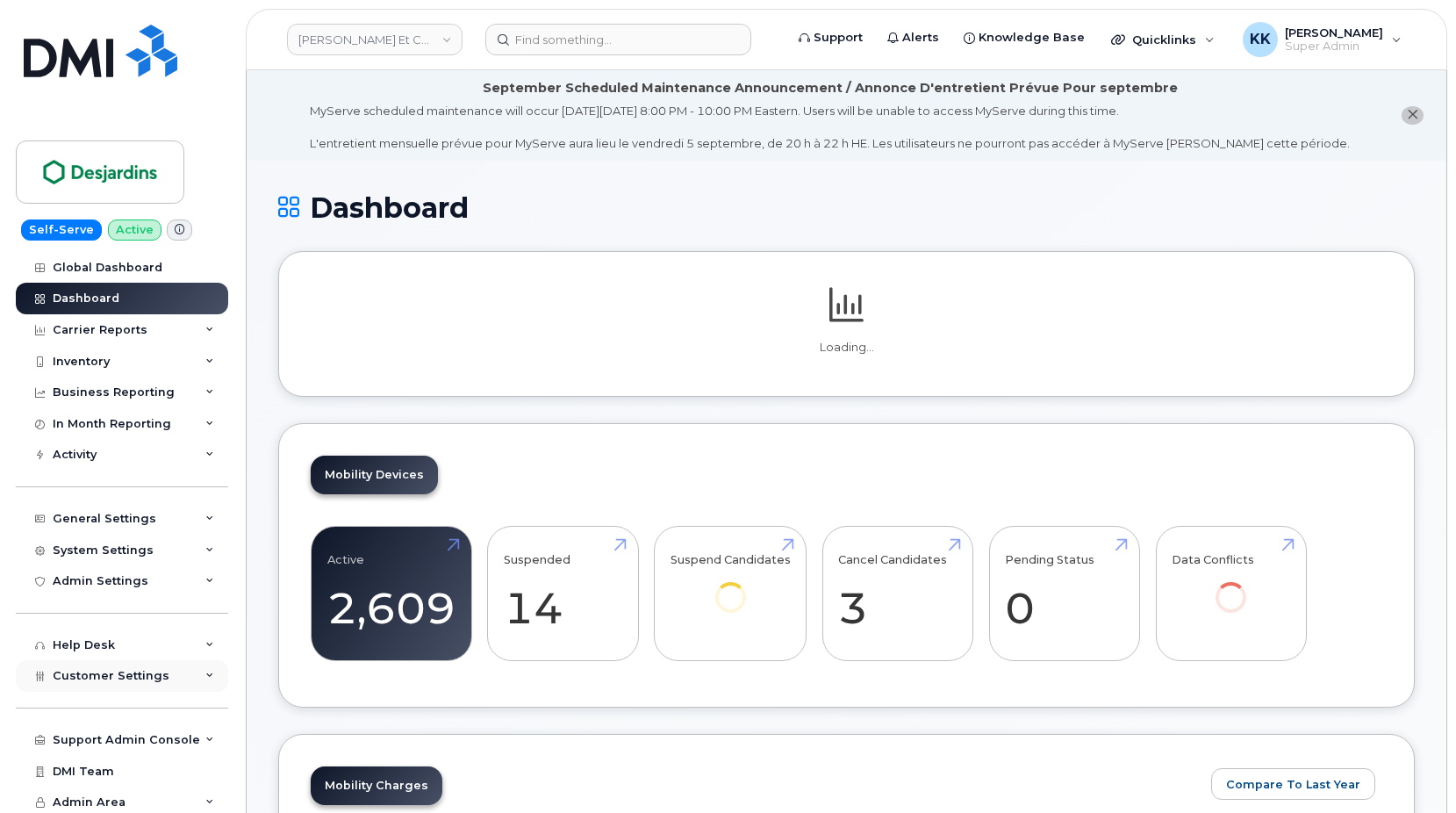
click at [137, 678] on span "Customer Settings" at bounding box center [110, 675] width 117 height 13
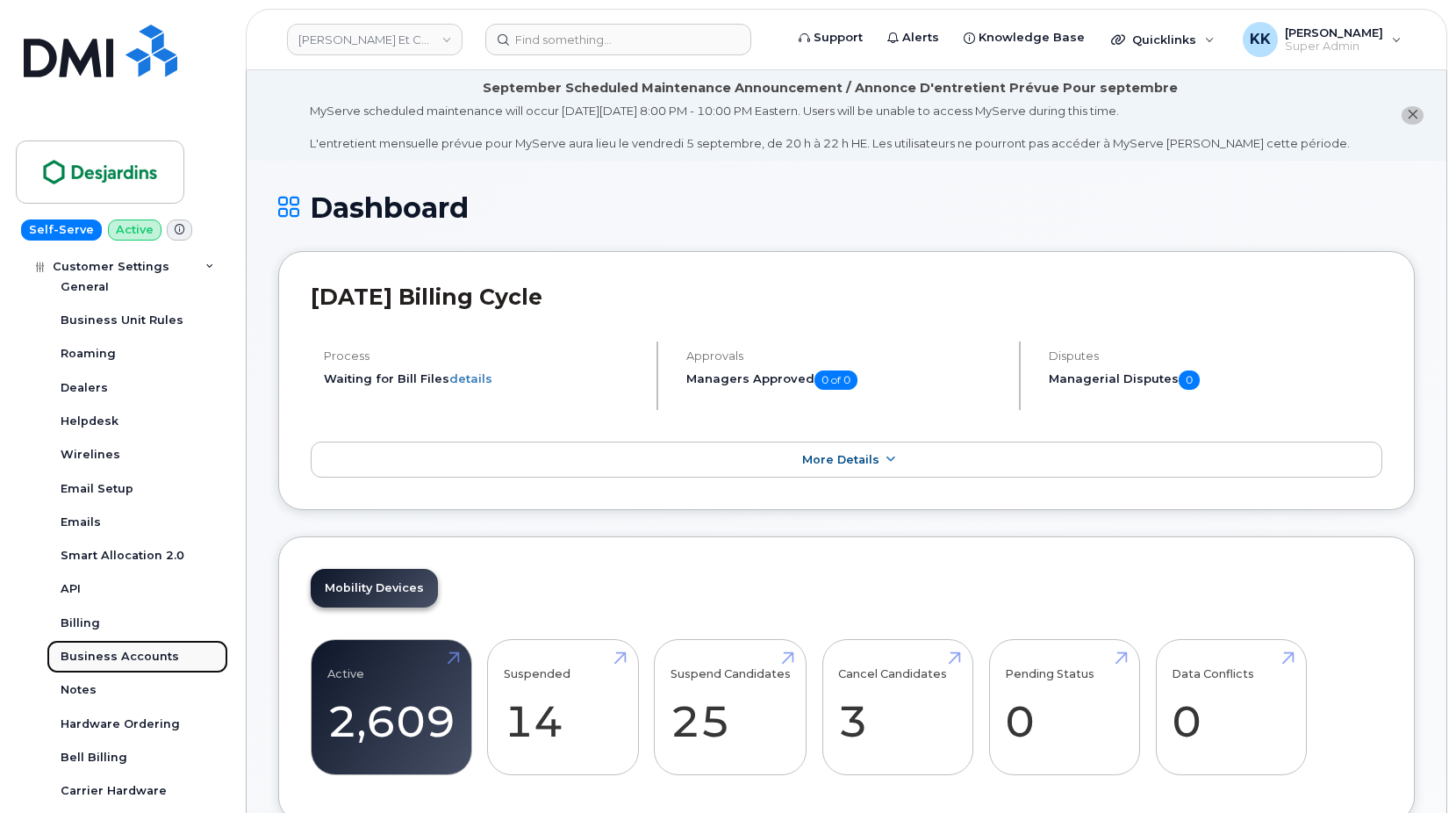
click at [122, 660] on div "Business Accounts" at bounding box center [120, 656] width 118 height 16
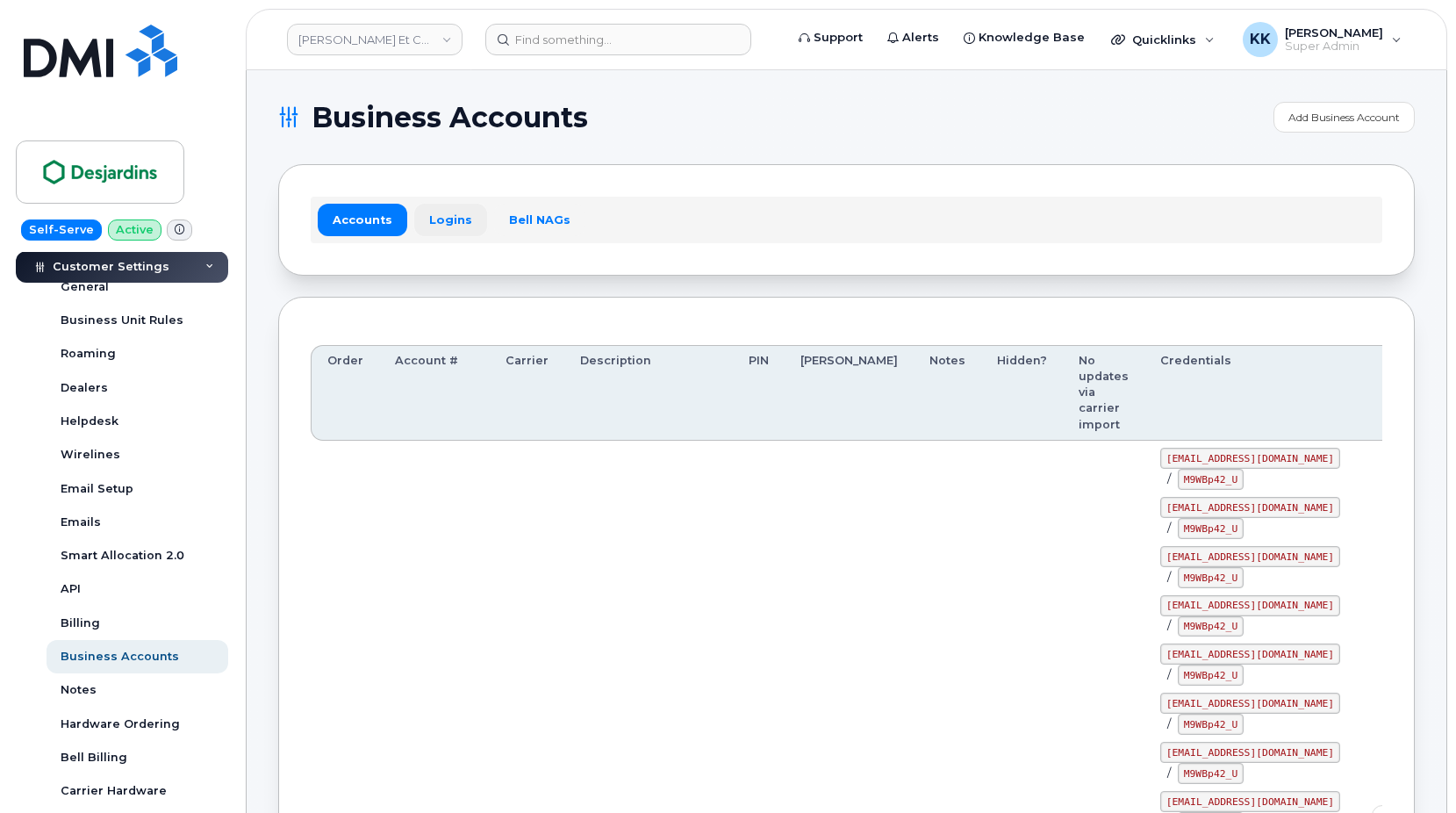
click at [438, 216] on link "Logins" at bounding box center [450, 219] width 73 height 31
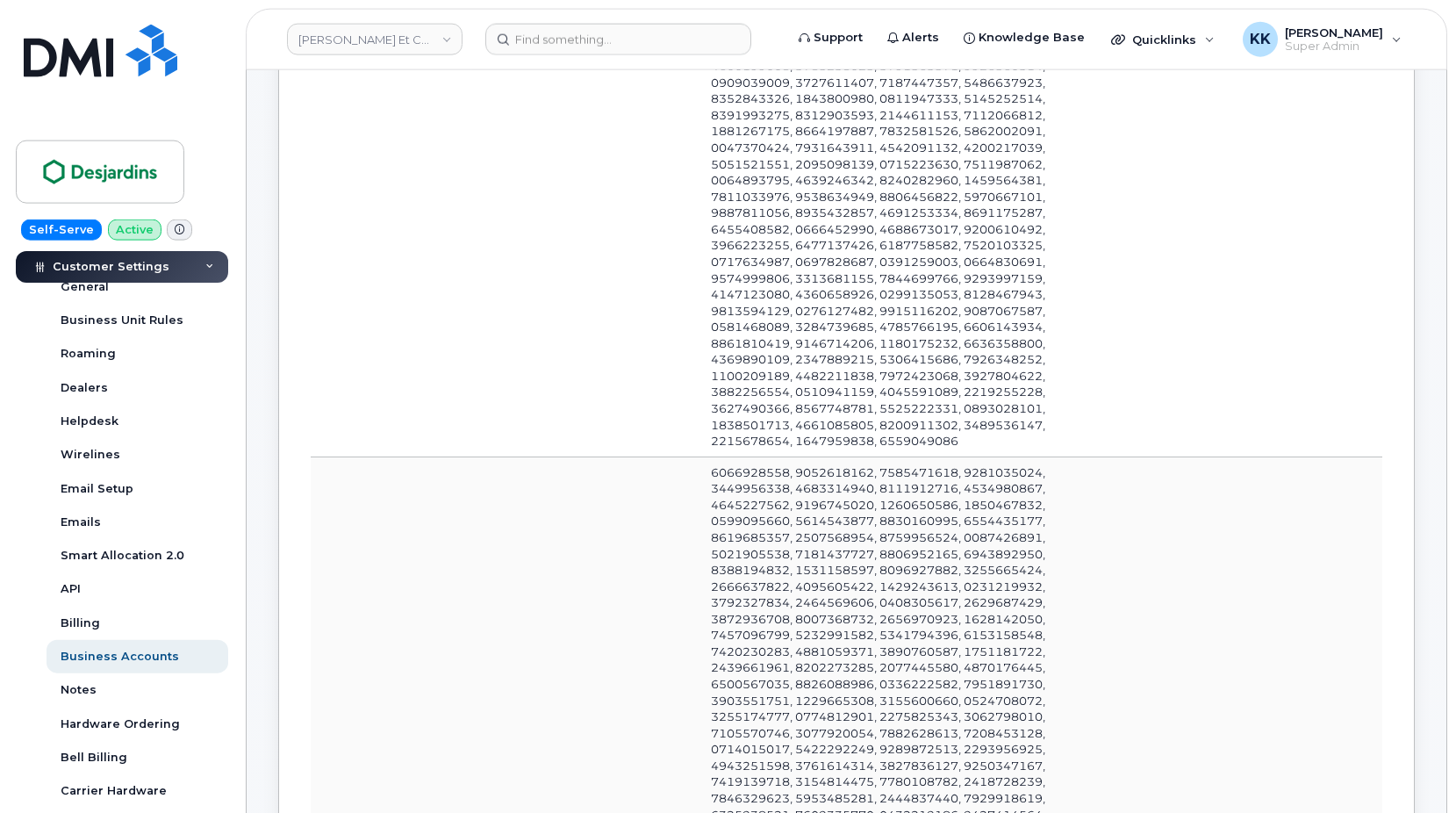
scroll to position [1521, 0]
